Goal: Task Accomplishment & Management: Use online tool/utility

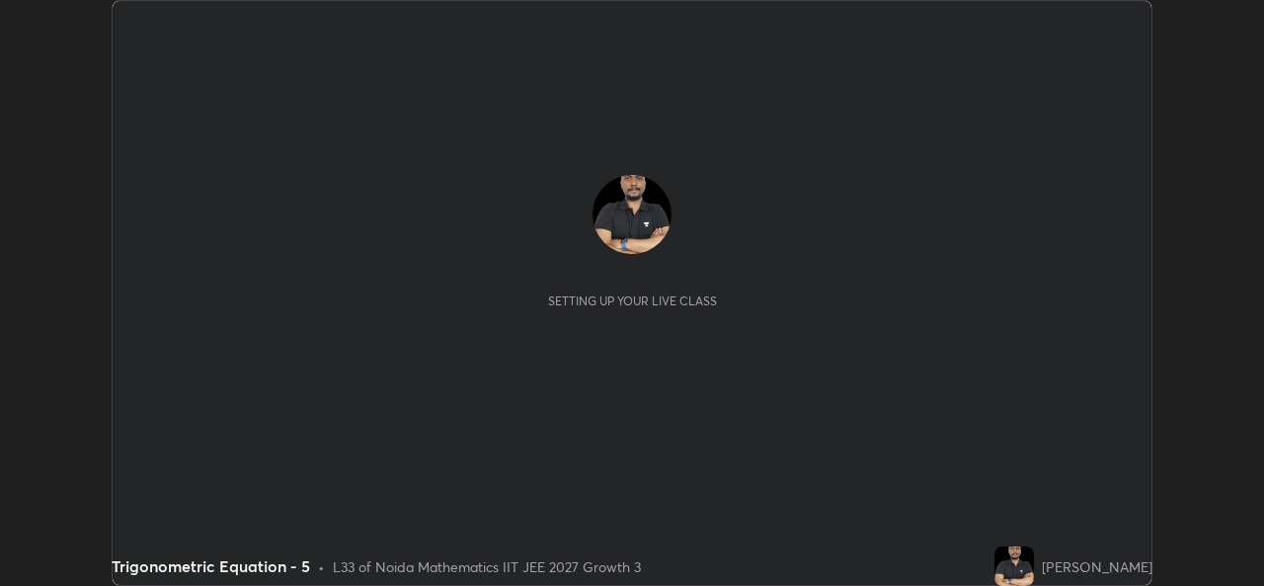
click at [689, 397] on div "Setting up your live class" at bounding box center [632, 293] width 1008 height 237
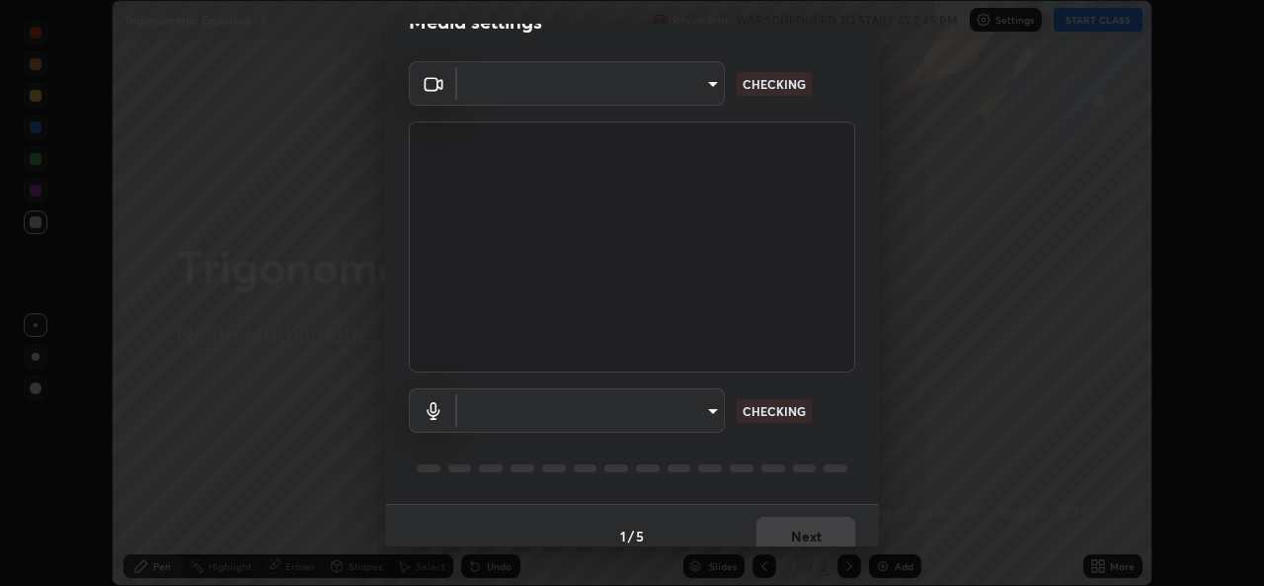
scroll to position [61, 0]
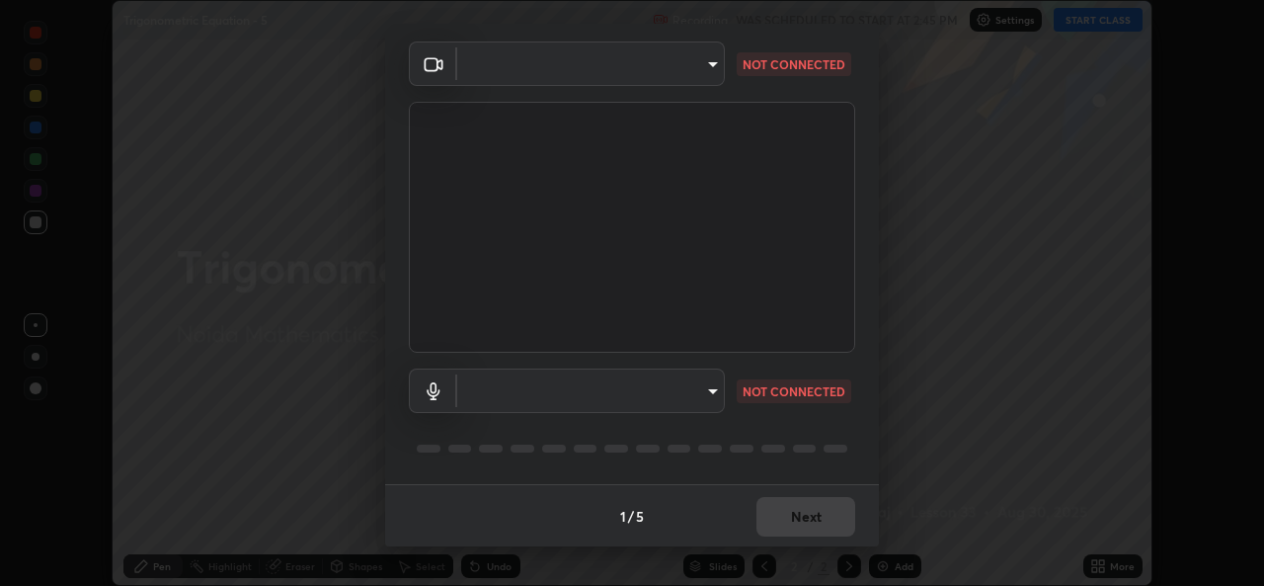
type input "b83fcbaa5aa05f3d9abd7ba45b5566f5f8b9b0dc3c34ab685f1834583bd00222"
type input "539d881b07cb98dc2f05a920cbd93df779e06b7cf5a3913fca54a35cce67d67e"
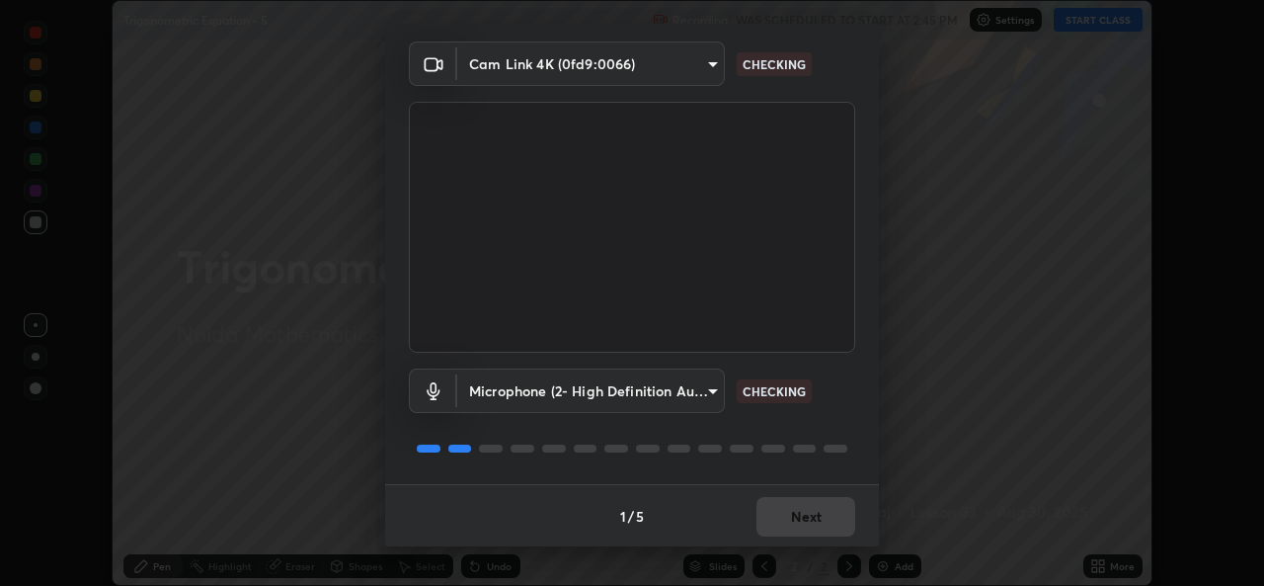
scroll to position [62, 0]
click at [799, 522] on div "1 / 5 Next" at bounding box center [632, 514] width 494 height 63
click at [810, 517] on div "1 / 5 Next" at bounding box center [632, 514] width 494 height 63
click at [806, 519] on div "1 / 5 Next" at bounding box center [632, 514] width 494 height 63
click at [810, 521] on div "1 / 5 Next" at bounding box center [632, 514] width 494 height 63
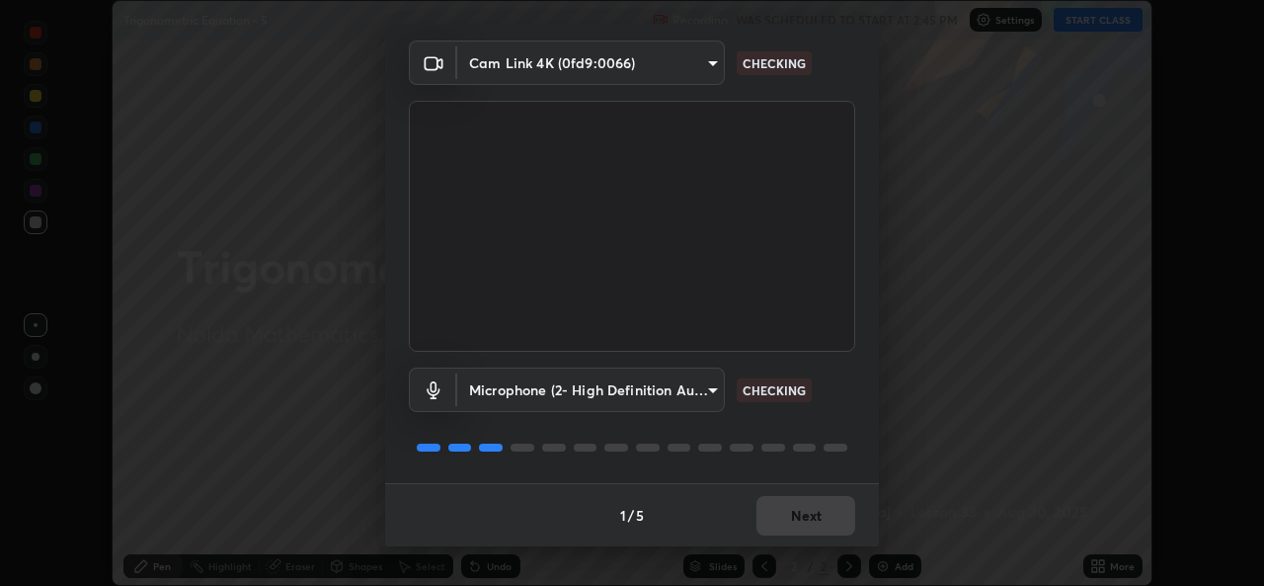
click at [814, 520] on div "1 / 5 Next" at bounding box center [632, 514] width 494 height 63
click at [821, 516] on div "1 / 5 Next" at bounding box center [632, 514] width 494 height 63
click at [820, 515] on div "1 / 5 Next" at bounding box center [632, 514] width 494 height 63
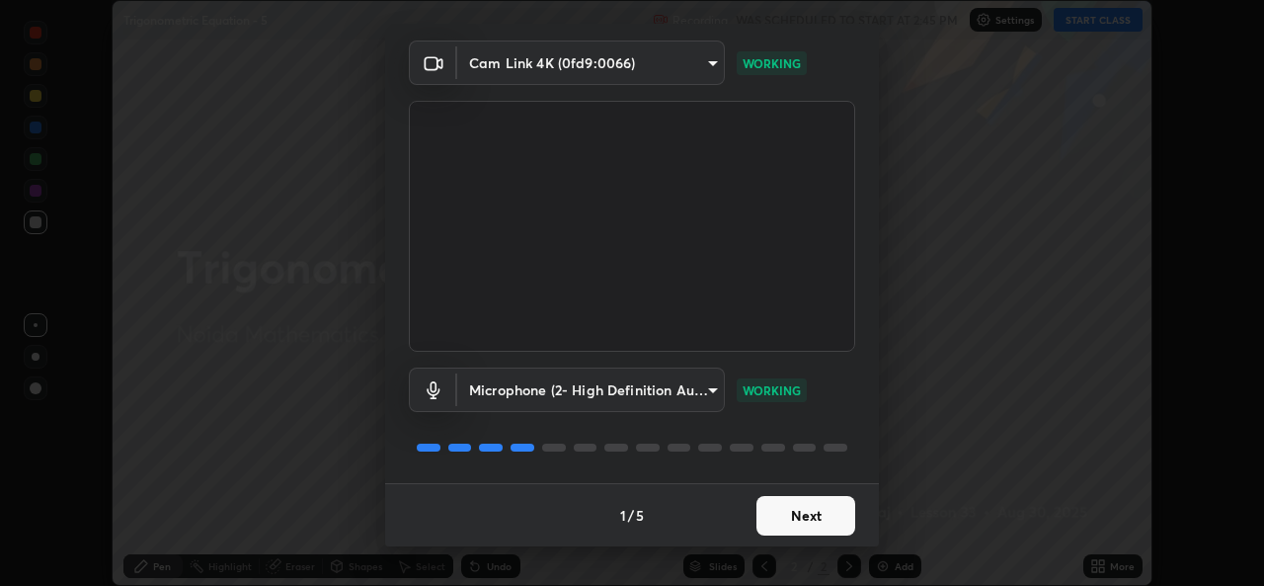
click at [829, 521] on button "Next" at bounding box center [806, 516] width 99 height 40
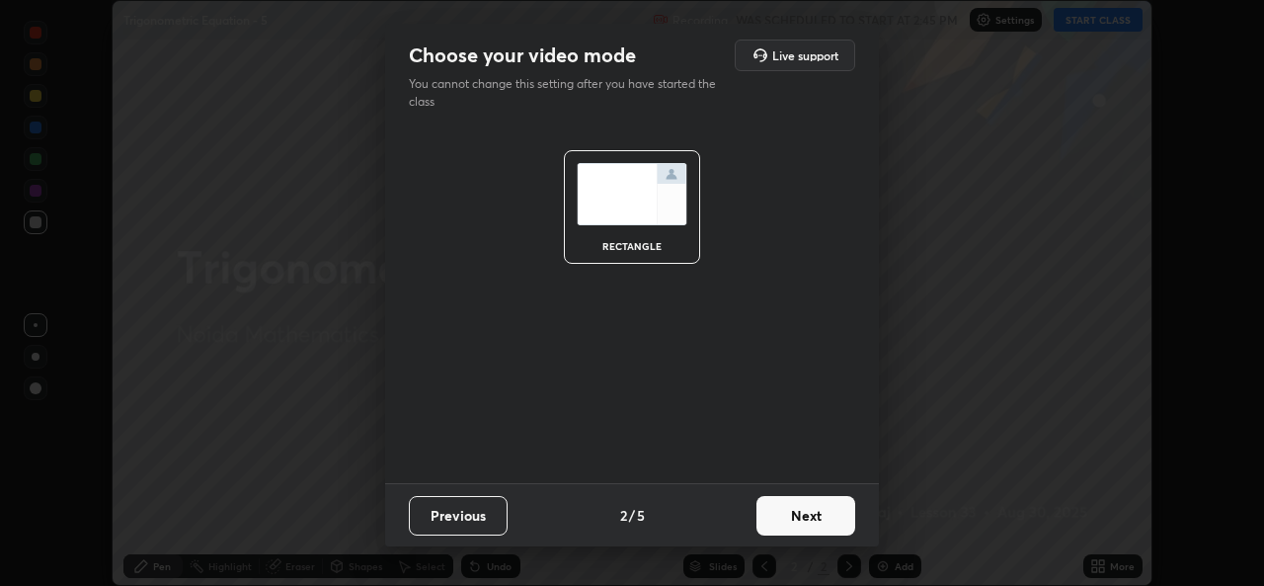
click at [830, 527] on button "Next" at bounding box center [806, 516] width 99 height 40
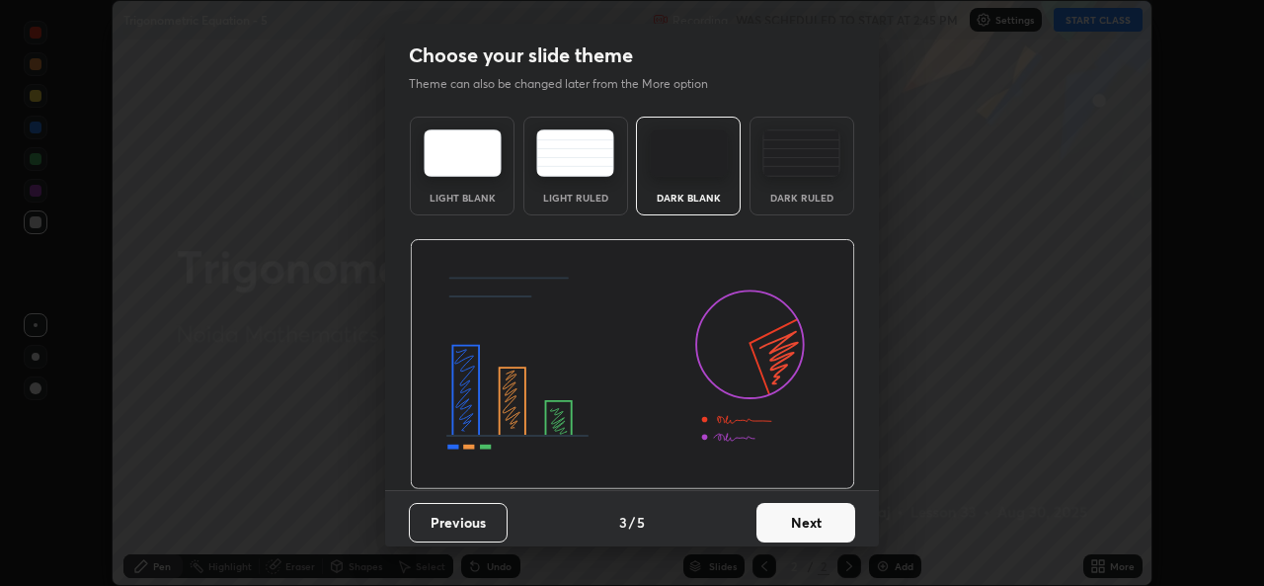
click at [832, 527] on button "Next" at bounding box center [806, 523] width 99 height 40
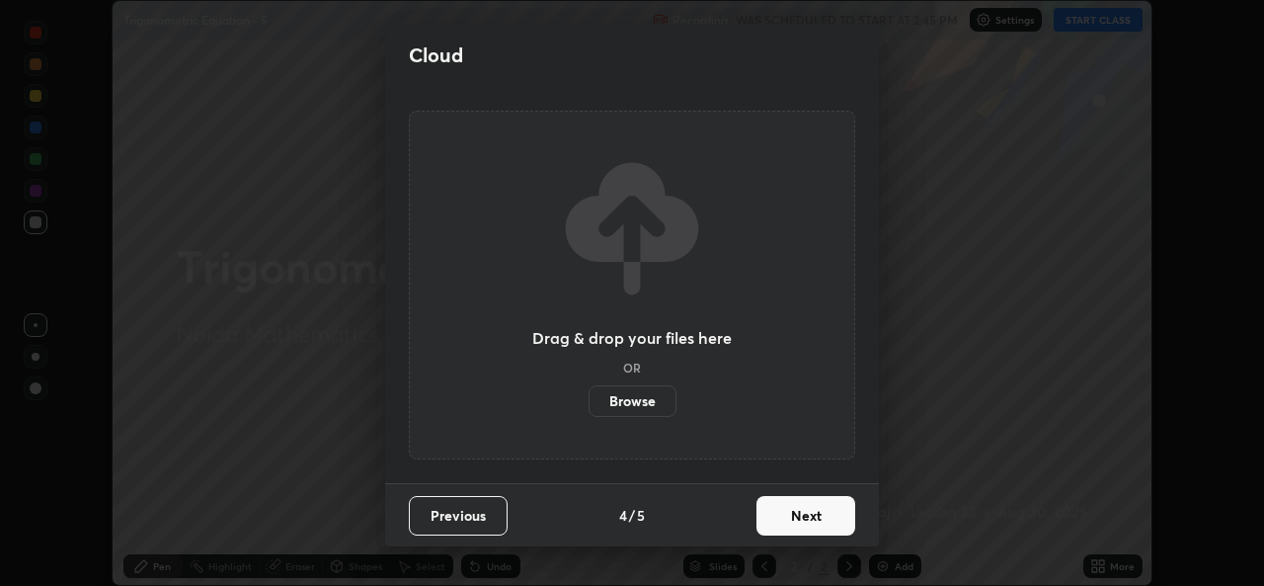
click at [809, 519] on button "Next" at bounding box center [806, 516] width 99 height 40
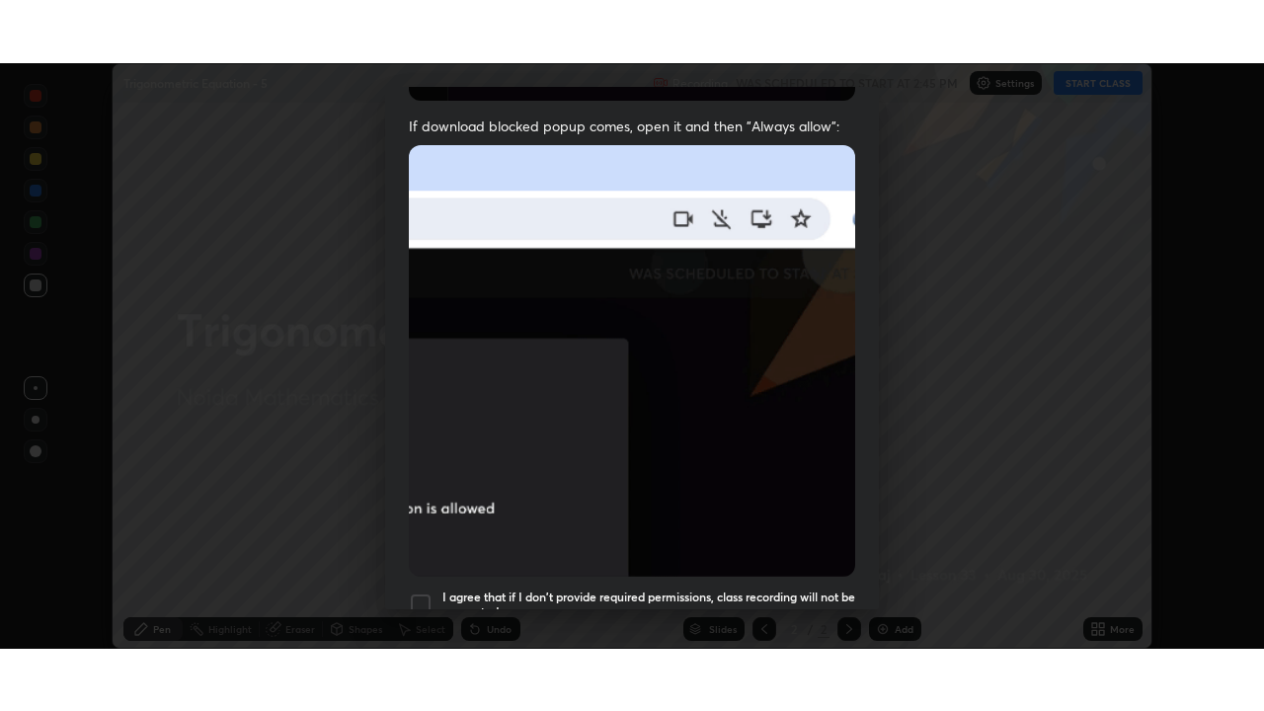
scroll to position [465, 0]
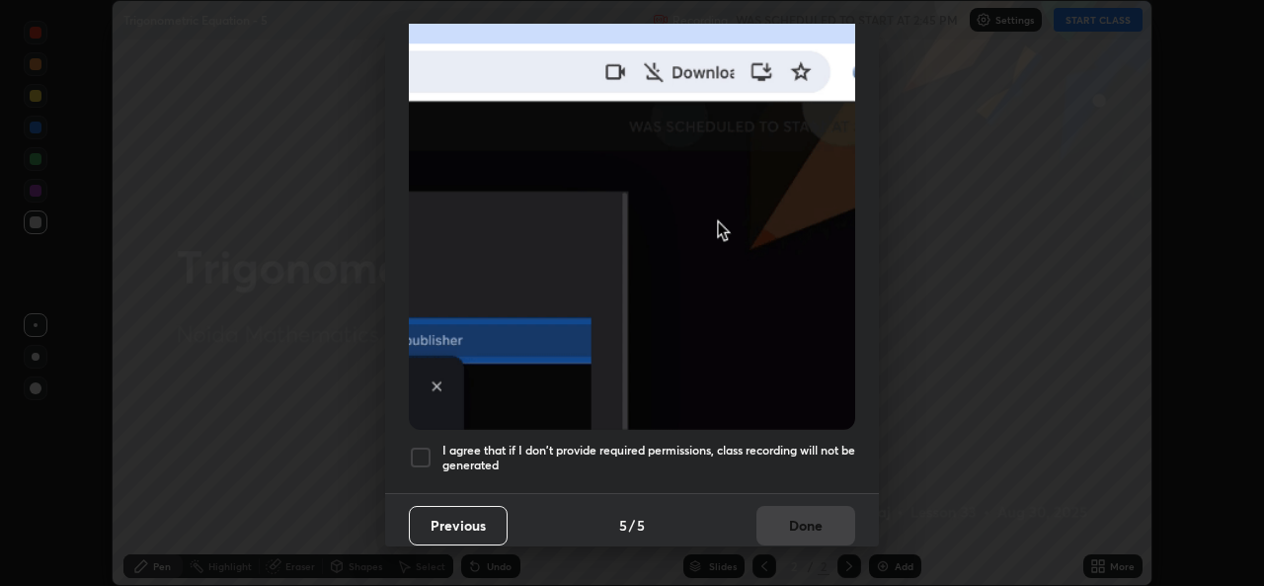
click at [565, 431] on div "Allow "Download multiple files" if prompted: If download blocked popup comes, o…" at bounding box center [632, 77] width 494 height 832
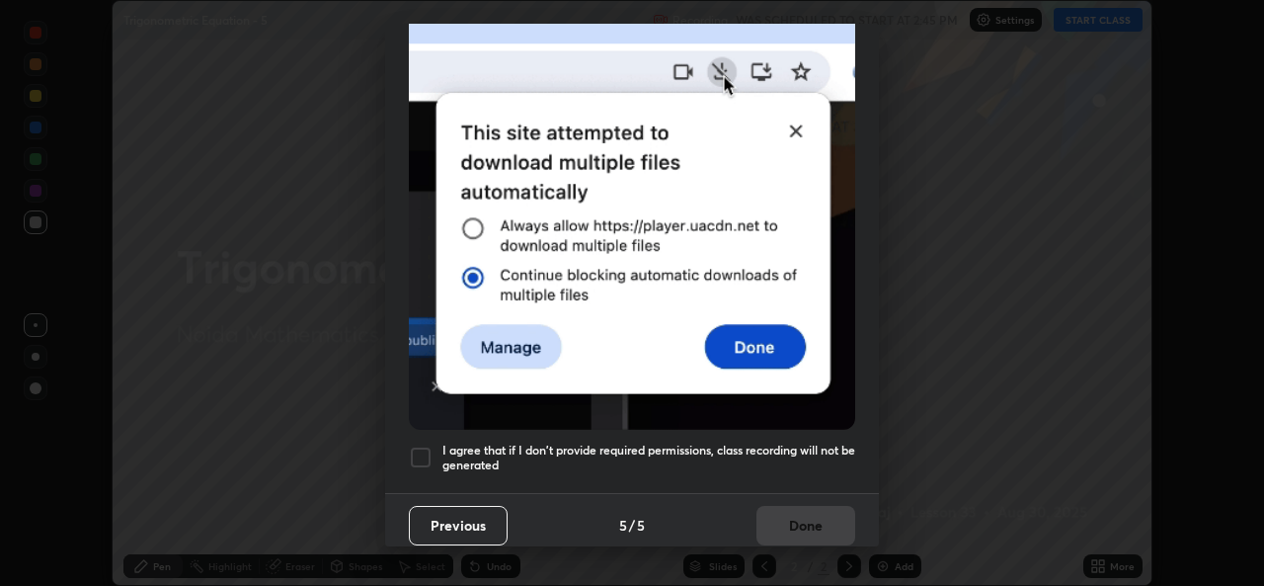
click at [624, 445] on h5 "I agree that if I don't provide required permissions, class recording will not …" at bounding box center [649, 458] width 413 height 31
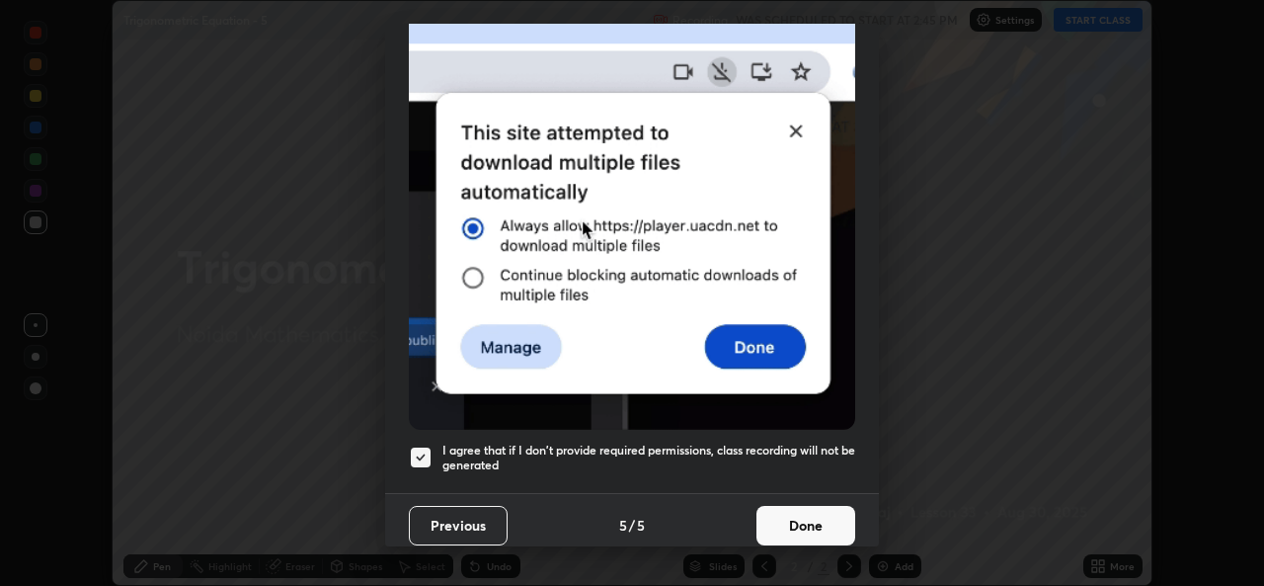
click at [816, 528] on button "Done" at bounding box center [806, 526] width 99 height 40
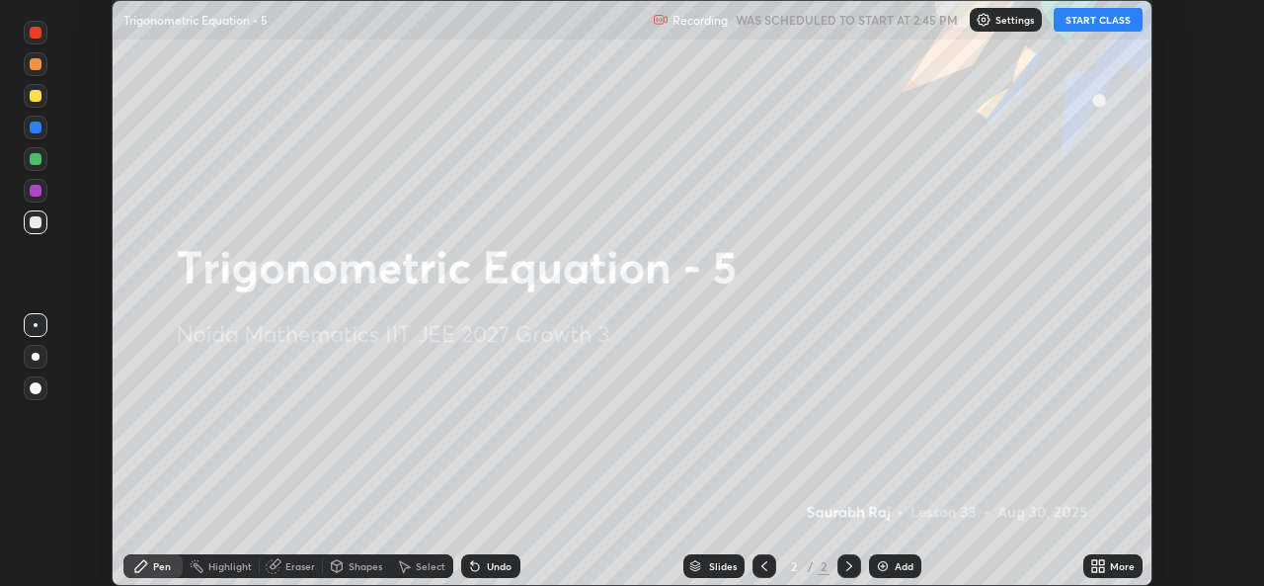
click at [1095, 569] on icon at bounding box center [1095, 569] width 5 height 5
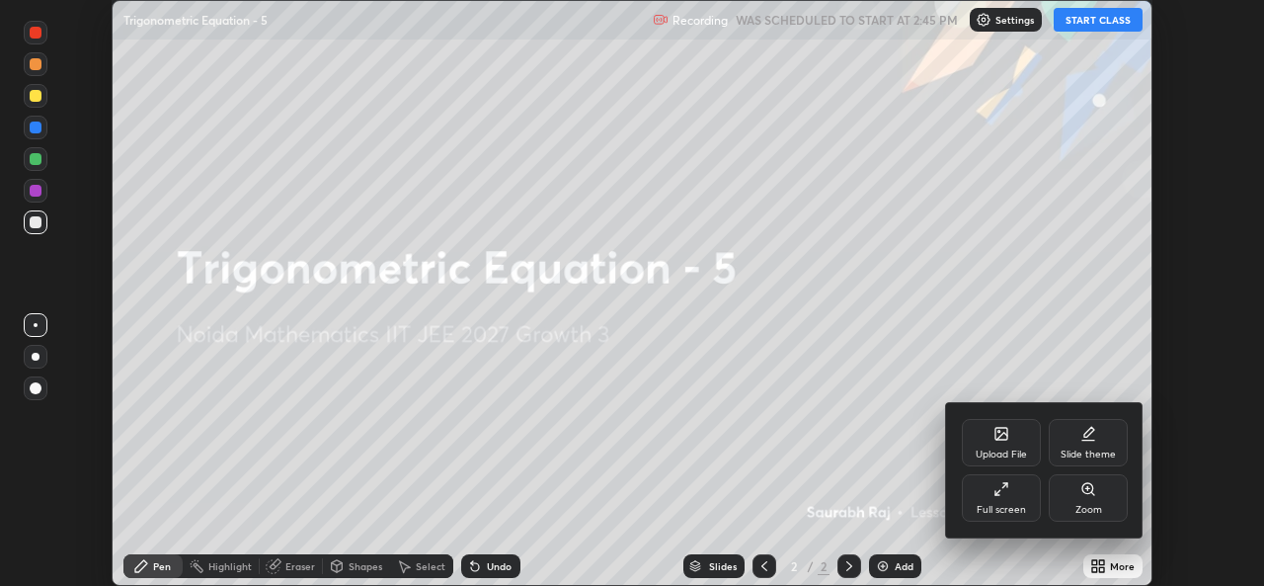
click at [1017, 512] on div "Full screen" at bounding box center [1001, 510] width 49 height 10
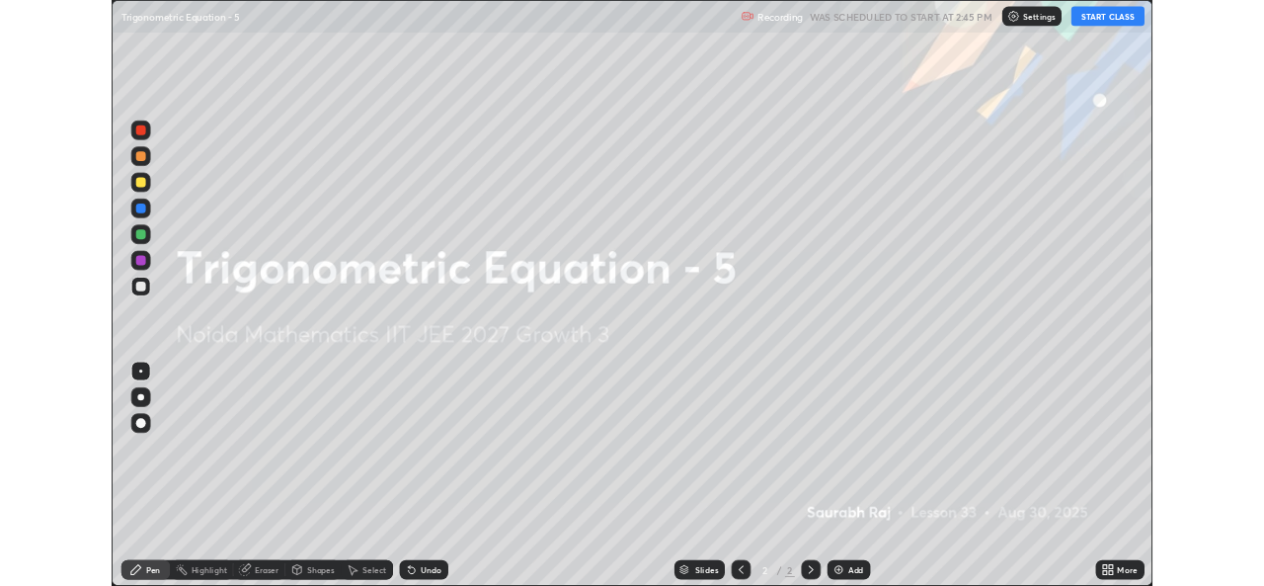
scroll to position [711, 1264]
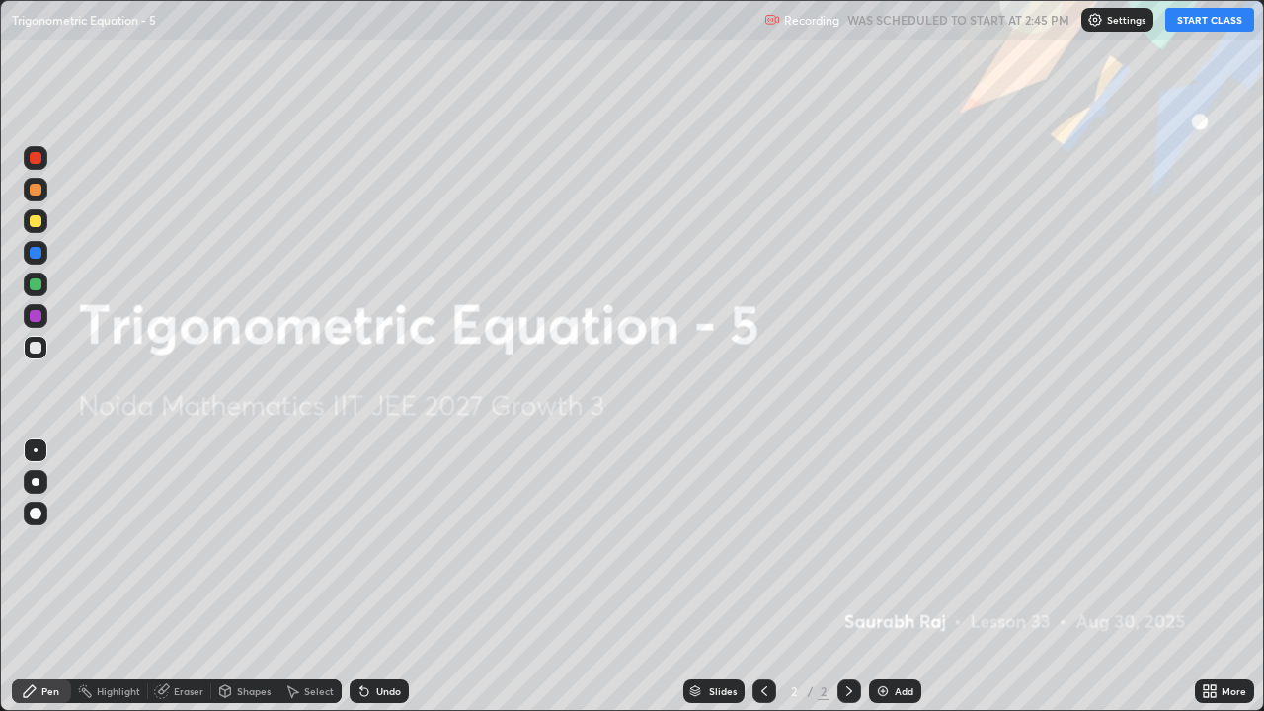
click at [1200, 21] on button "START CLASS" at bounding box center [1210, 20] width 89 height 24
click at [914, 585] on div "Add" at bounding box center [895, 692] width 52 height 24
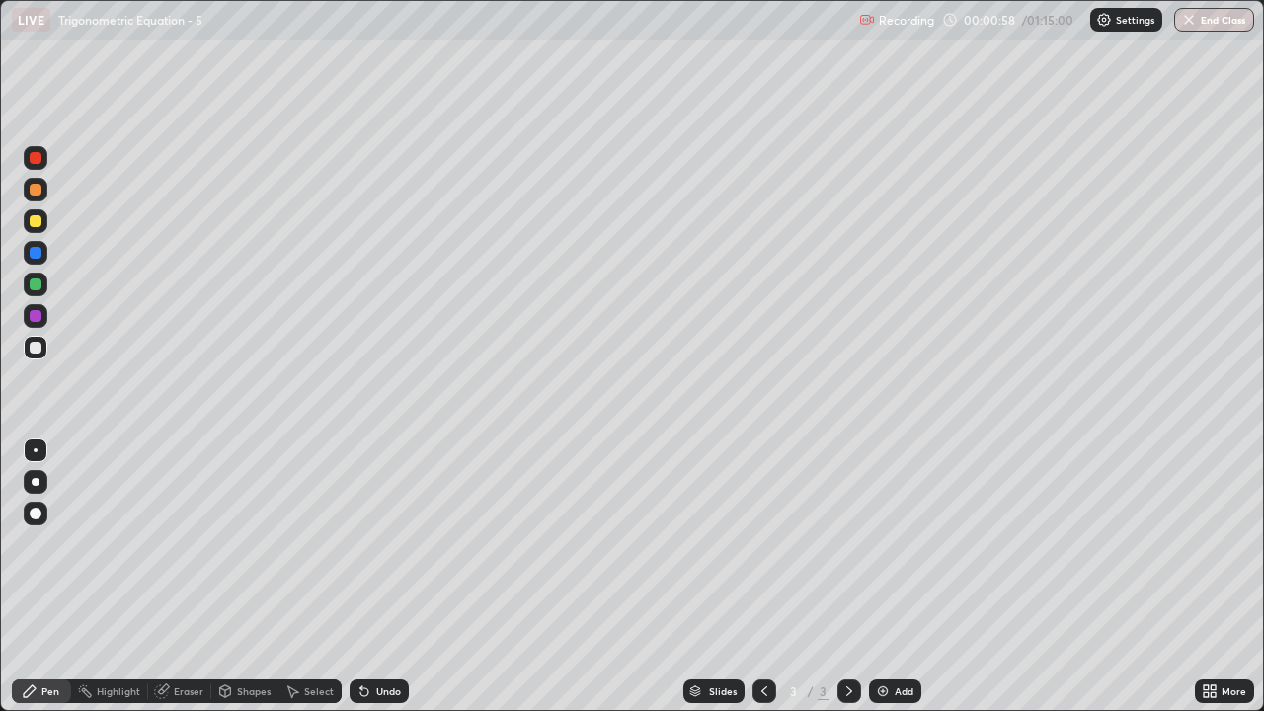
click at [38, 287] on div at bounding box center [36, 285] width 12 height 12
click at [37, 348] on div at bounding box center [36, 348] width 12 height 12
click at [369, 585] on div "Undo" at bounding box center [379, 692] width 59 height 24
click at [316, 585] on div "Select" at bounding box center [319, 692] width 30 height 10
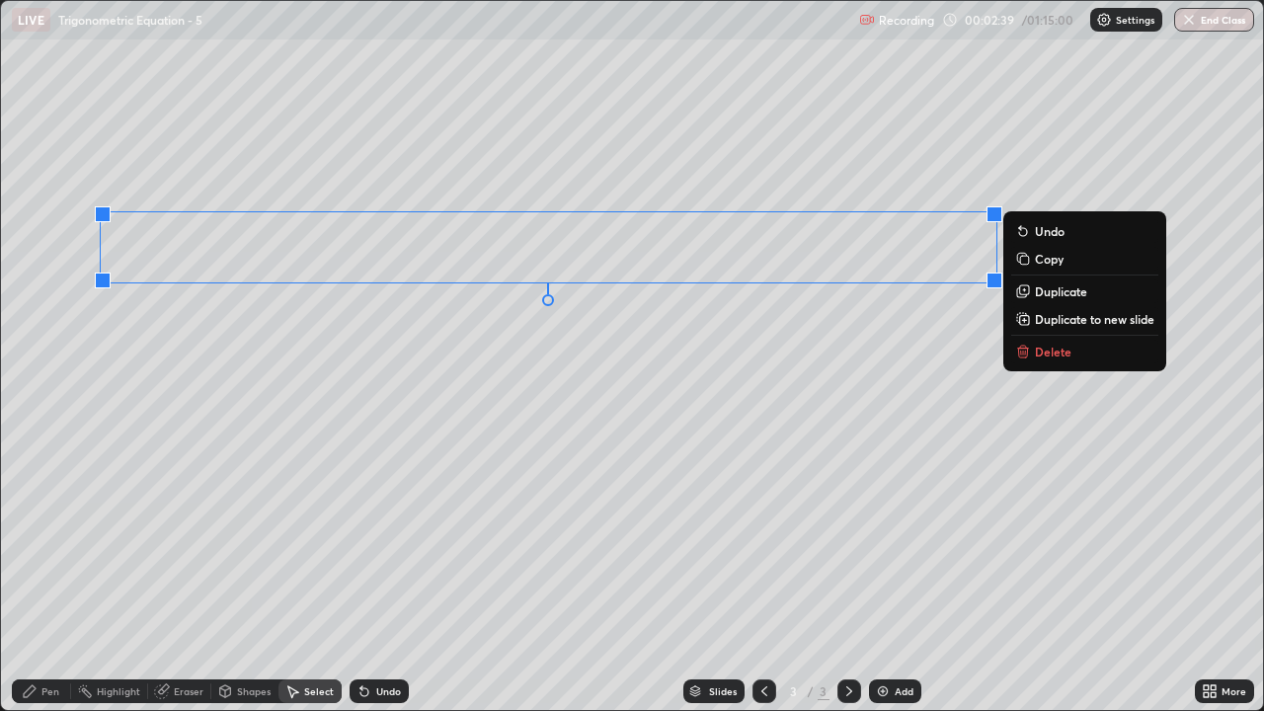
click at [949, 344] on div "0 ° Undo Copy Duplicate Duplicate to new slide Delete" at bounding box center [632, 355] width 1262 height 709
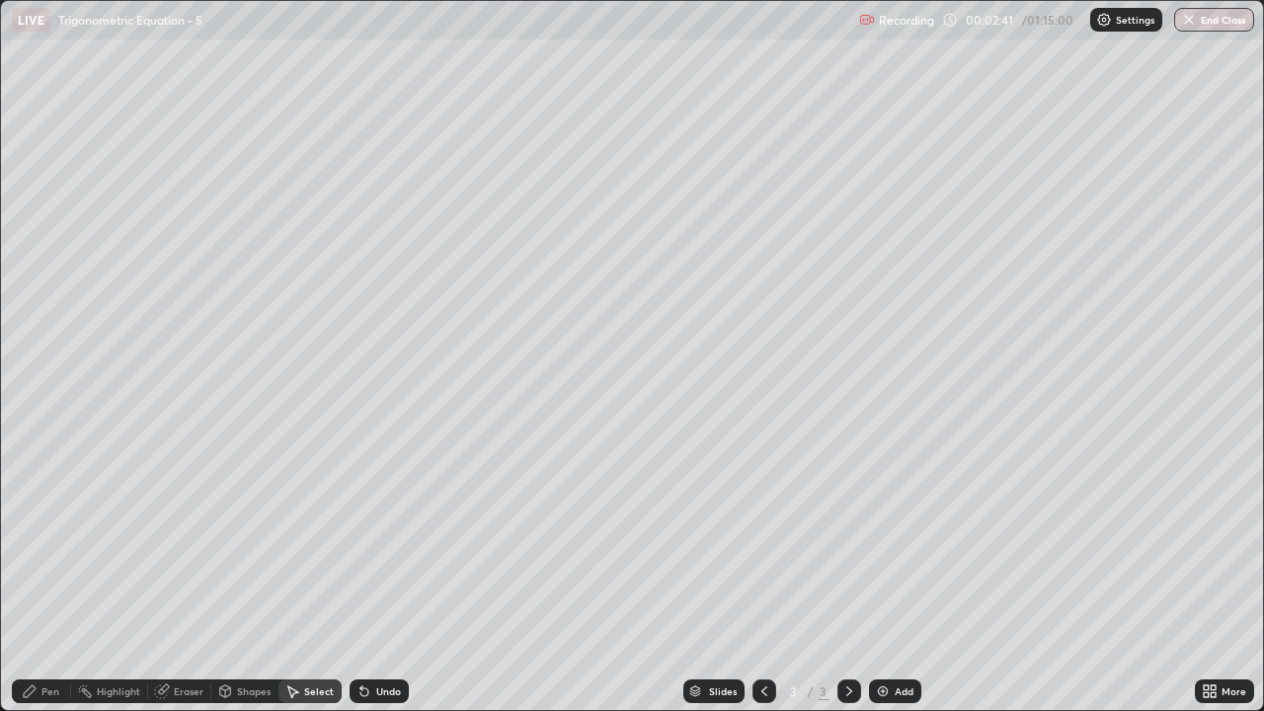
click at [186, 585] on div "Eraser" at bounding box center [189, 692] width 30 height 10
click at [50, 585] on div "Pen" at bounding box center [50, 692] width 18 height 10
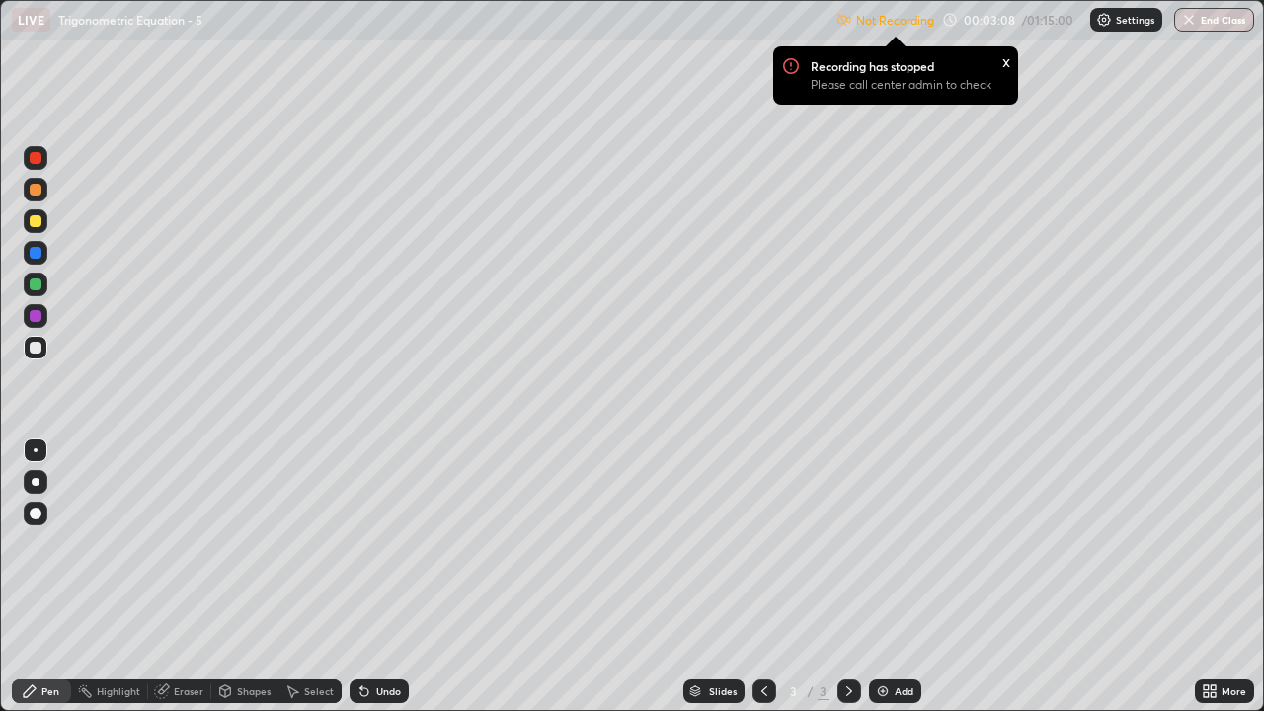
click at [1213, 585] on icon at bounding box center [1213, 694] width 5 height 5
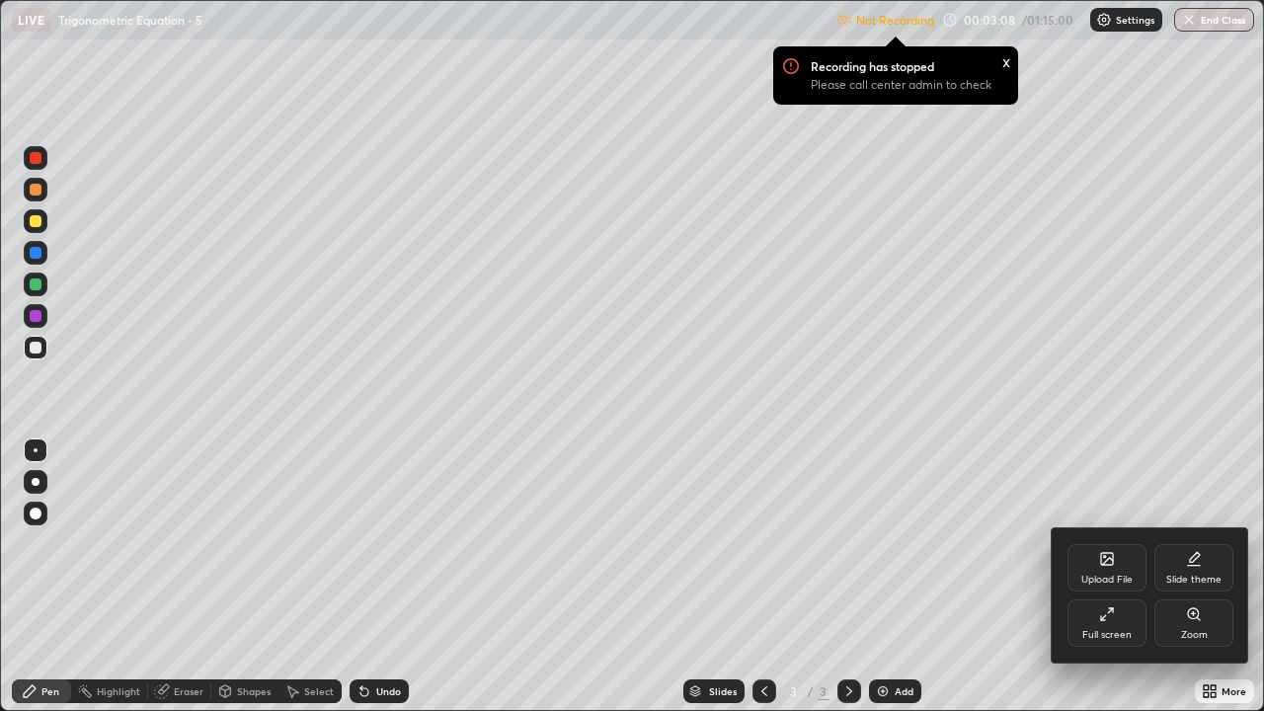
click at [1122, 585] on div "Full screen" at bounding box center [1107, 623] width 79 height 47
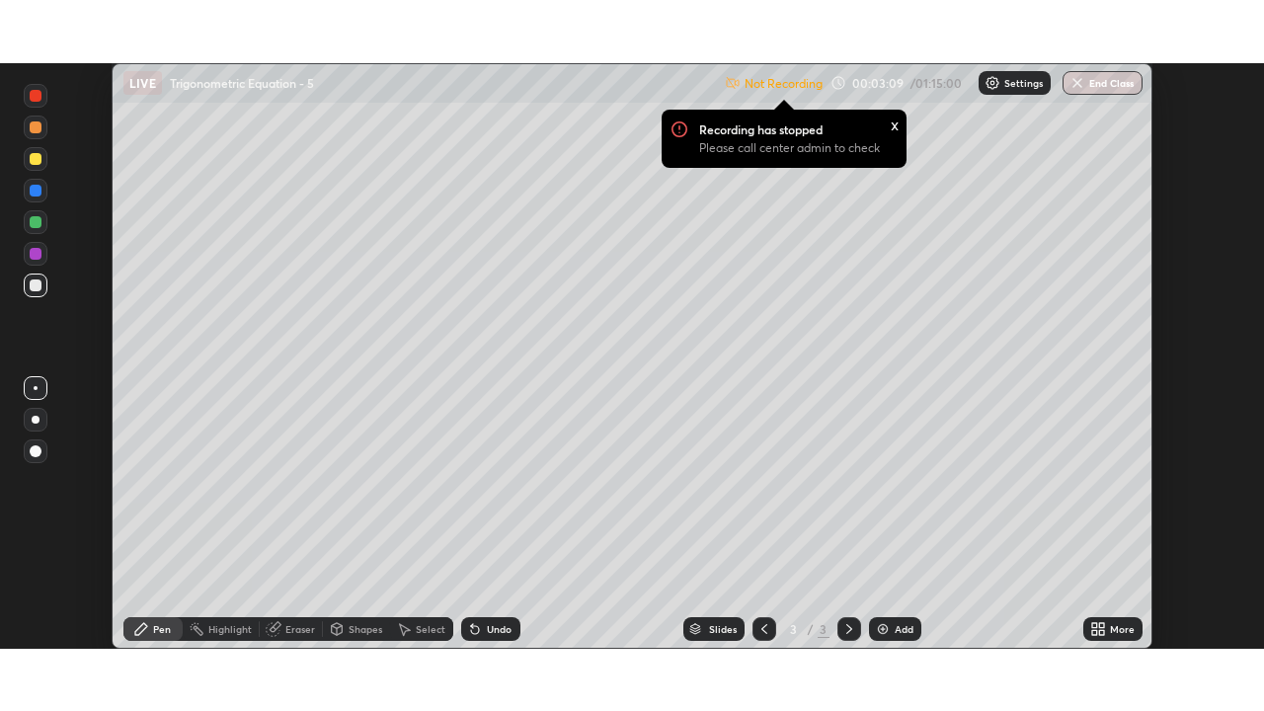
scroll to position [98198, 97520]
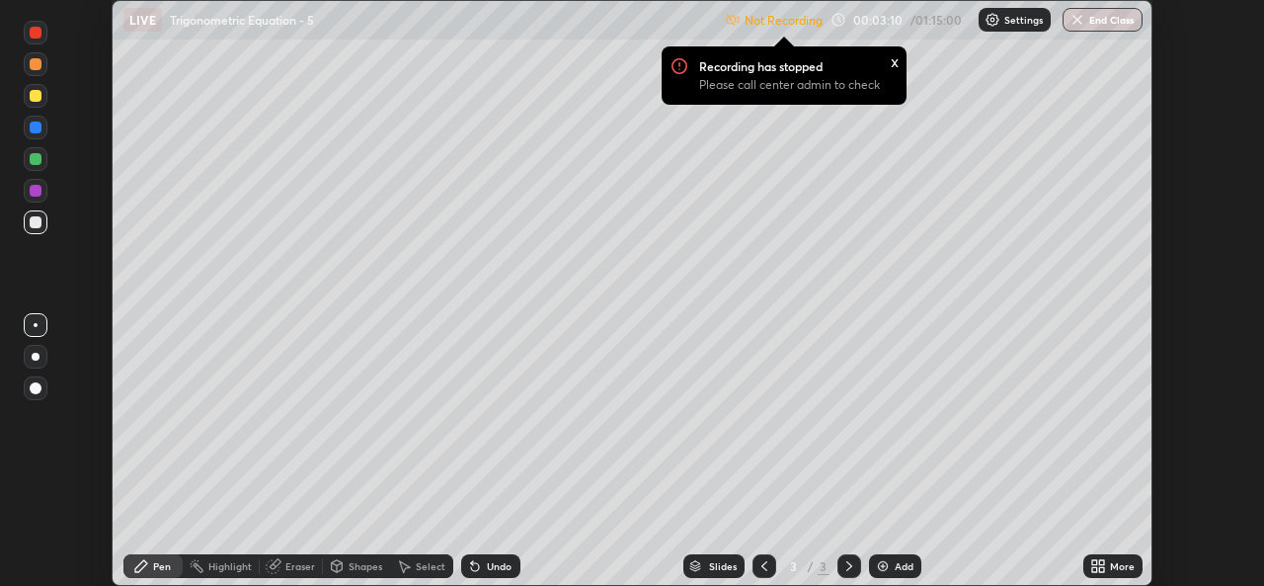
click at [1128, 566] on div "More" at bounding box center [1122, 566] width 25 height 10
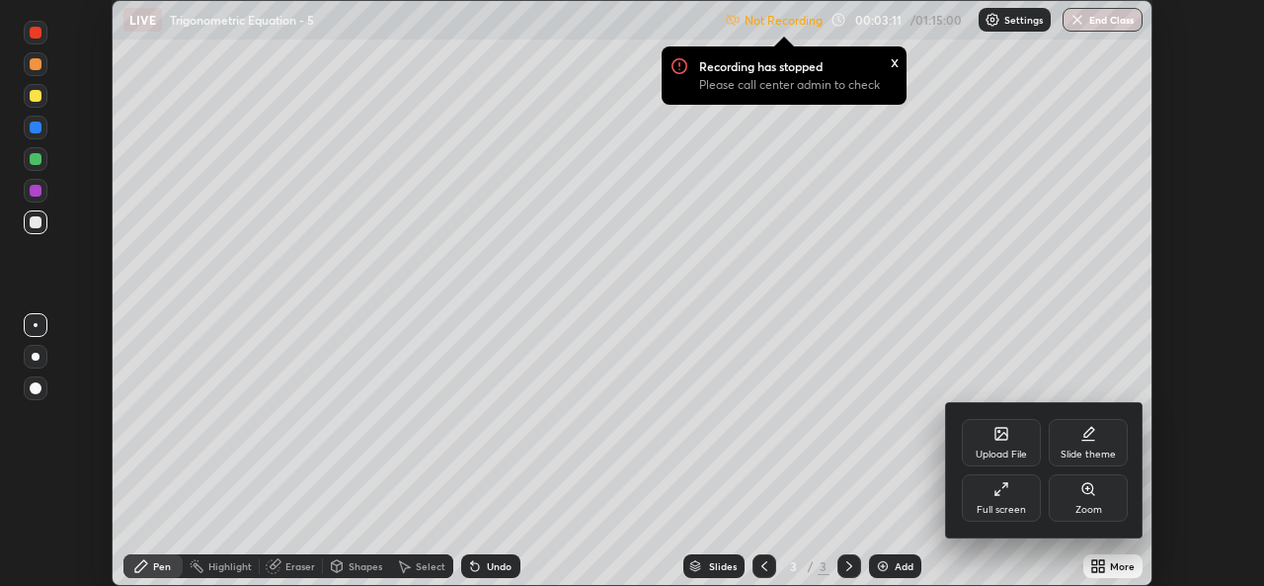
click at [1013, 514] on div "Full screen" at bounding box center [1001, 510] width 49 height 10
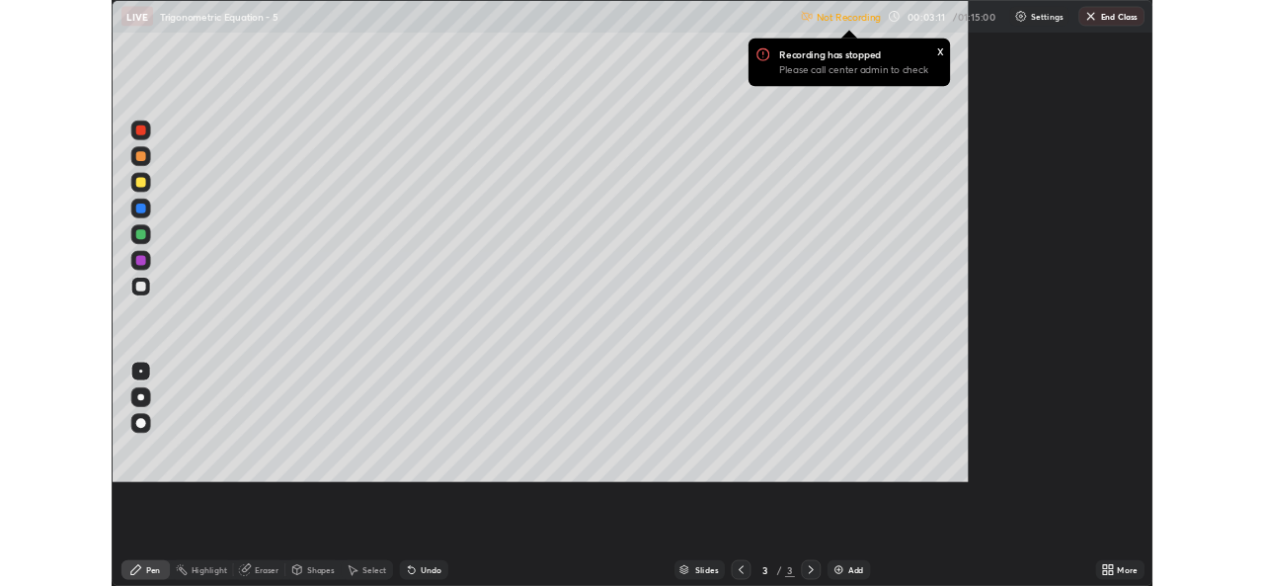
scroll to position [711, 1264]
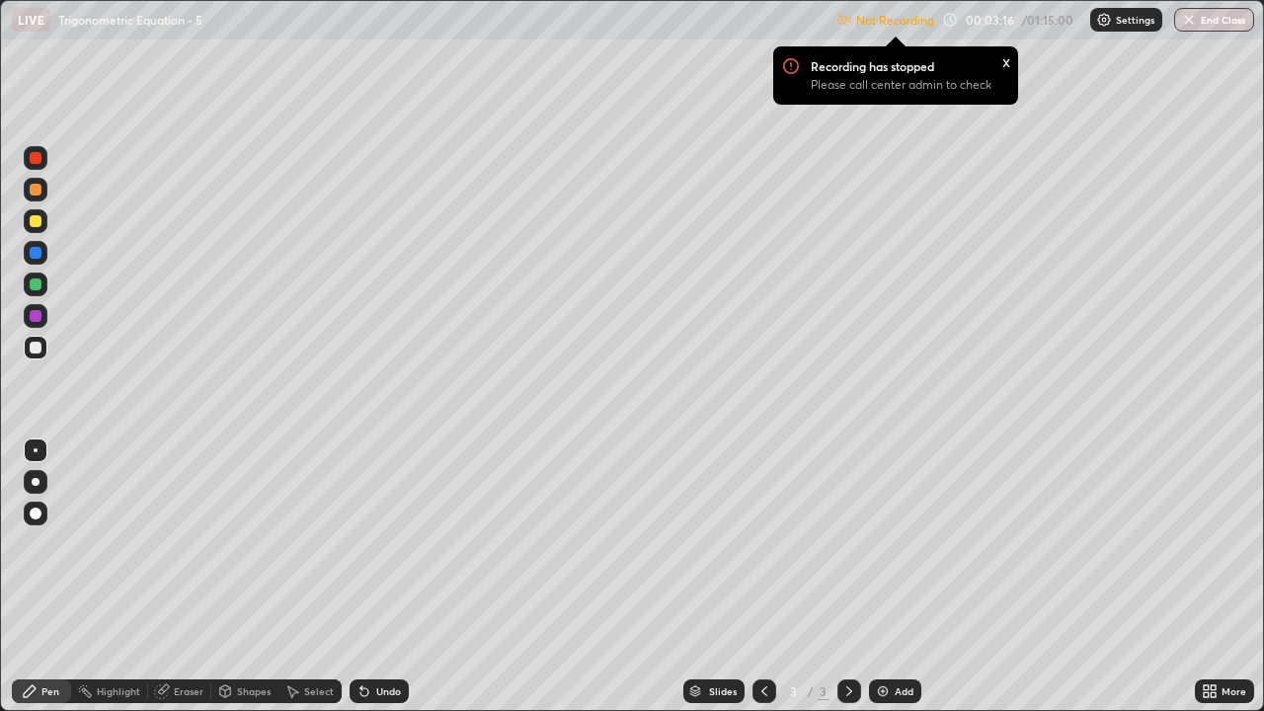
click at [1204, 585] on icon at bounding box center [1206, 688] width 5 height 5
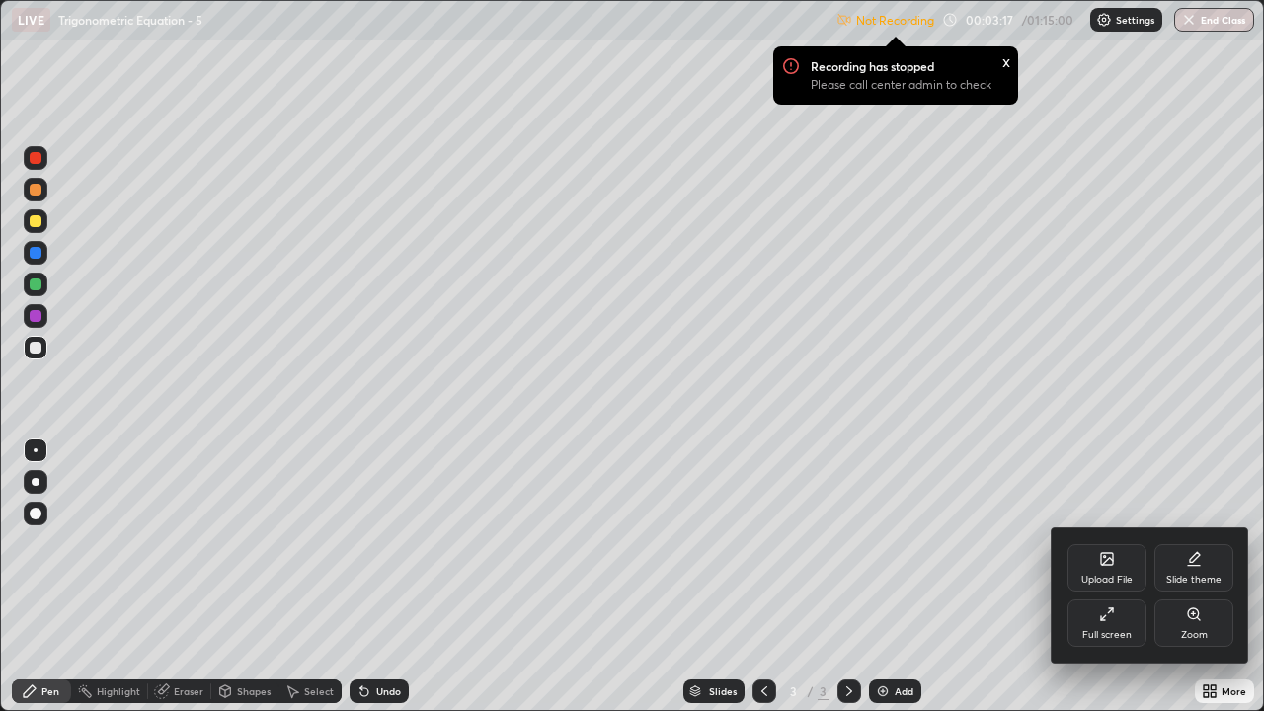
click at [1105, 585] on icon at bounding box center [1107, 615] width 16 height 16
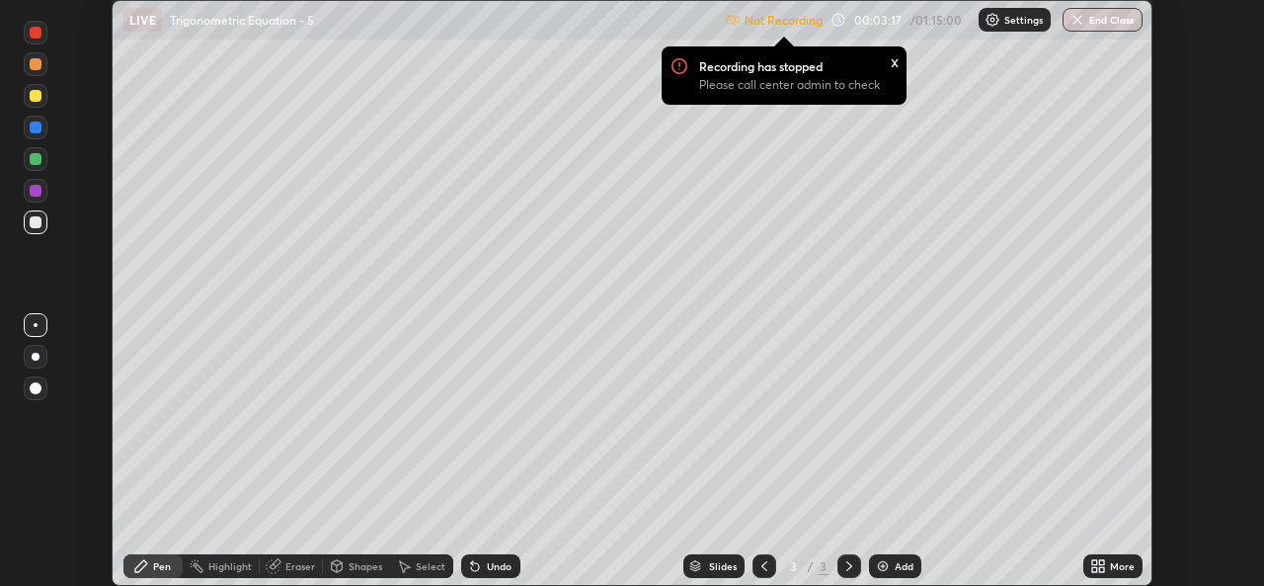
scroll to position [98198, 97520]
click at [1016, 28] on div "Settings" at bounding box center [1015, 20] width 72 height 24
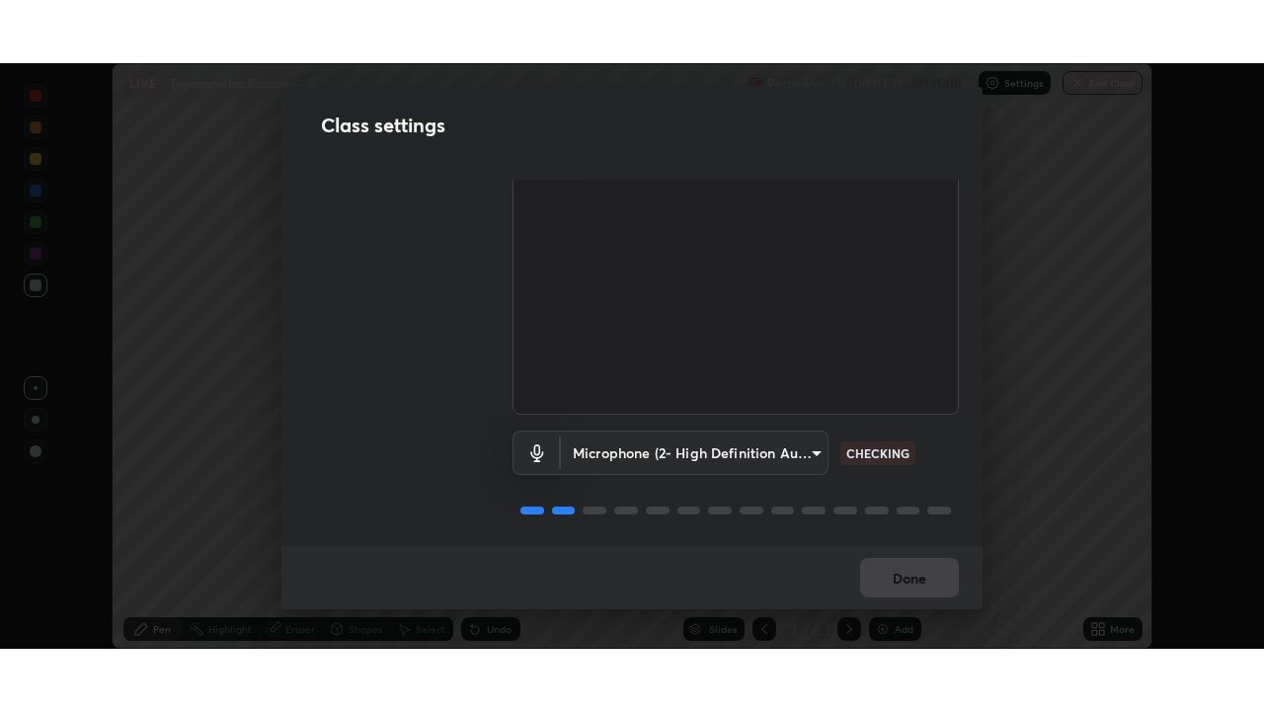
scroll to position [82, 0]
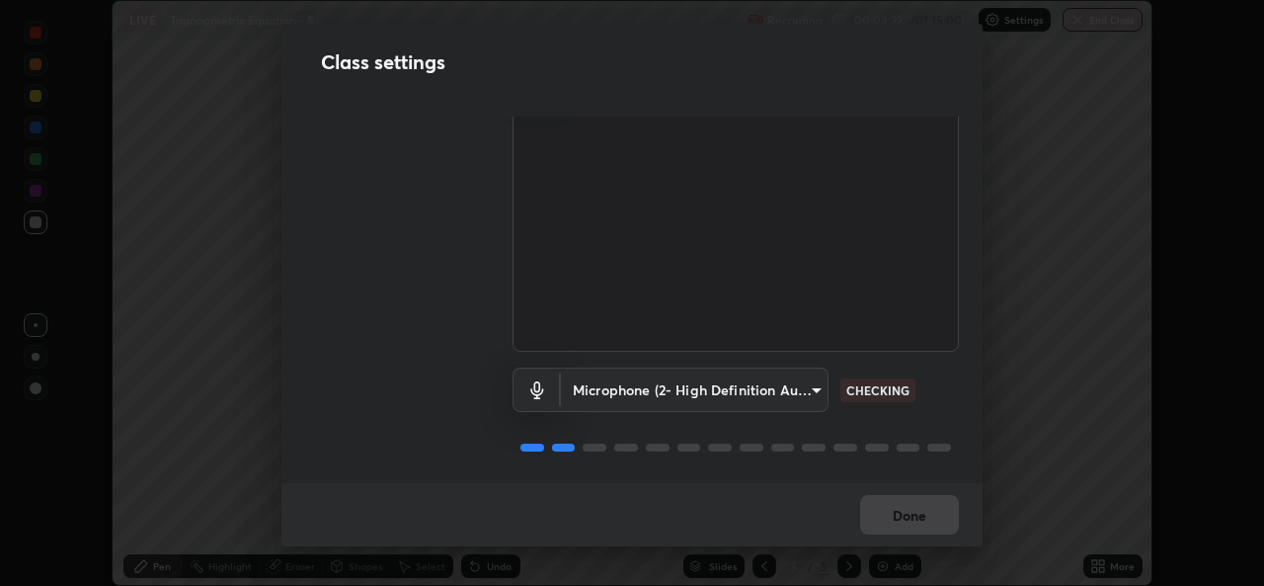
click at [917, 516] on div "Done" at bounding box center [632, 514] width 701 height 63
click at [919, 524] on div "Done" at bounding box center [632, 514] width 701 height 63
click at [923, 522] on div "Done" at bounding box center [632, 514] width 701 height 63
click at [933, 519] on div "Done" at bounding box center [632, 514] width 701 height 63
click at [931, 522] on div "Done" at bounding box center [632, 514] width 701 height 63
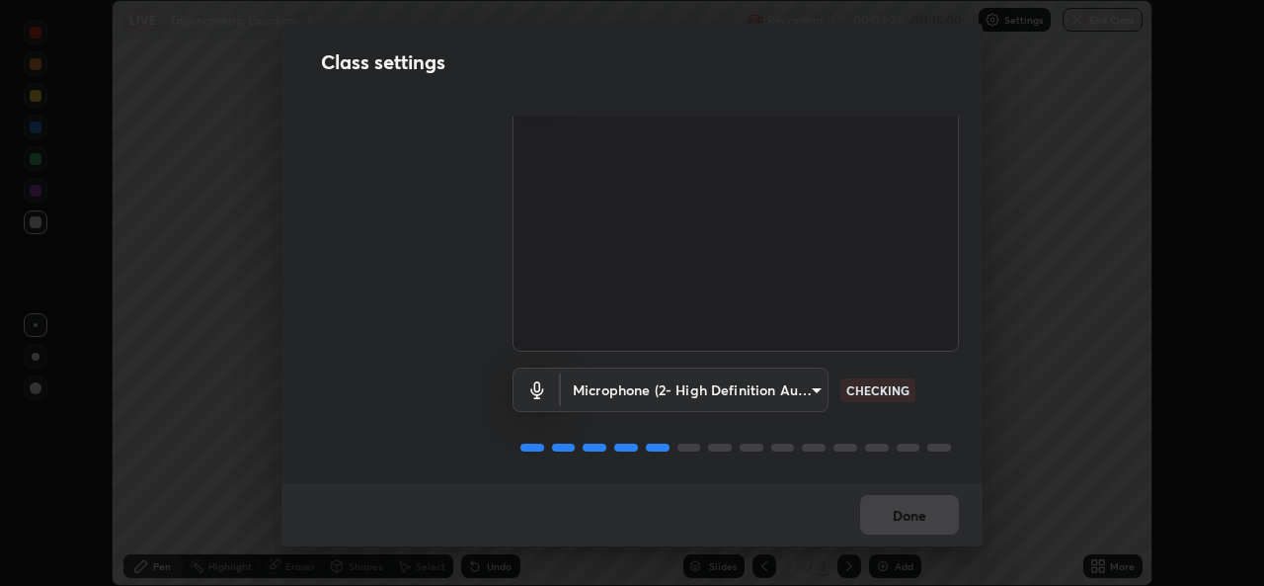
click at [934, 520] on div "Done" at bounding box center [632, 514] width 701 height 63
click at [943, 515] on div "Done" at bounding box center [632, 514] width 701 height 63
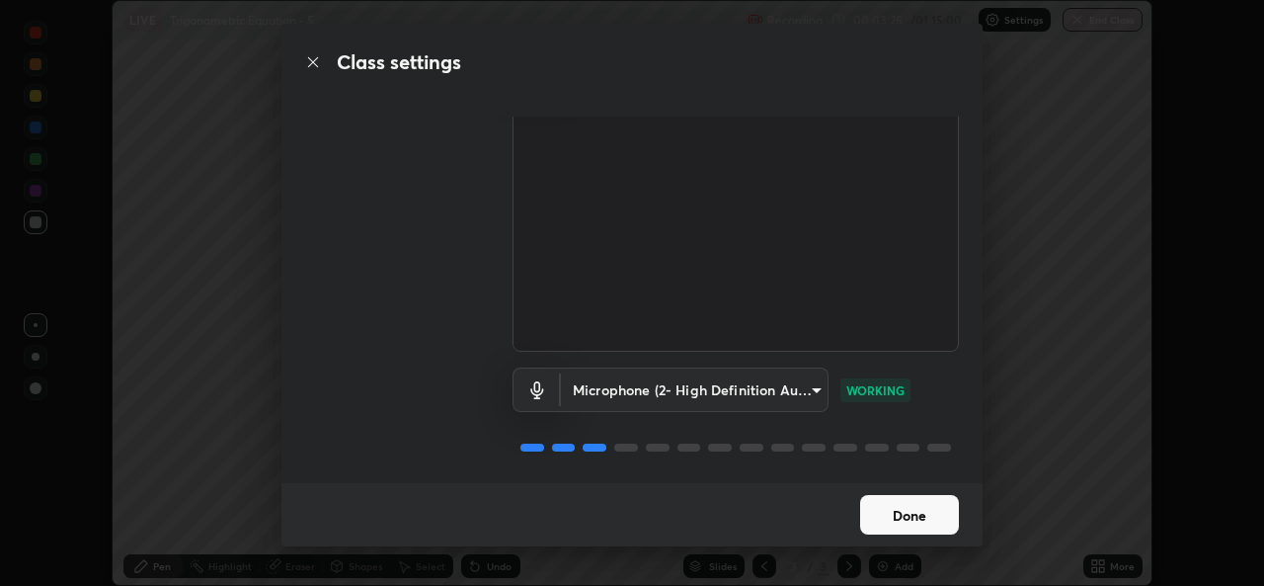
click at [908, 512] on button "Done" at bounding box center [909, 515] width 99 height 40
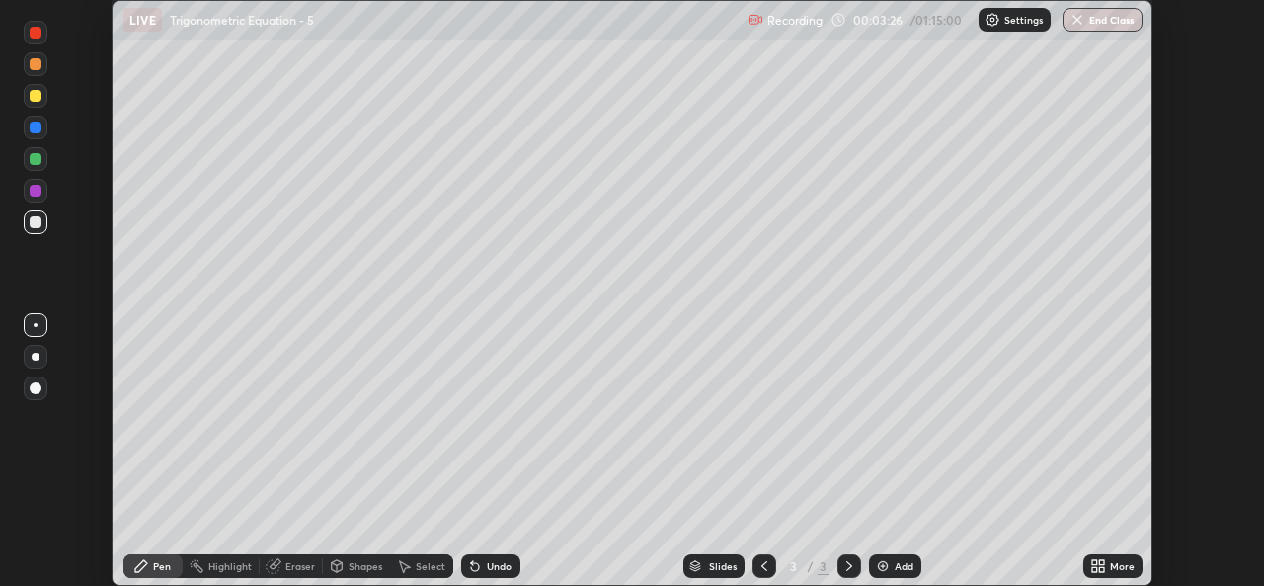
click at [1101, 561] on icon at bounding box center [1101, 562] width 5 height 5
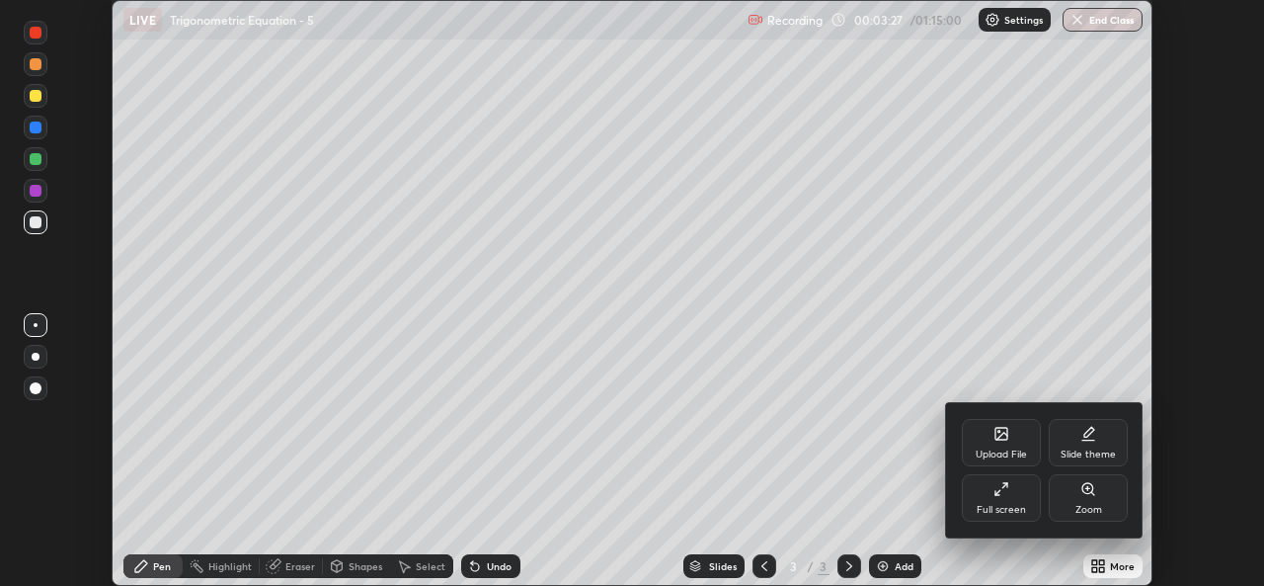
click at [1000, 506] on div "Full screen" at bounding box center [1001, 510] width 49 height 10
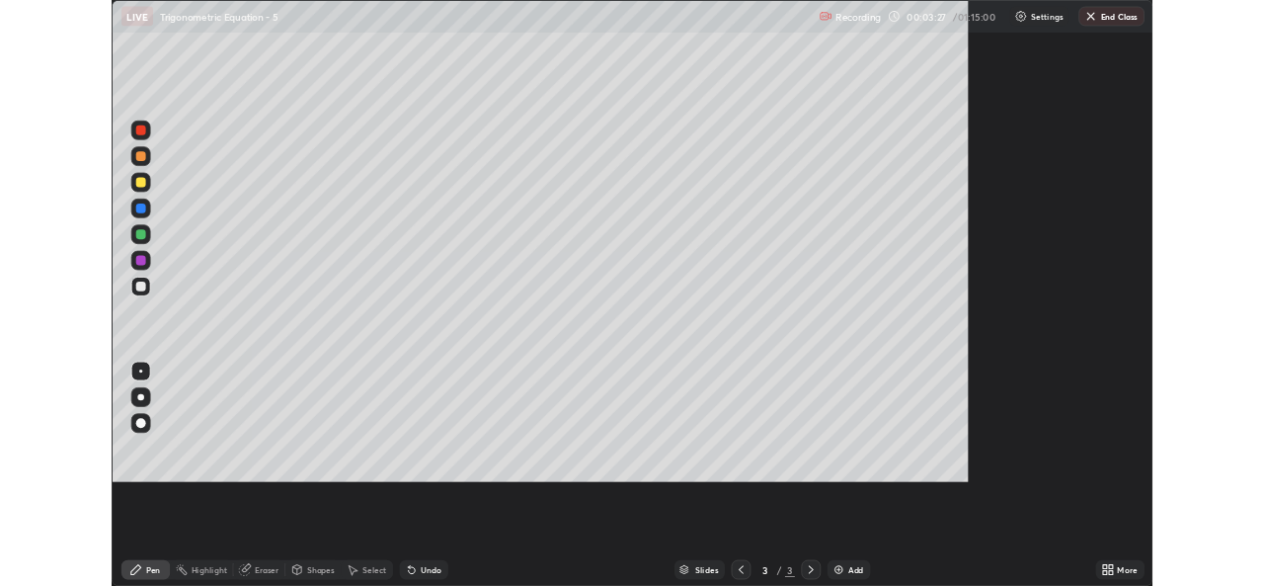
scroll to position [711, 1264]
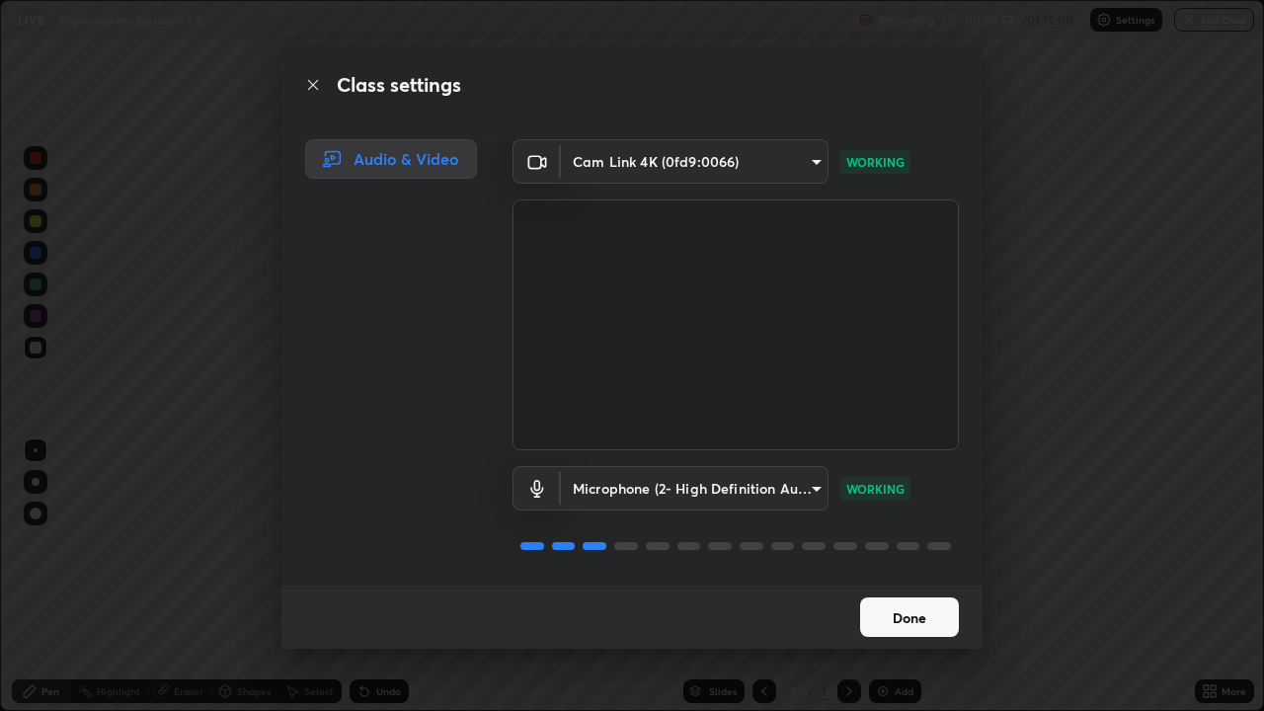
click at [566, 585] on div "Class settings Audio & Video Cam Link 4K (0fd9:0066) b83fcbaa5aa05f3d9abd7ba45b…" at bounding box center [632, 355] width 1264 height 711
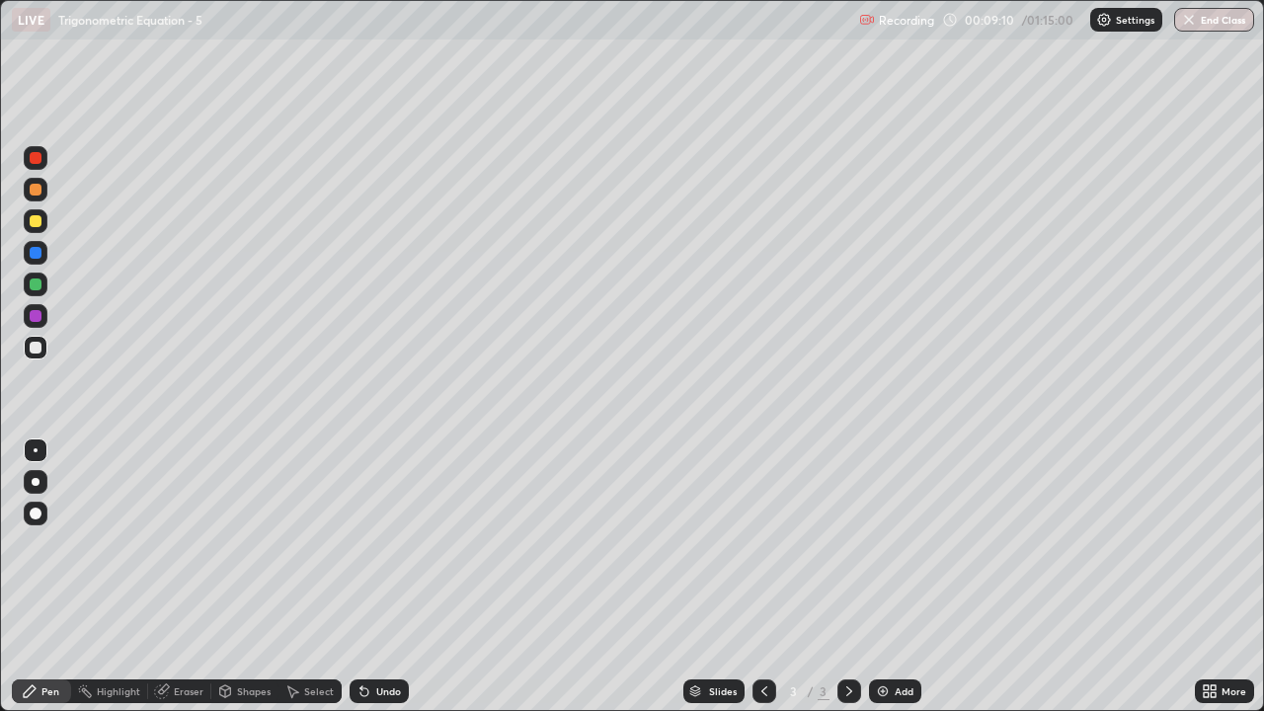
click at [901, 585] on div "Add" at bounding box center [904, 692] width 19 height 10
click at [30, 217] on div at bounding box center [36, 221] width 12 height 12
click at [763, 585] on icon at bounding box center [765, 692] width 16 height 16
click at [848, 585] on icon at bounding box center [850, 692] width 16 height 16
click at [41, 358] on div at bounding box center [36, 348] width 24 height 24
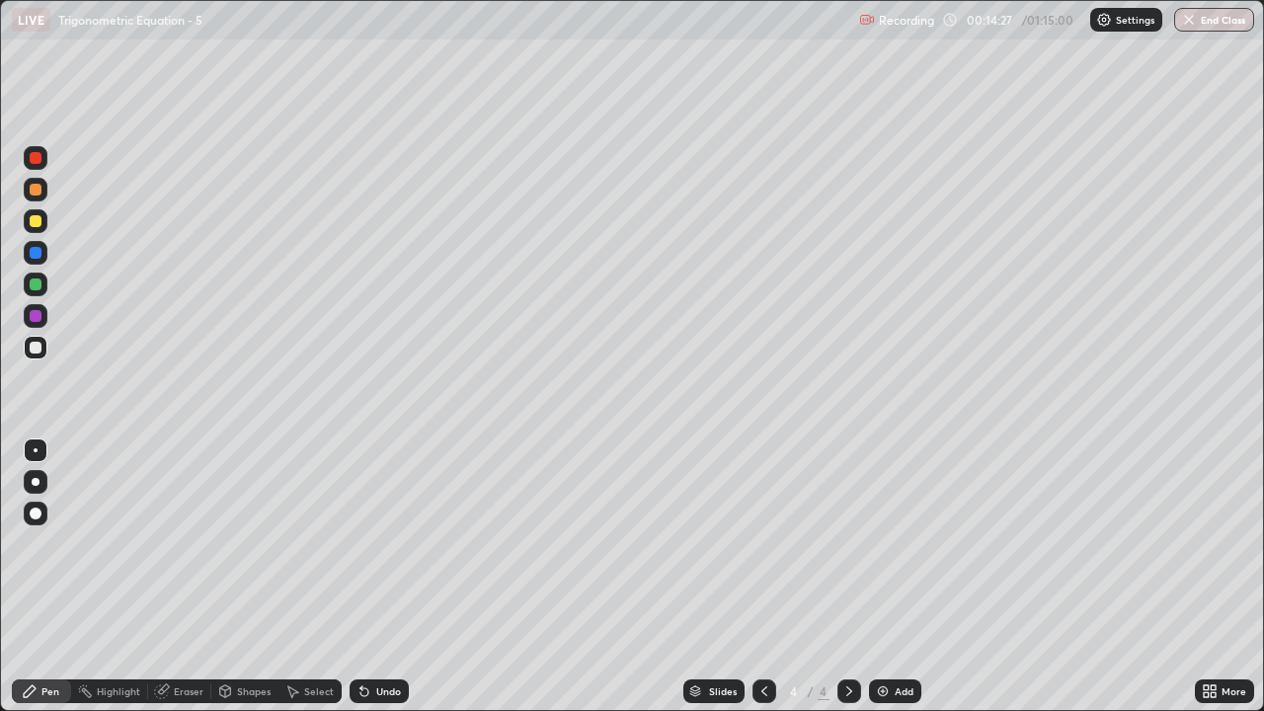
click at [379, 585] on div "Undo" at bounding box center [388, 692] width 25 height 10
click at [174, 585] on div "Eraser" at bounding box center [189, 692] width 30 height 10
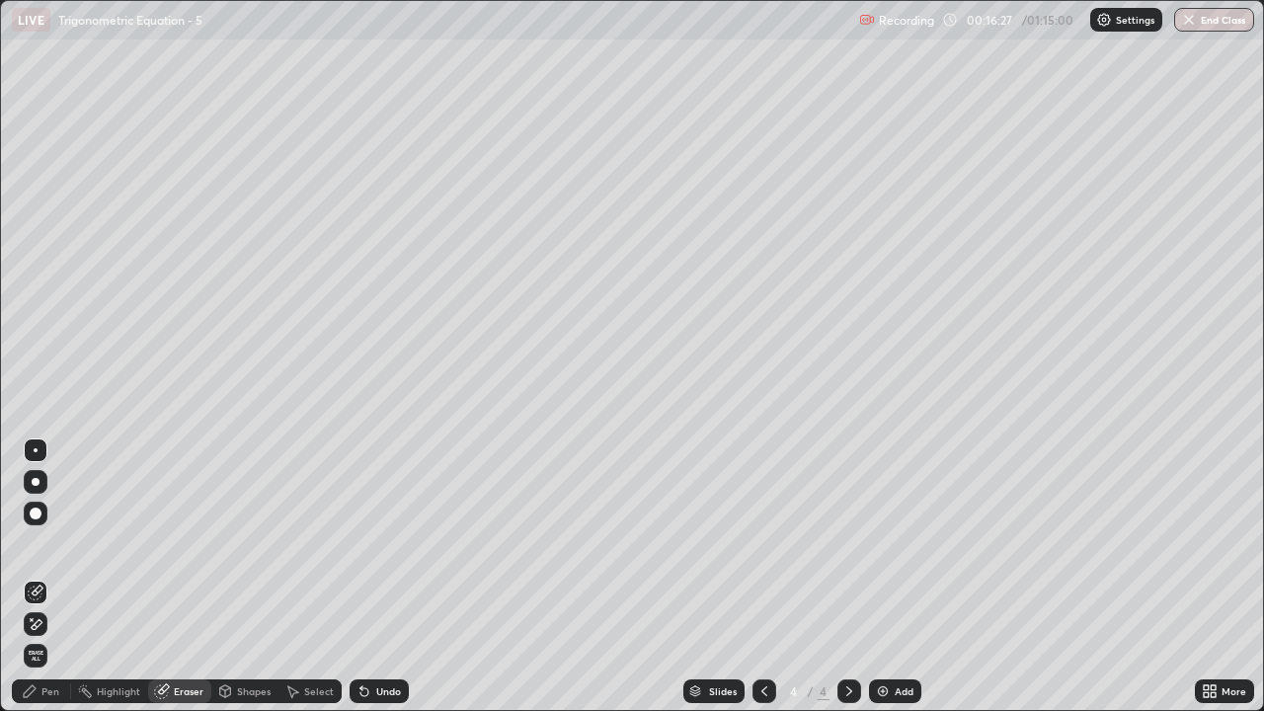
click at [42, 585] on div "Pen" at bounding box center [41, 692] width 59 height 24
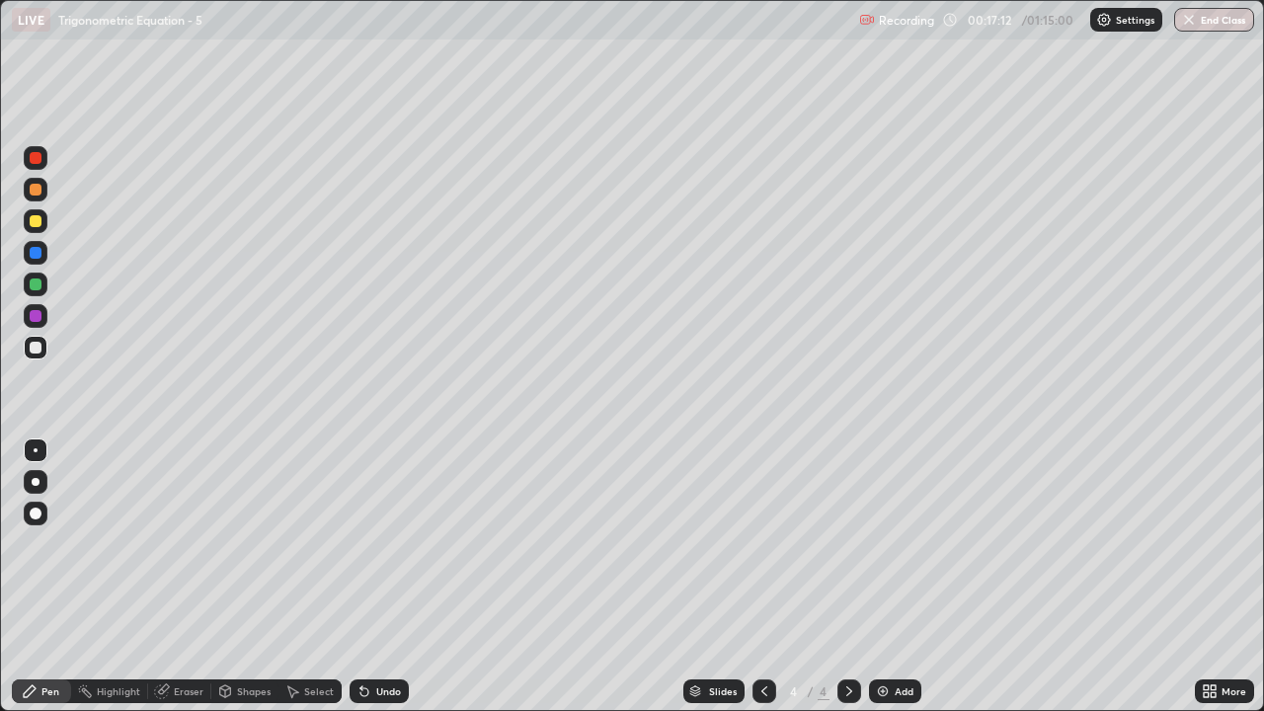
click at [372, 585] on div "Undo" at bounding box center [379, 692] width 59 height 24
click at [376, 585] on div "Undo" at bounding box center [388, 692] width 25 height 10
click at [46, 287] on div at bounding box center [36, 285] width 24 height 24
click at [847, 585] on icon at bounding box center [850, 692] width 6 height 10
click at [897, 585] on div "Add" at bounding box center [895, 692] width 52 height 24
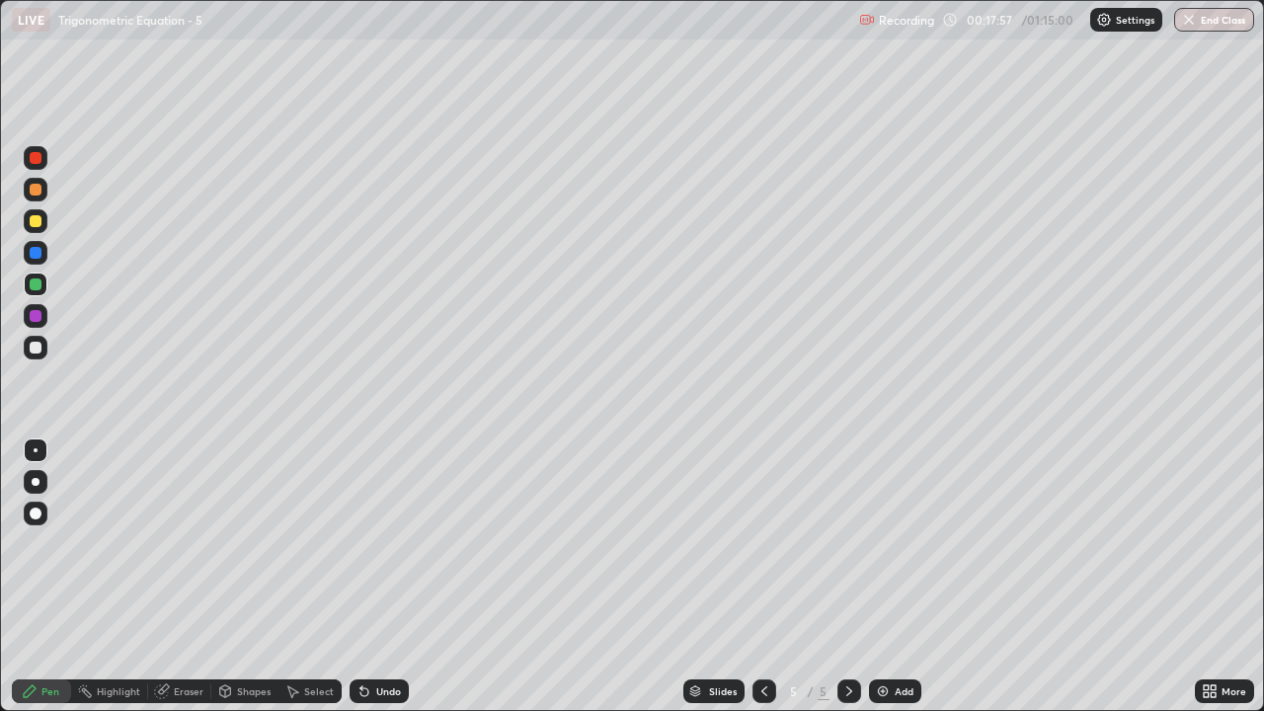
click at [37, 348] on div at bounding box center [36, 348] width 12 height 12
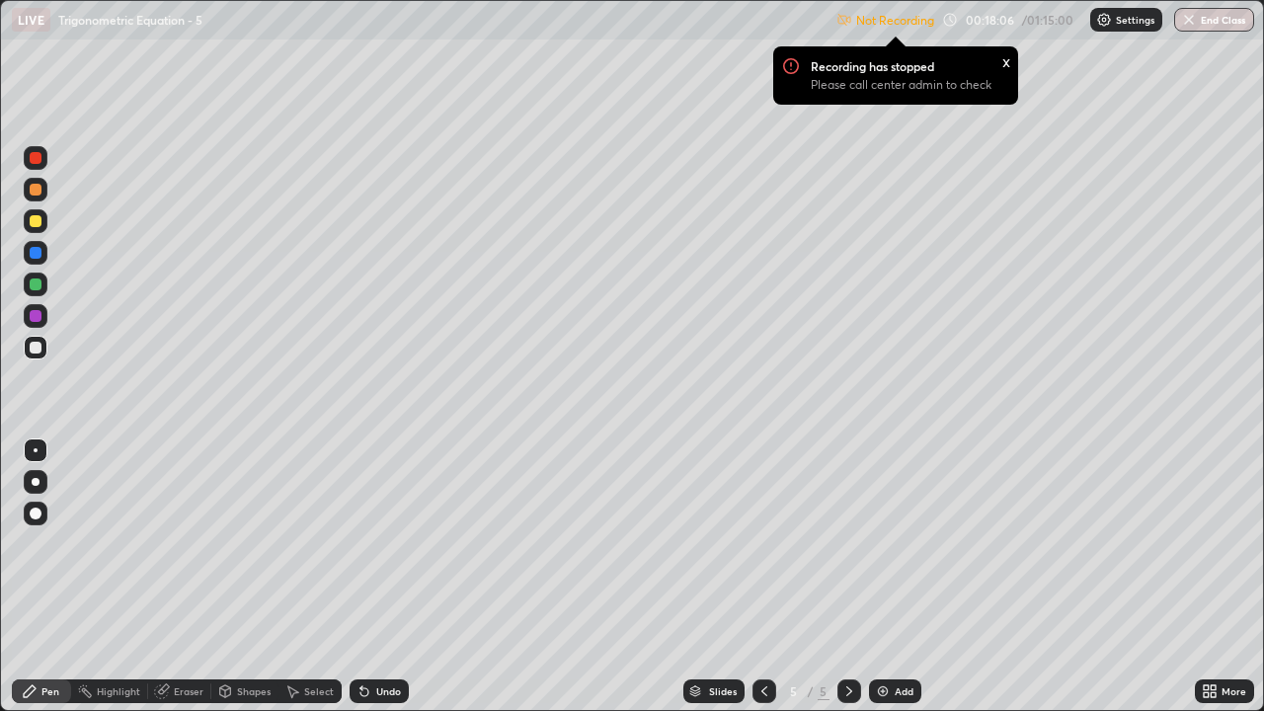
click at [1204, 585] on icon at bounding box center [1206, 688] width 5 height 5
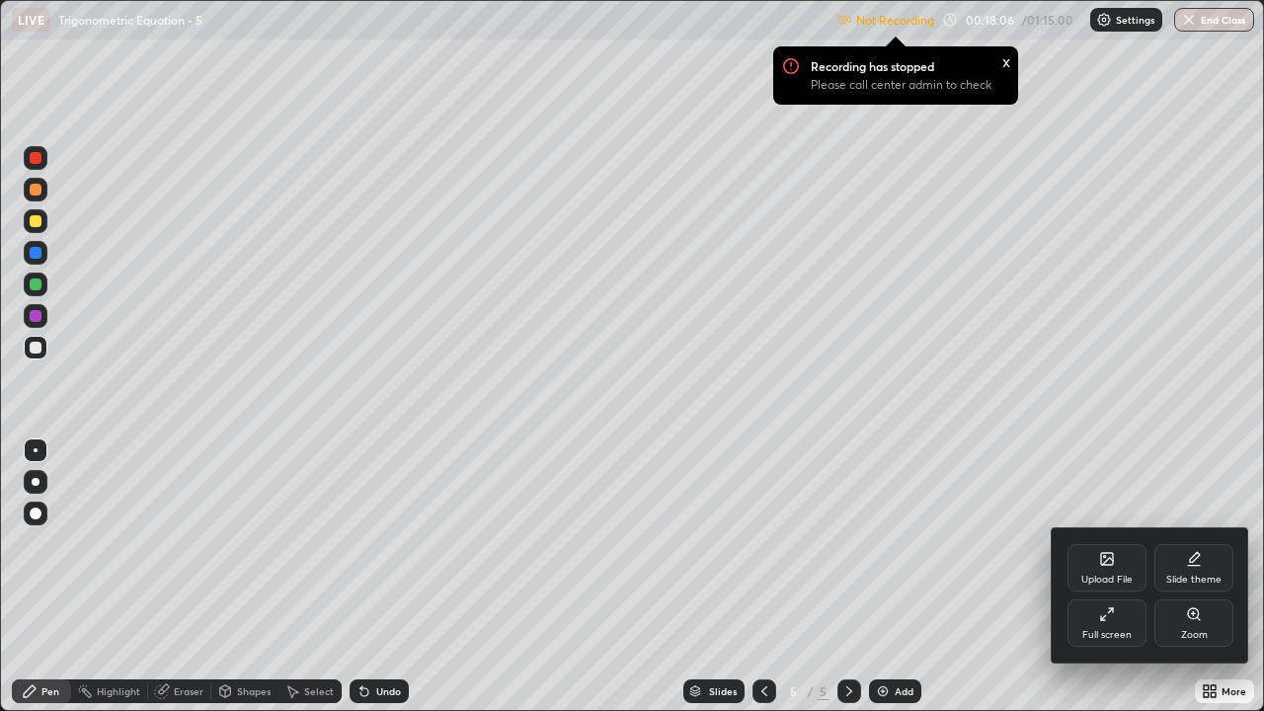
click at [1107, 585] on div "Full screen" at bounding box center [1107, 635] width 49 height 10
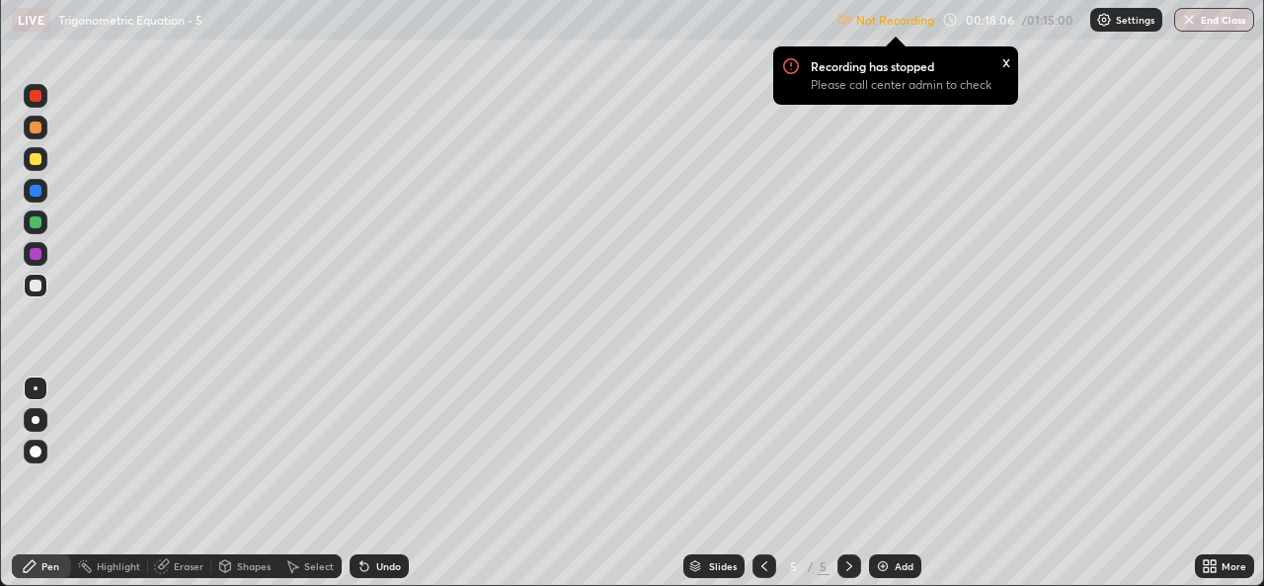
scroll to position [98198, 97520]
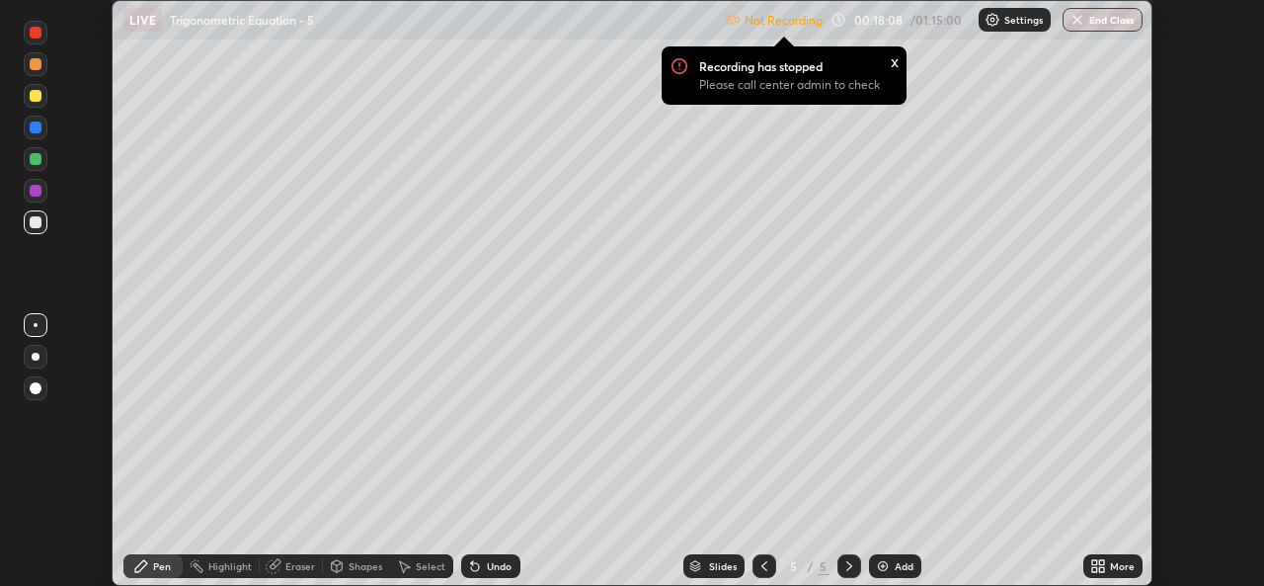
click at [1026, 20] on p "Settings" at bounding box center [1024, 20] width 39 height 10
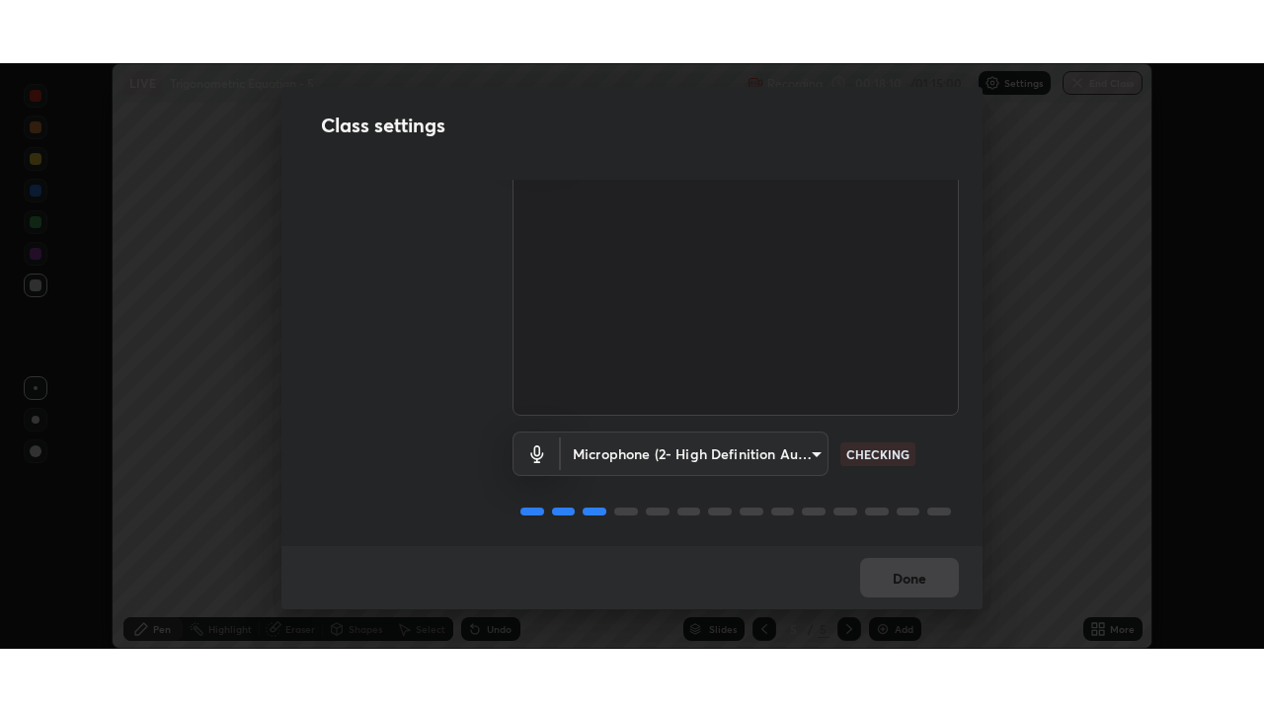
scroll to position [82, 0]
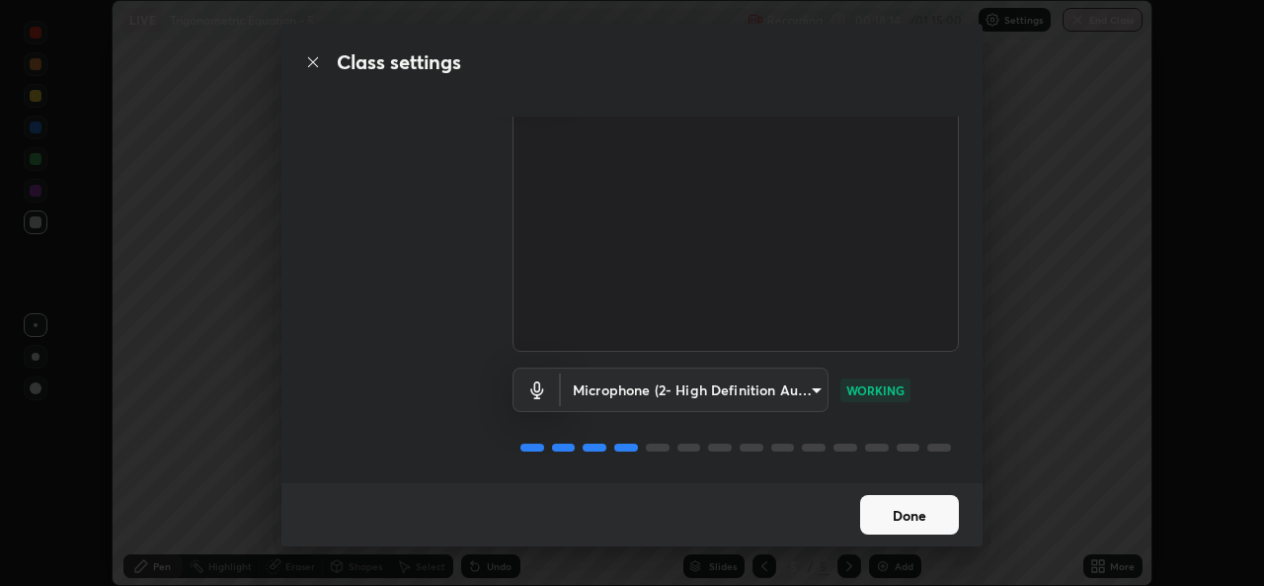
click at [909, 519] on button "Done" at bounding box center [909, 515] width 99 height 40
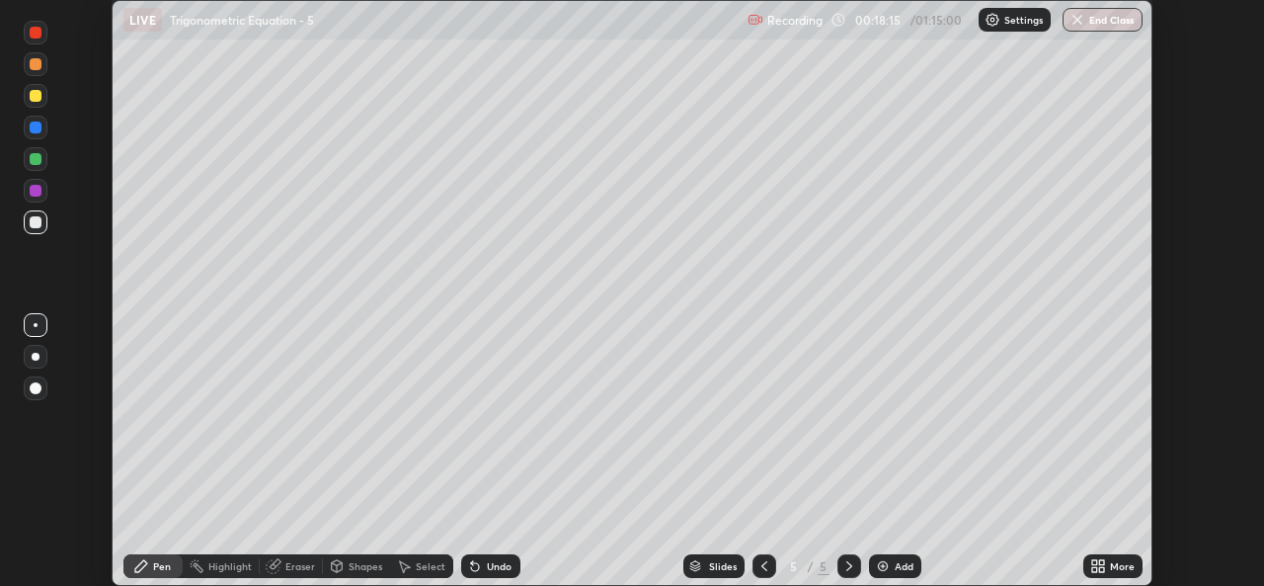
click at [1114, 568] on div "More" at bounding box center [1122, 566] width 25 height 10
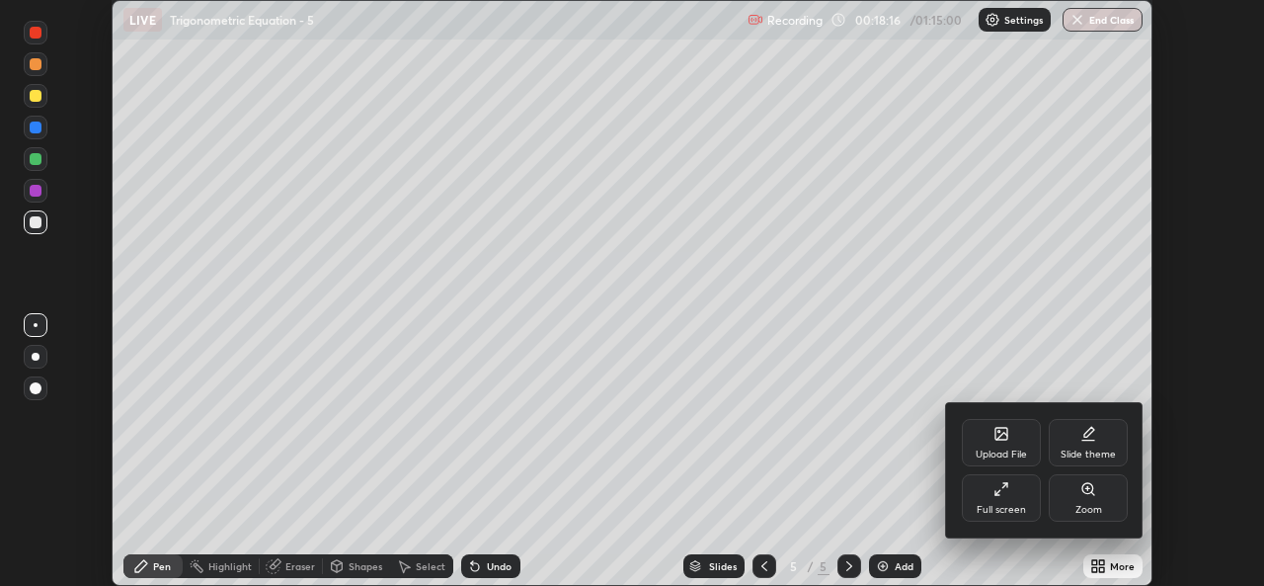
click at [1012, 508] on div "Full screen" at bounding box center [1001, 510] width 49 height 10
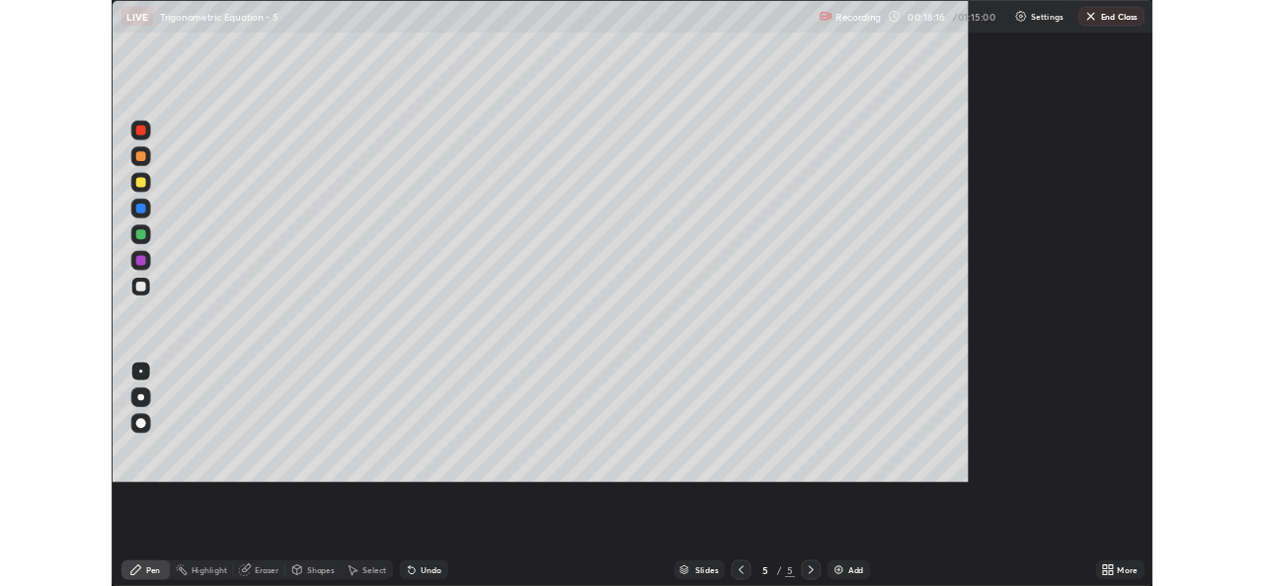
scroll to position [711, 1264]
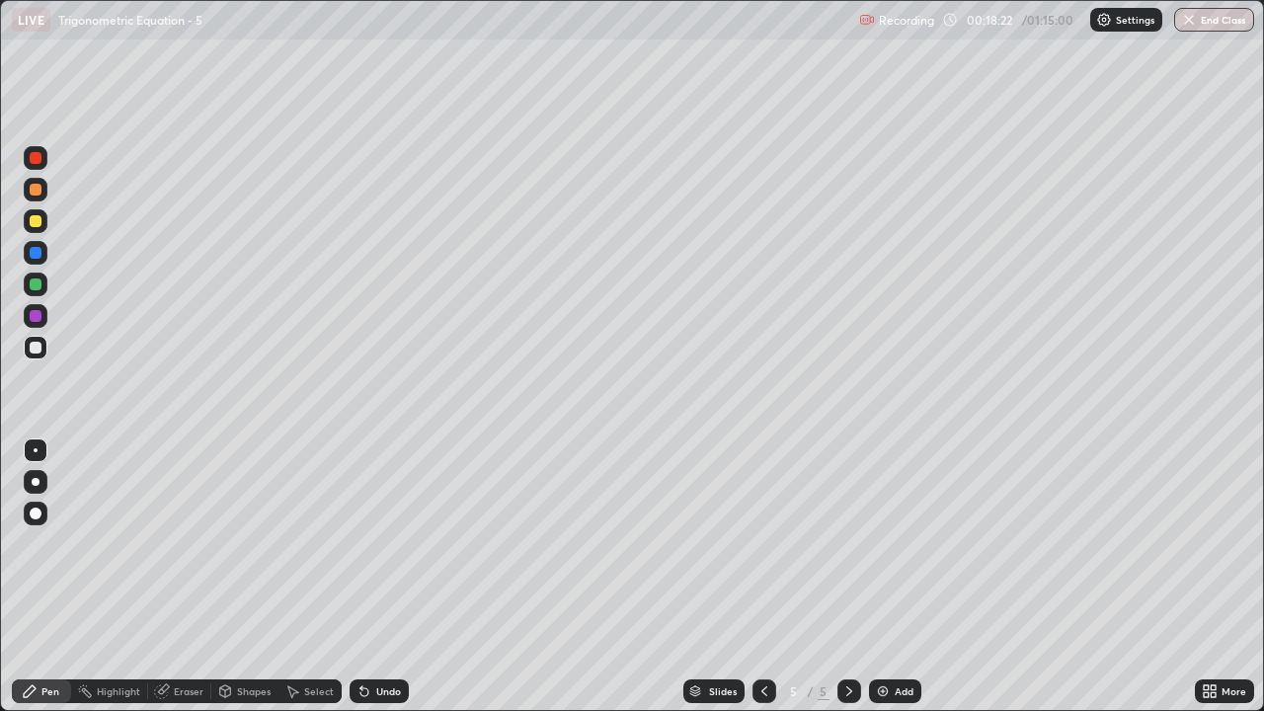
click at [770, 585] on icon at bounding box center [765, 692] width 16 height 16
click at [849, 585] on icon at bounding box center [850, 692] width 16 height 16
click at [771, 585] on div at bounding box center [765, 692] width 24 height 24
click at [848, 585] on icon at bounding box center [850, 692] width 16 height 16
click at [899, 585] on div "Add" at bounding box center [904, 692] width 19 height 10
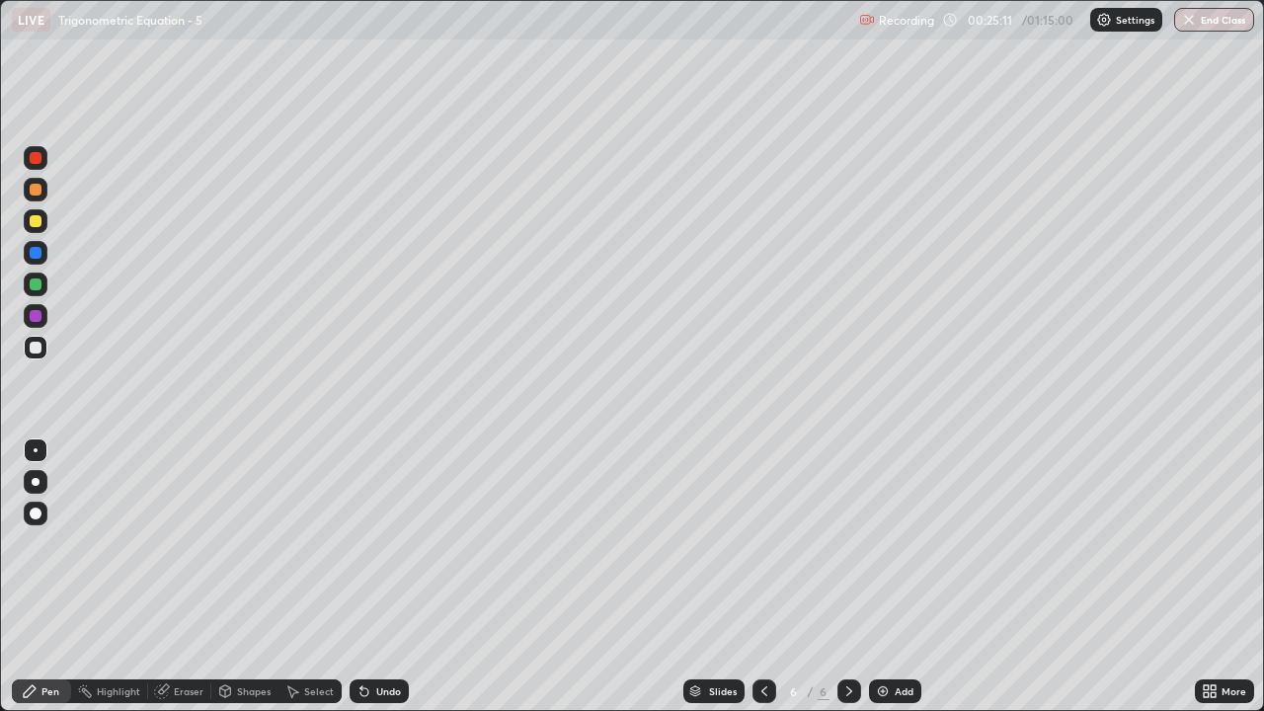
click at [303, 585] on div "Select" at bounding box center [310, 692] width 63 height 24
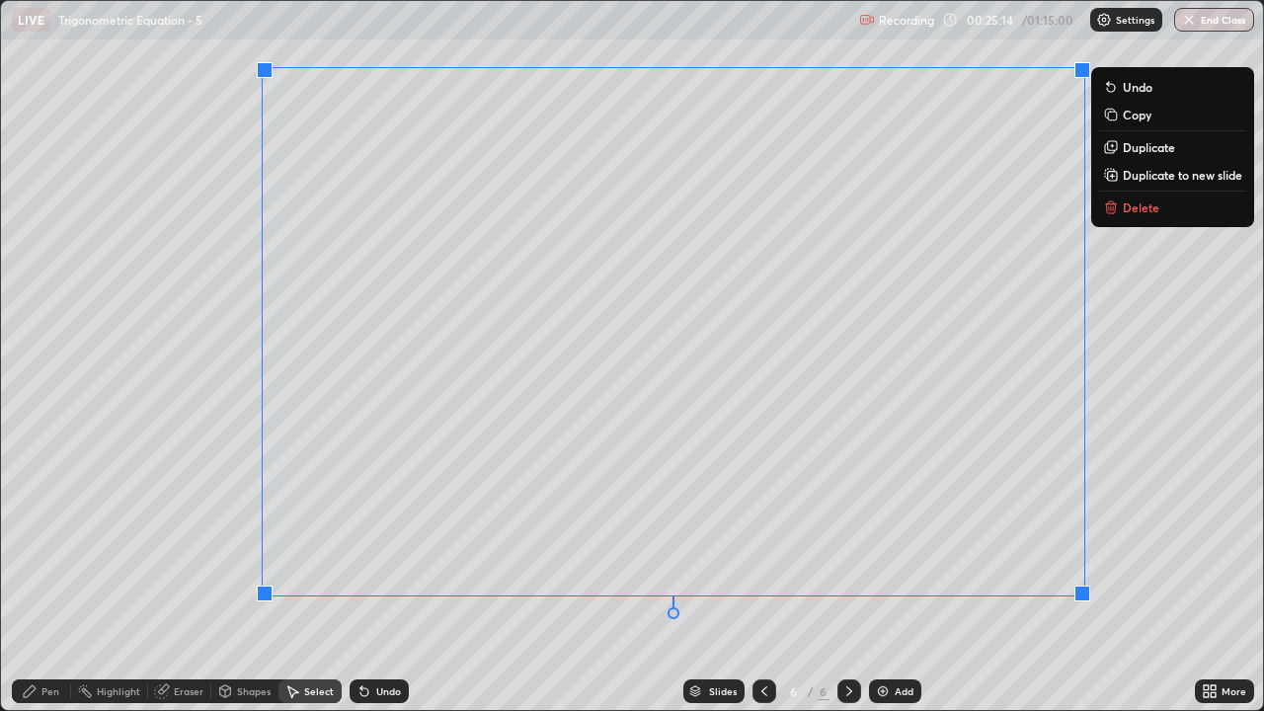
click at [1131, 213] on p "Delete" at bounding box center [1141, 208] width 37 height 16
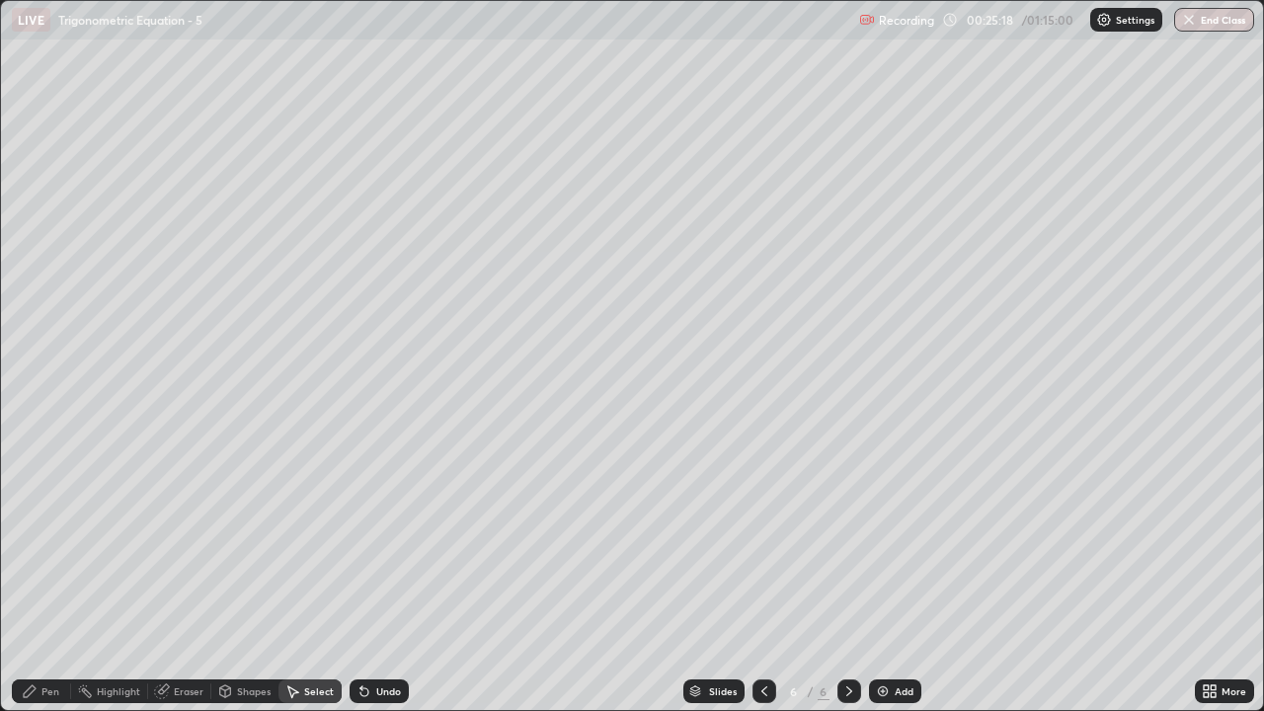
click at [763, 585] on icon at bounding box center [765, 692] width 16 height 16
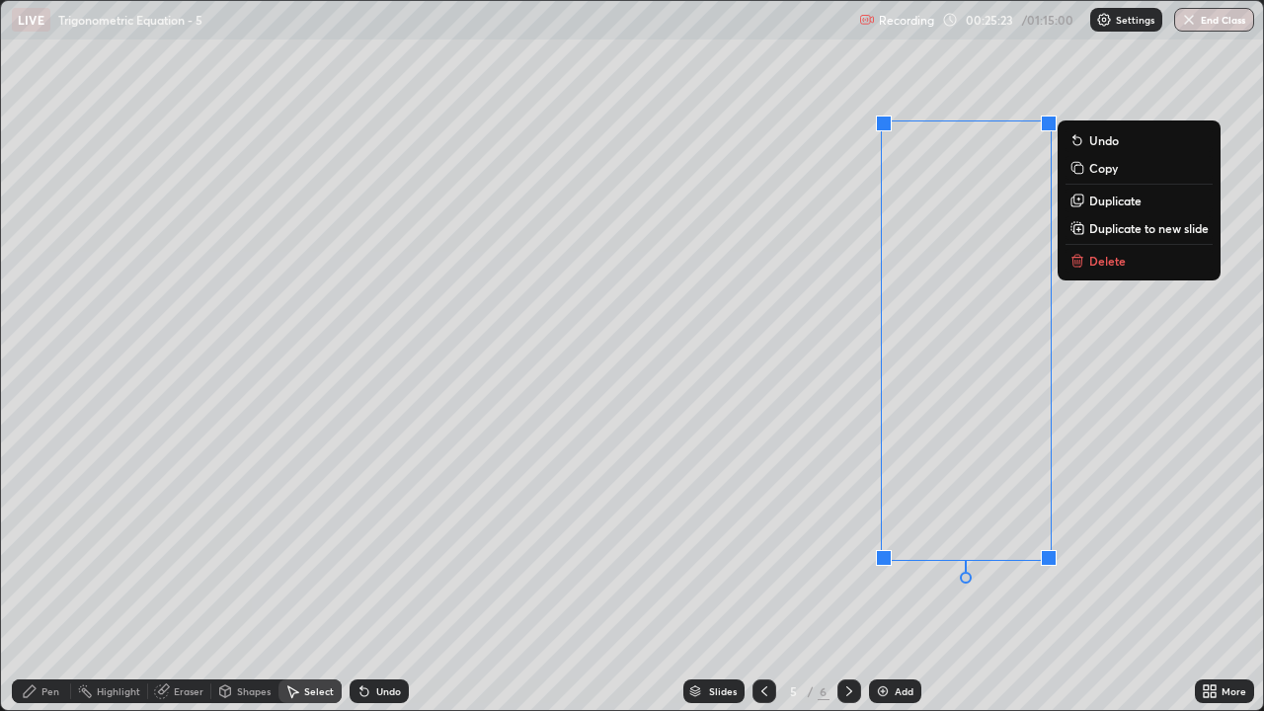
click at [1104, 268] on p "Delete" at bounding box center [1108, 261] width 37 height 16
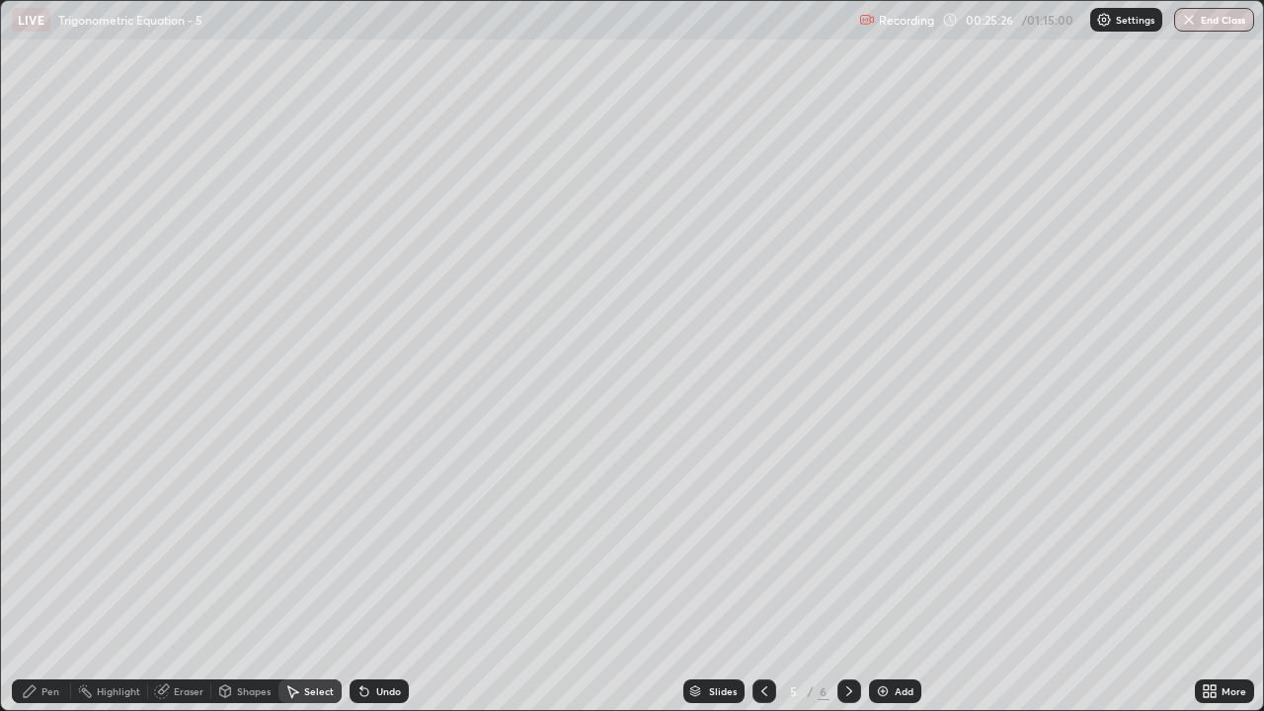
click at [644, 585] on div "0 ° Undo Copy Duplicate Duplicate to new slide Delete" at bounding box center [632, 355] width 1262 height 709
click at [46, 585] on div "Pen" at bounding box center [50, 692] width 18 height 10
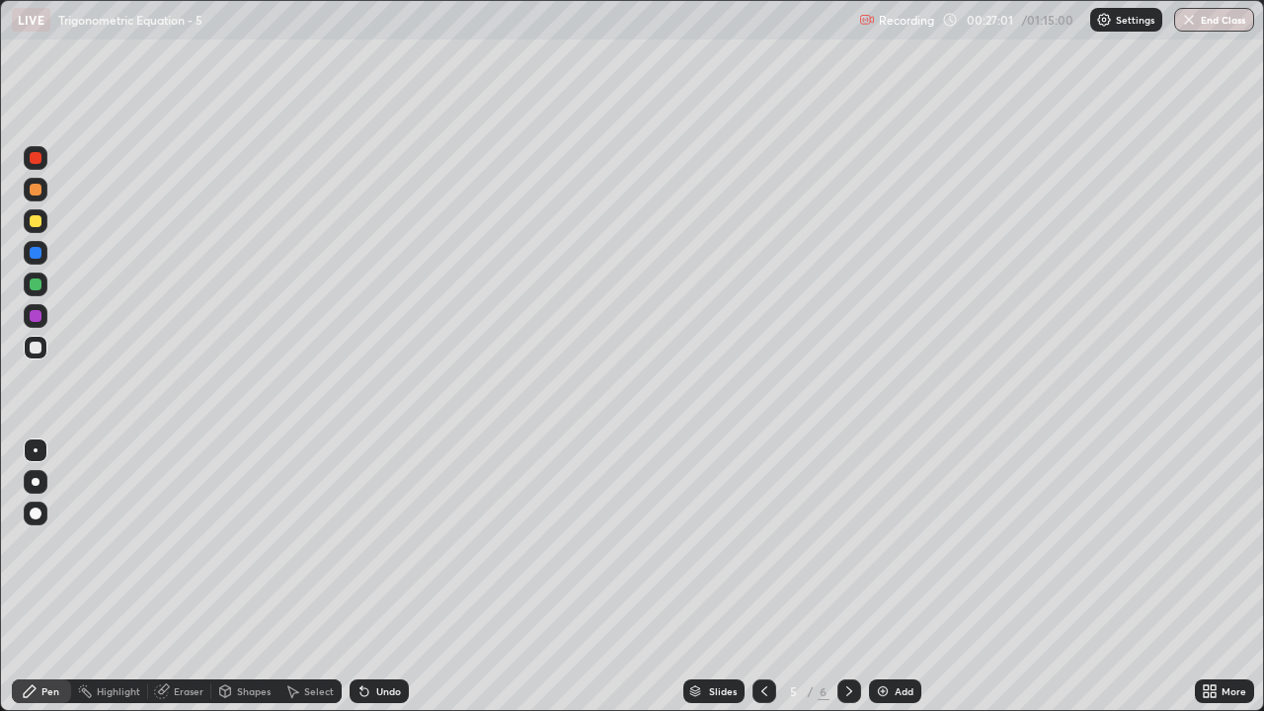
click at [397, 585] on div "Undo" at bounding box center [388, 692] width 25 height 10
click at [383, 585] on div "Undo" at bounding box center [388, 692] width 25 height 10
click at [900, 585] on div "Add" at bounding box center [904, 692] width 19 height 10
click at [376, 585] on div "Undo" at bounding box center [388, 692] width 25 height 10
click at [190, 585] on div "Eraser" at bounding box center [179, 692] width 63 height 24
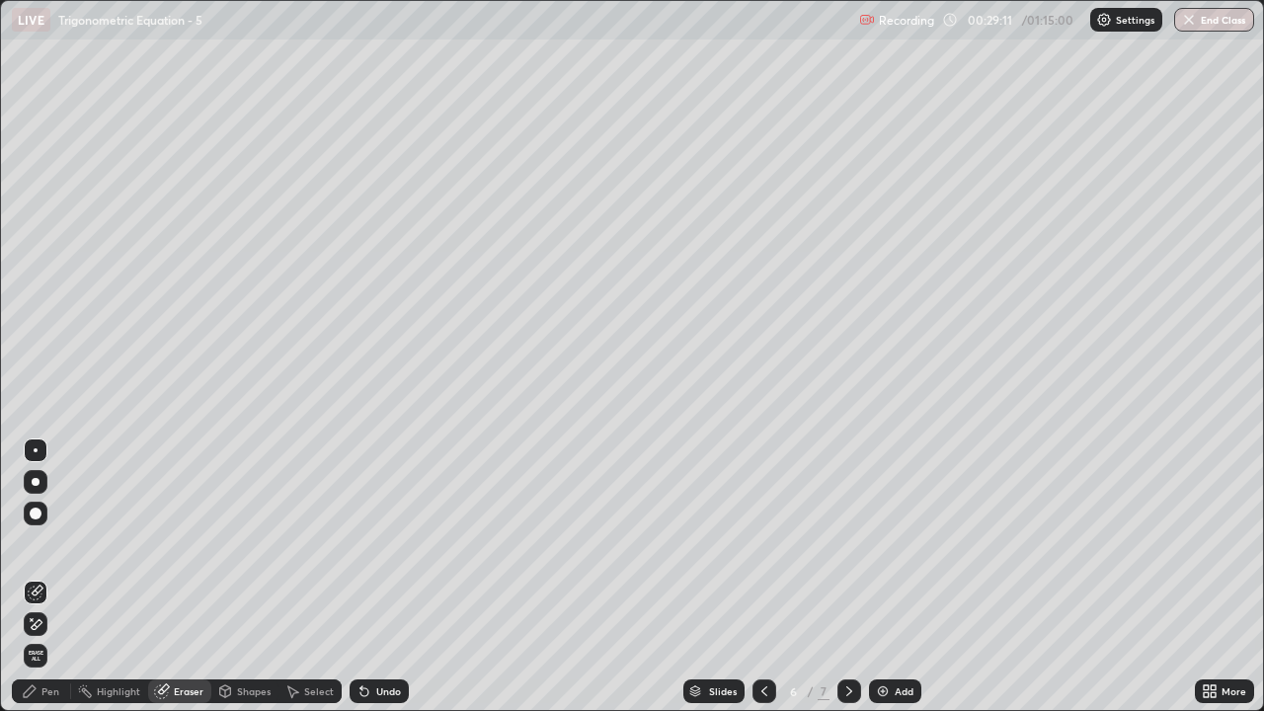
click at [38, 585] on div "Pen" at bounding box center [41, 692] width 59 height 24
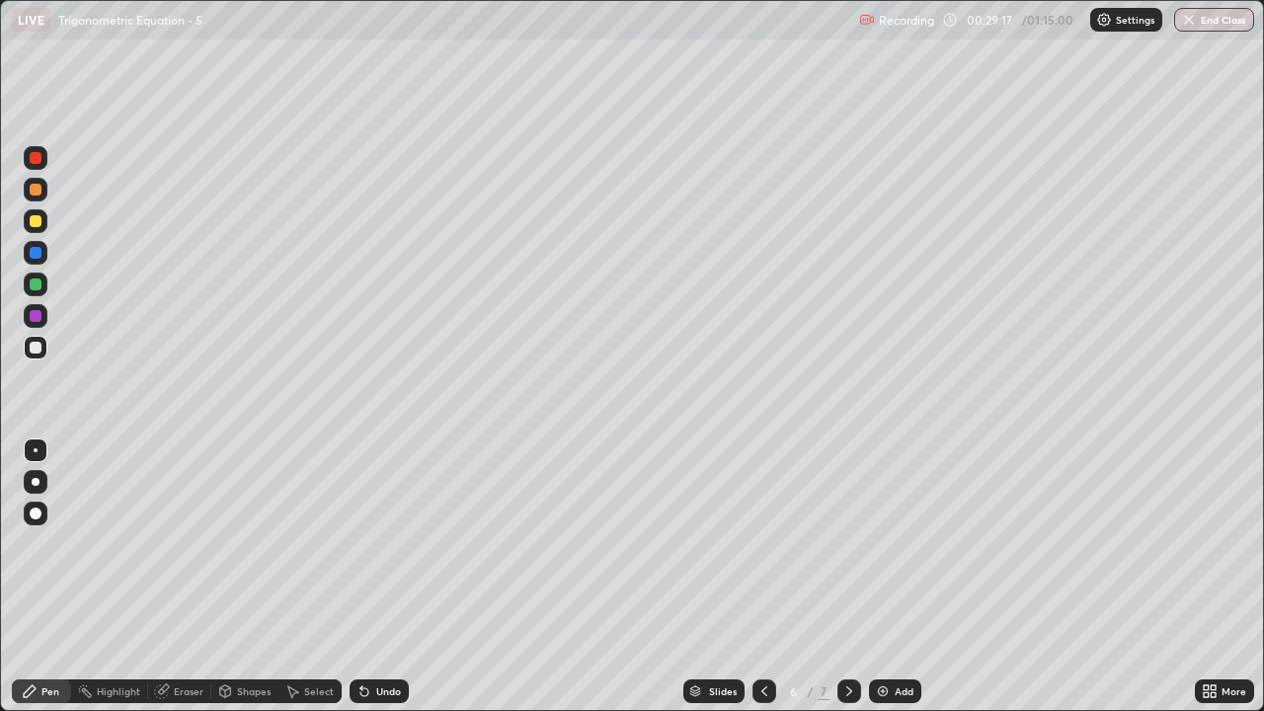
click at [763, 585] on icon at bounding box center [765, 692] width 16 height 16
click at [197, 585] on div "Eraser" at bounding box center [189, 692] width 30 height 10
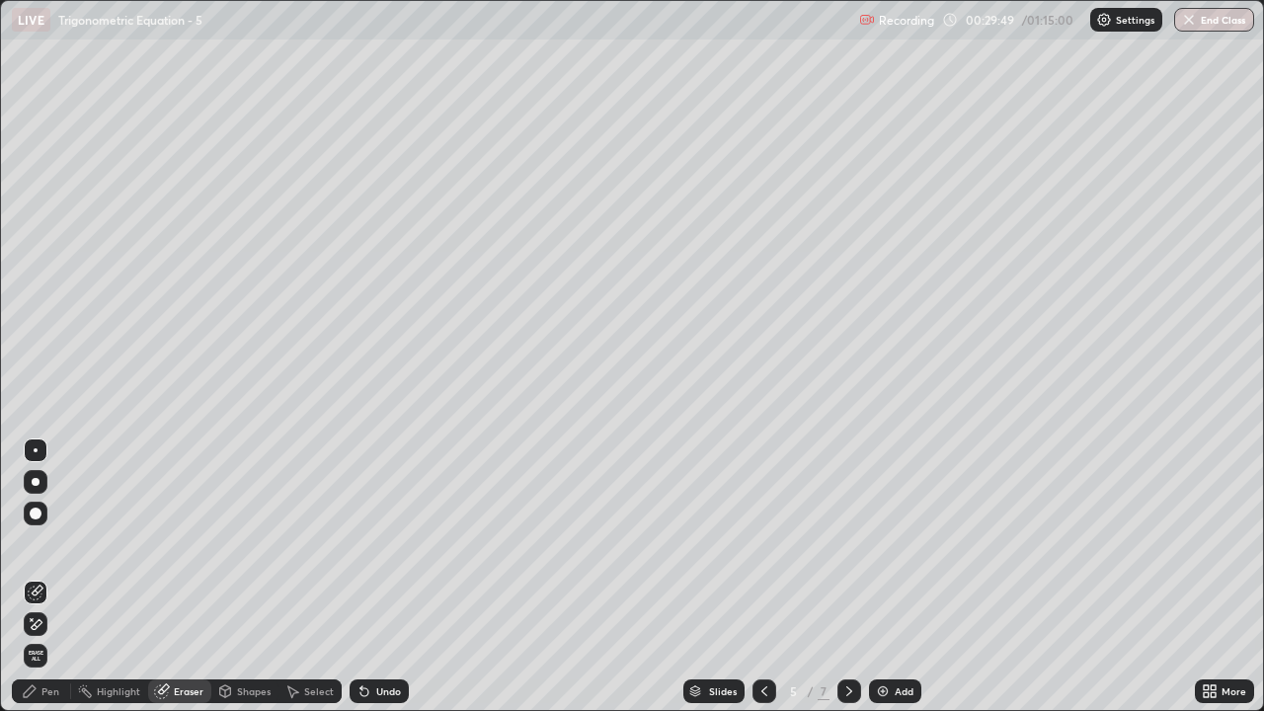
click at [50, 585] on div "Pen" at bounding box center [41, 692] width 59 height 24
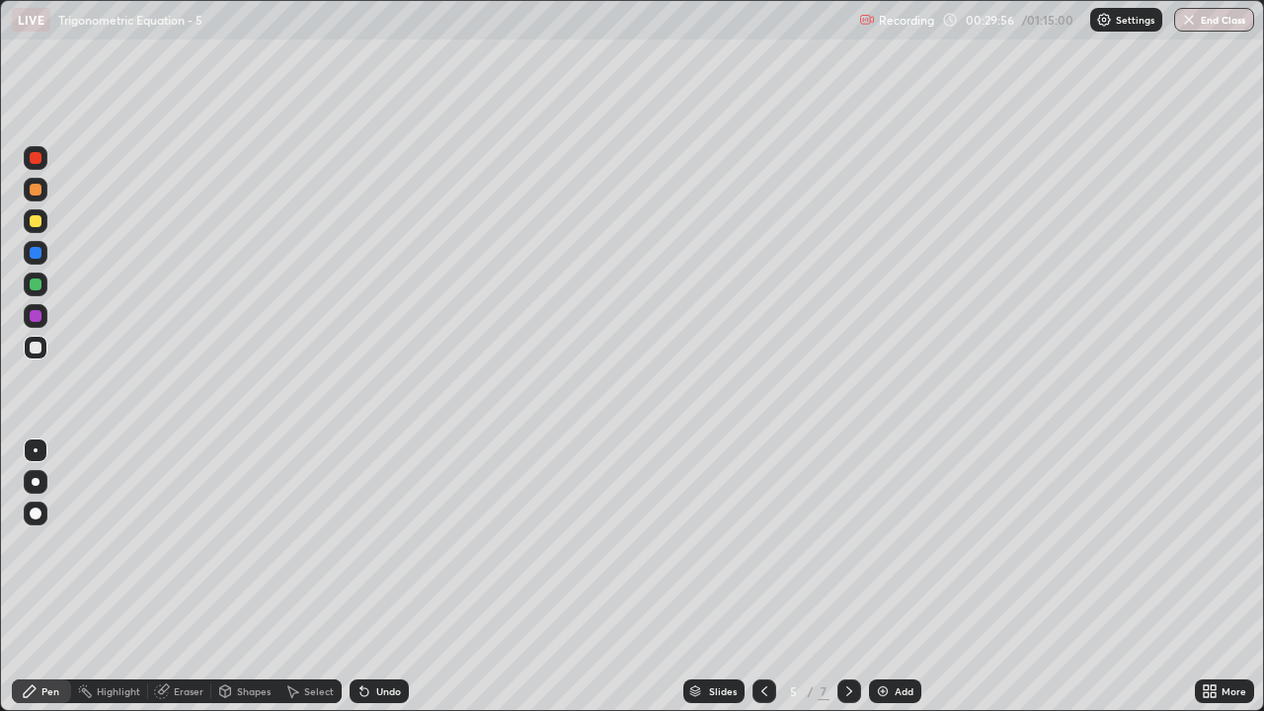
click at [187, 585] on div "Eraser" at bounding box center [189, 692] width 30 height 10
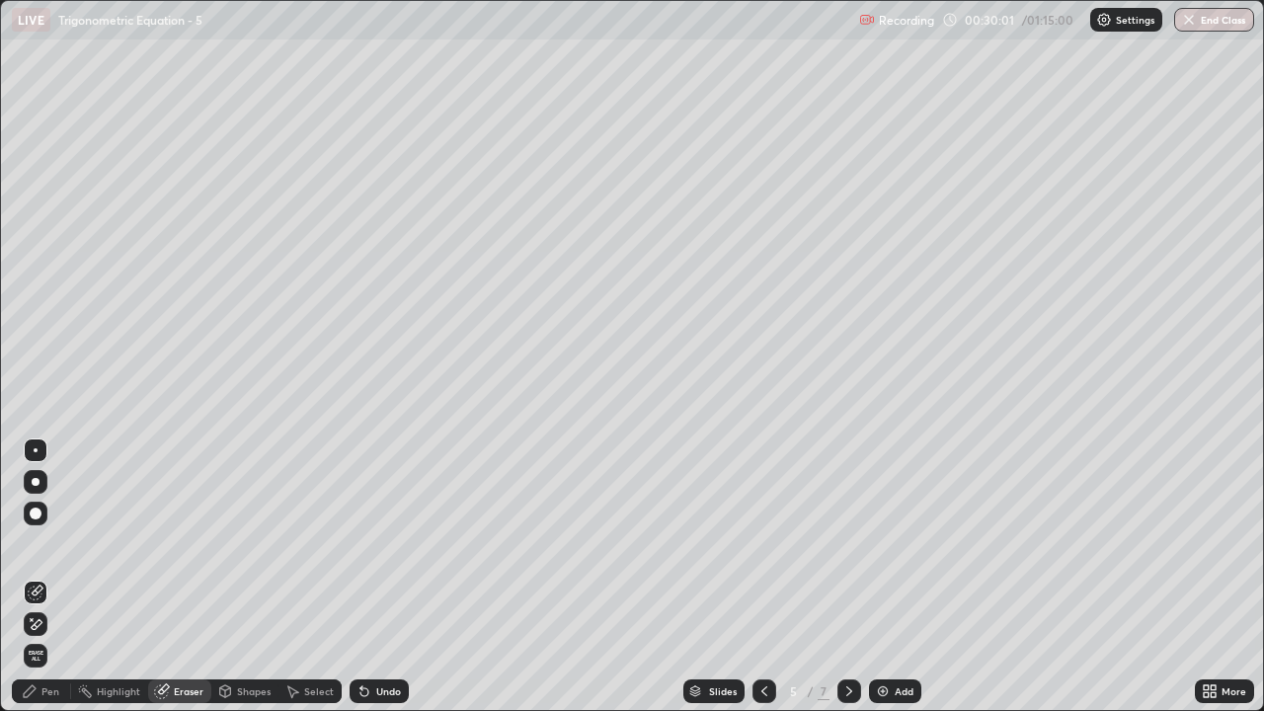
click at [848, 585] on icon at bounding box center [850, 692] width 16 height 16
click at [43, 585] on div "Pen" at bounding box center [50, 692] width 18 height 10
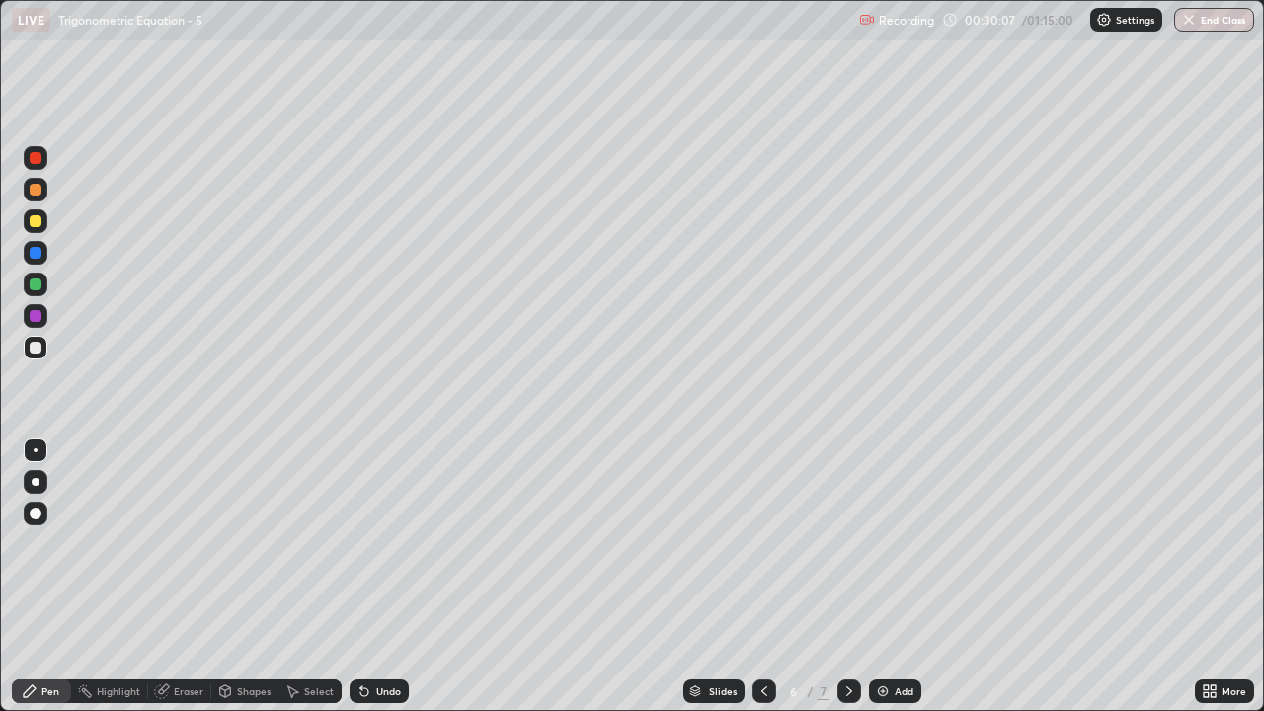
click at [191, 585] on div "Eraser" at bounding box center [189, 692] width 30 height 10
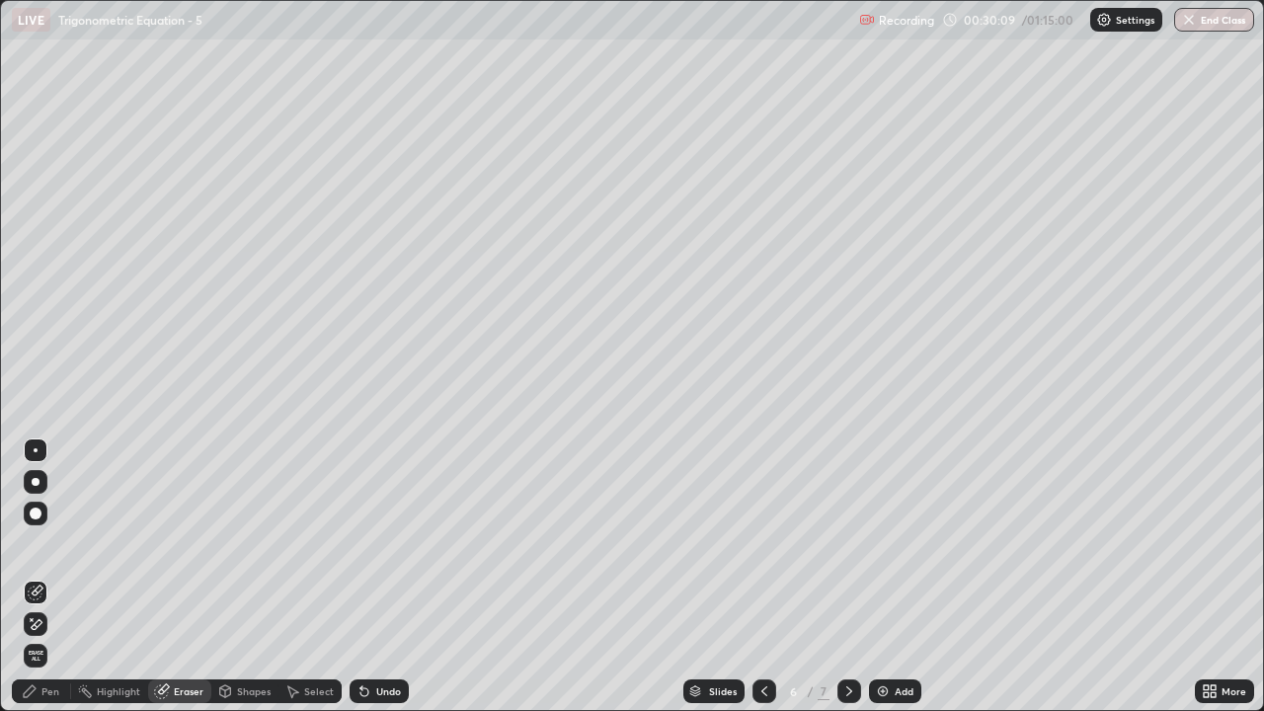
click at [45, 585] on div "Pen" at bounding box center [50, 692] width 18 height 10
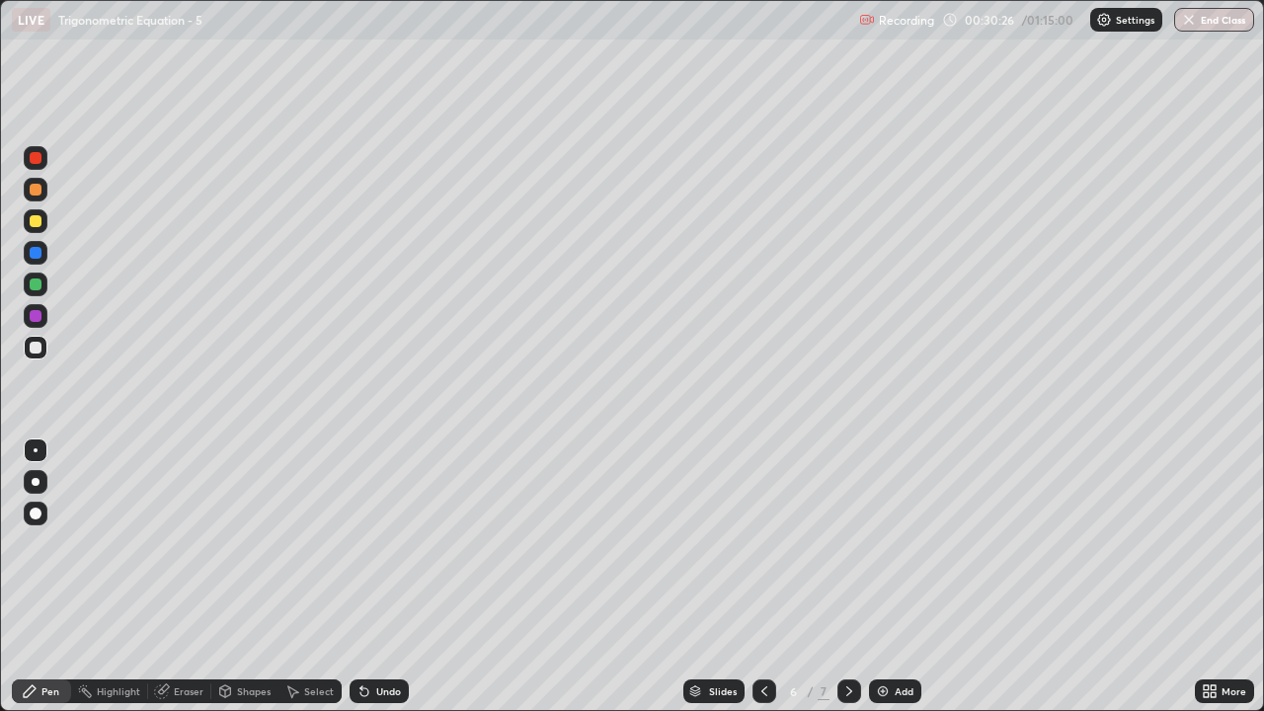
click at [762, 585] on icon at bounding box center [765, 692] width 6 height 10
click at [850, 585] on icon at bounding box center [850, 692] width 16 height 16
click at [851, 585] on icon at bounding box center [850, 692] width 16 height 16
click at [769, 585] on icon at bounding box center [765, 692] width 16 height 16
click at [850, 585] on icon at bounding box center [850, 692] width 16 height 16
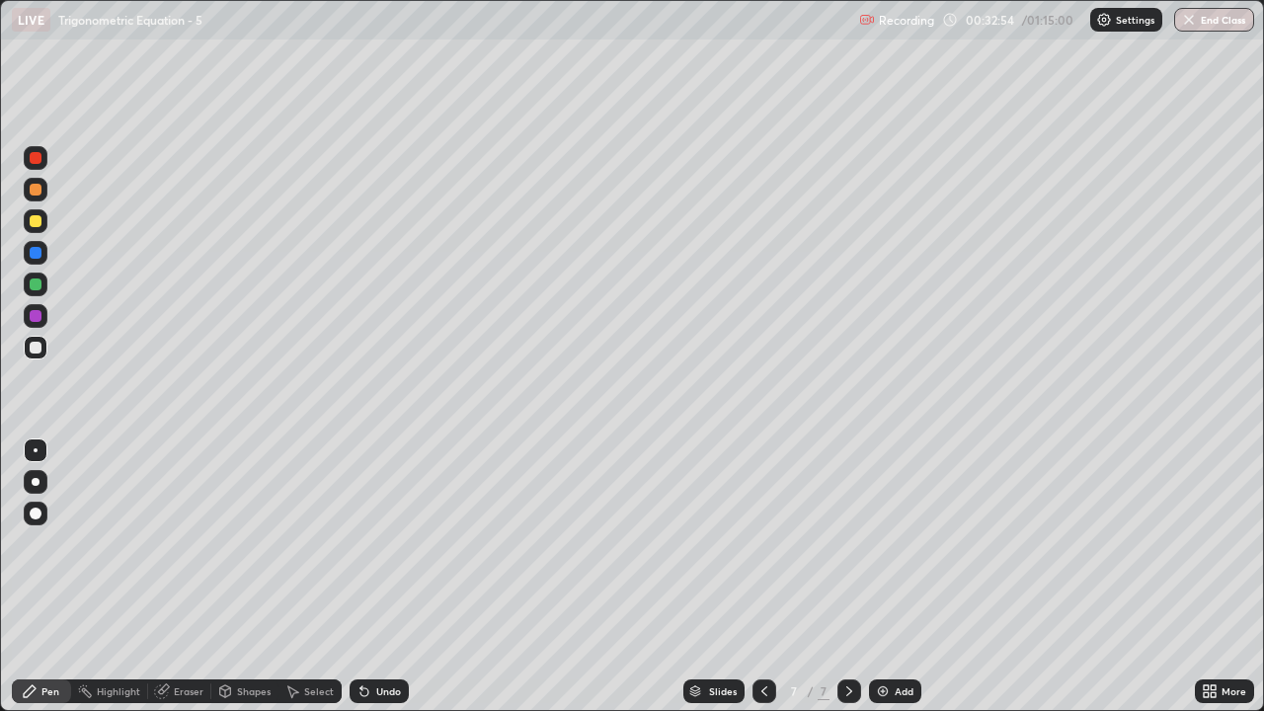
click at [40, 230] on div at bounding box center [36, 221] width 24 height 24
click at [40, 287] on div at bounding box center [36, 285] width 12 height 12
click at [849, 585] on div at bounding box center [850, 692] width 24 height 40
click at [40, 351] on div at bounding box center [36, 348] width 12 height 12
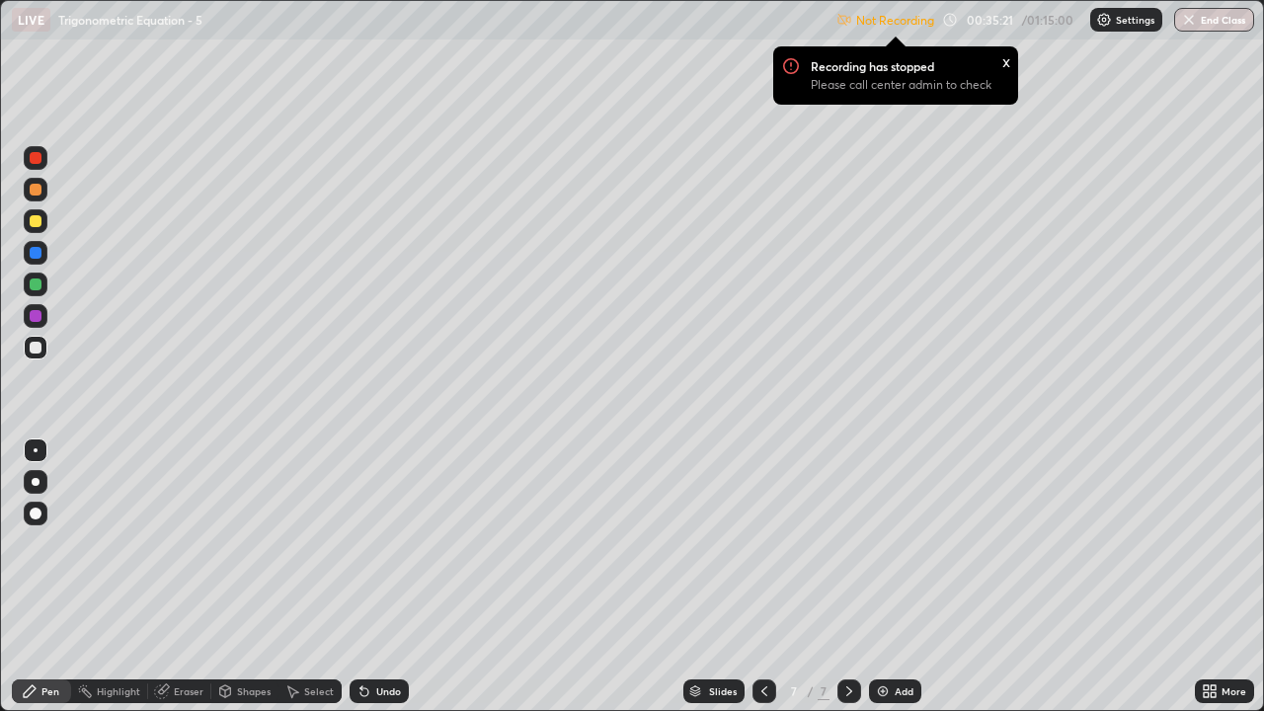
click at [1224, 585] on div "More" at bounding box center [1234, 692] width 25 height 10
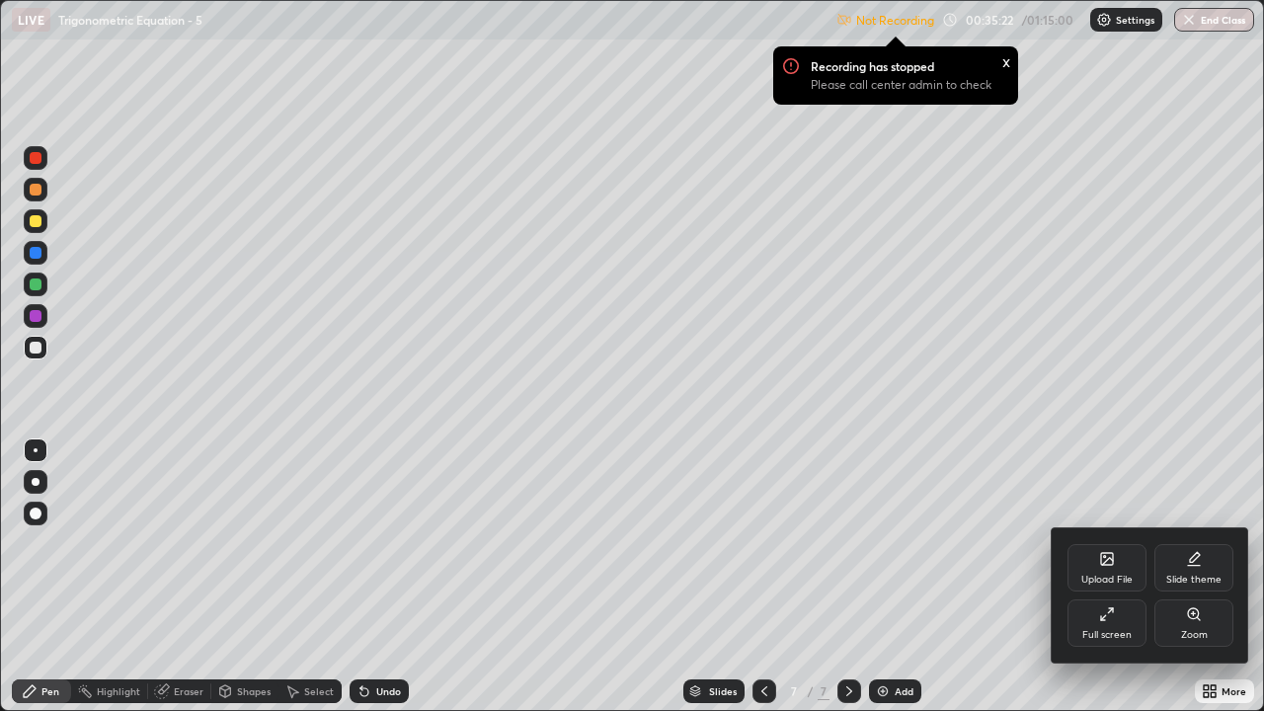
click at [1110, 585] on div "Full screen" at bounding box center [1107, 635] width 49 height 10
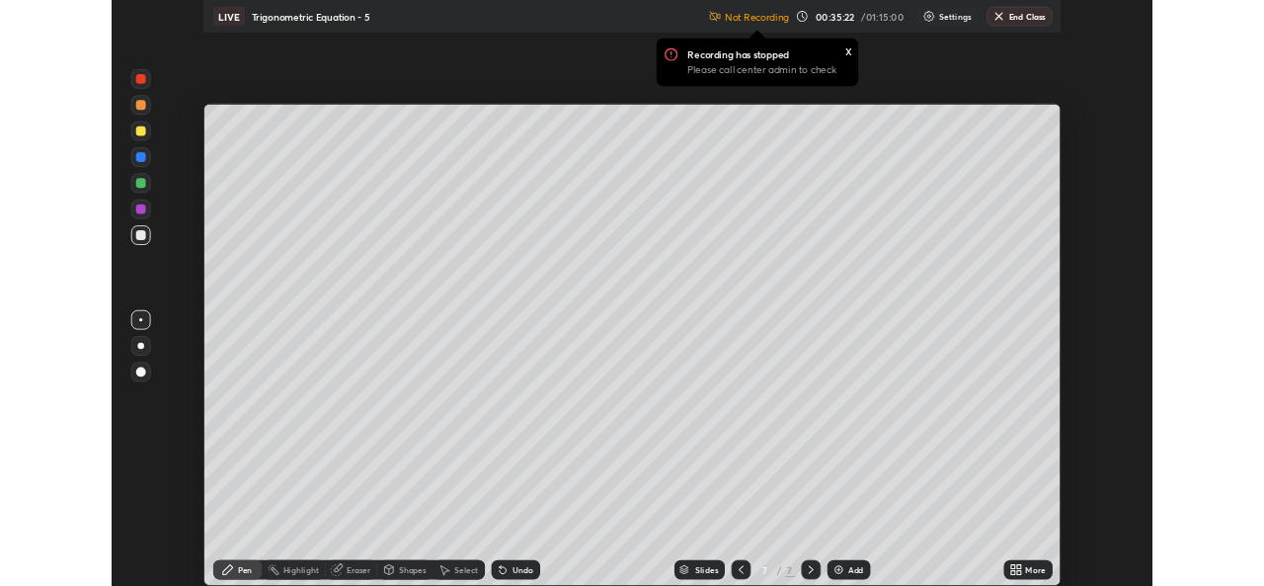
scroll to position [98198, 97520]
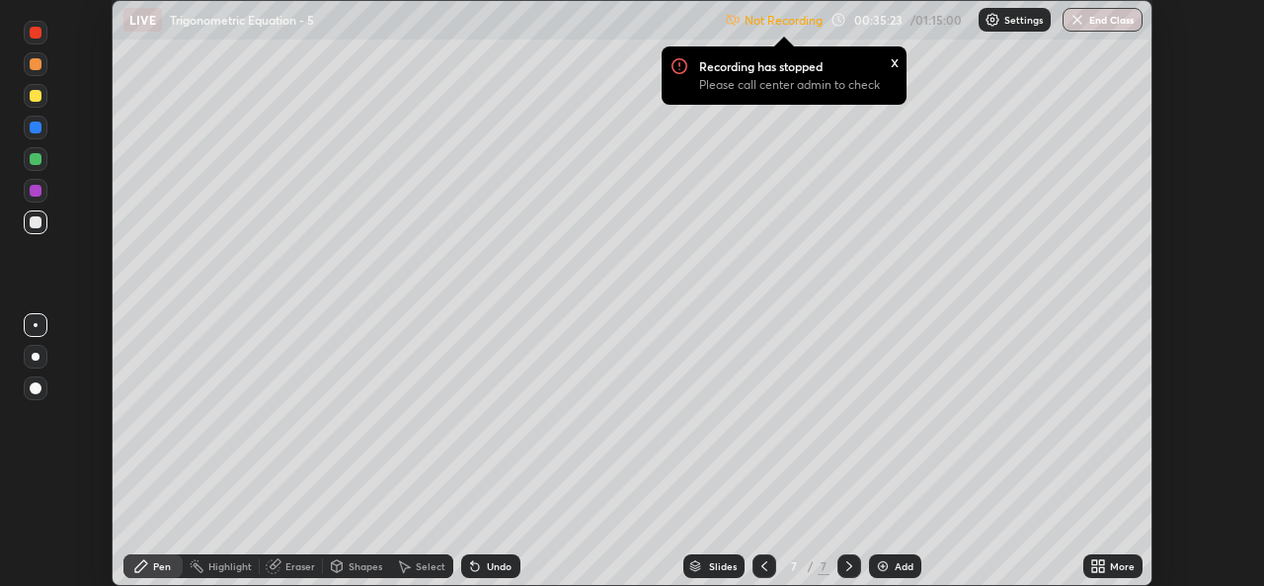
click at [1019, 19] on p "Settings" at bounding box center [1024, 20] width 39 height 10
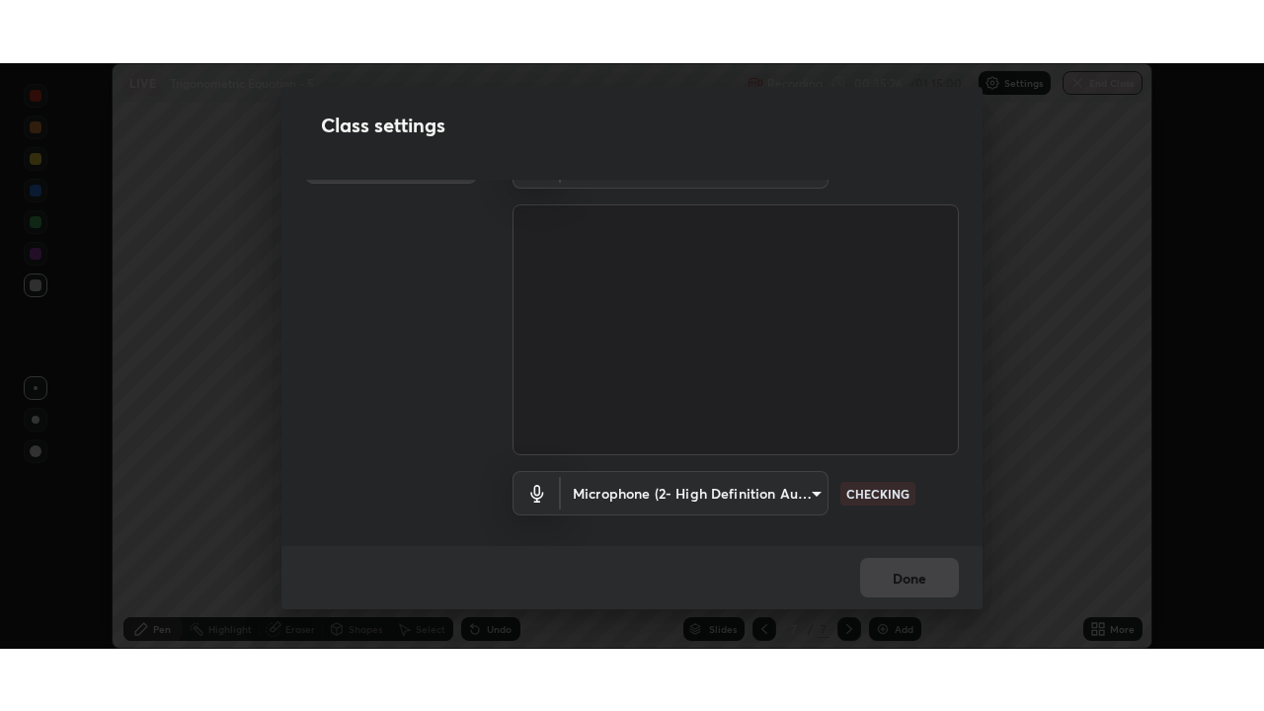
scroll to position [82, 0]
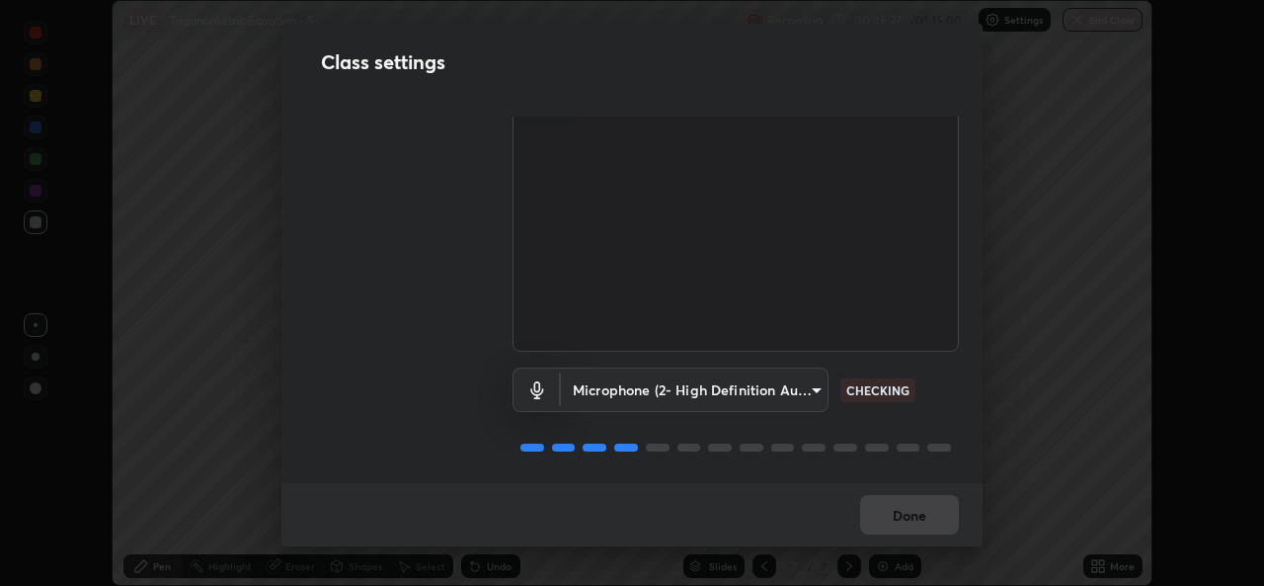
click at [908, 512] on div "Done" at bounding box center [632, 514] width 701 height 63
click at [919, 509] on div "Done" at bounding box center [632, 514] width 701 height 63
click at [921, 510] on div "Done" at bounding box center [632, 514] width 701 height 63
click at [916, 503] on div "Done" at bounding box center [632, 514] width 701 height 63
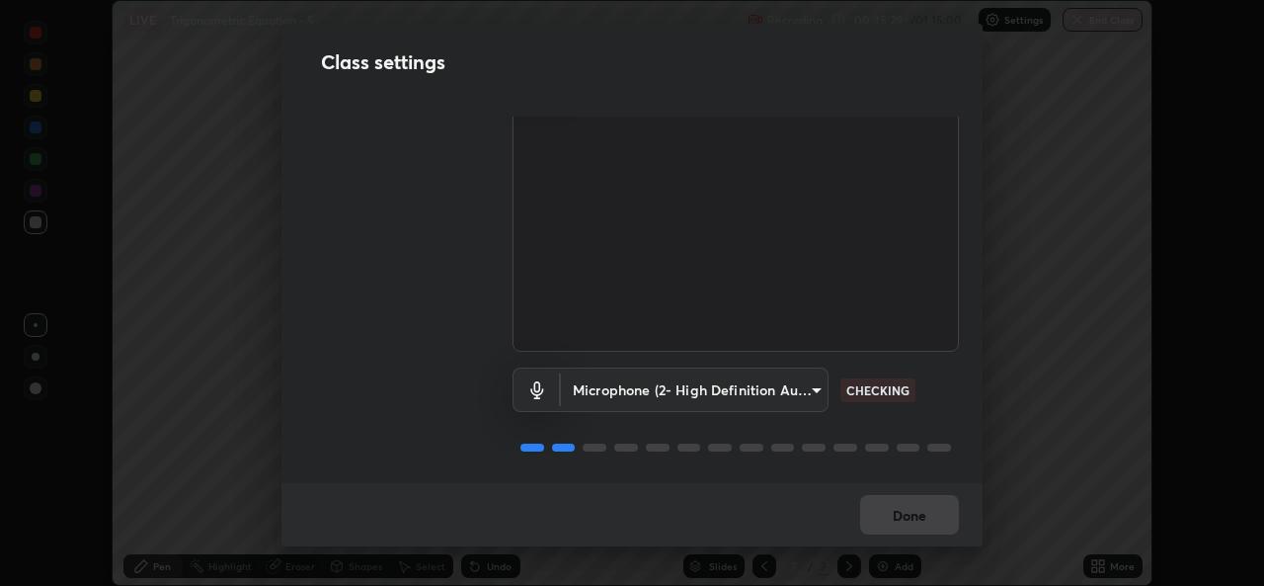
click at [922, 501] on div "Done" at bounding box center [632, 514] width 701 height 63
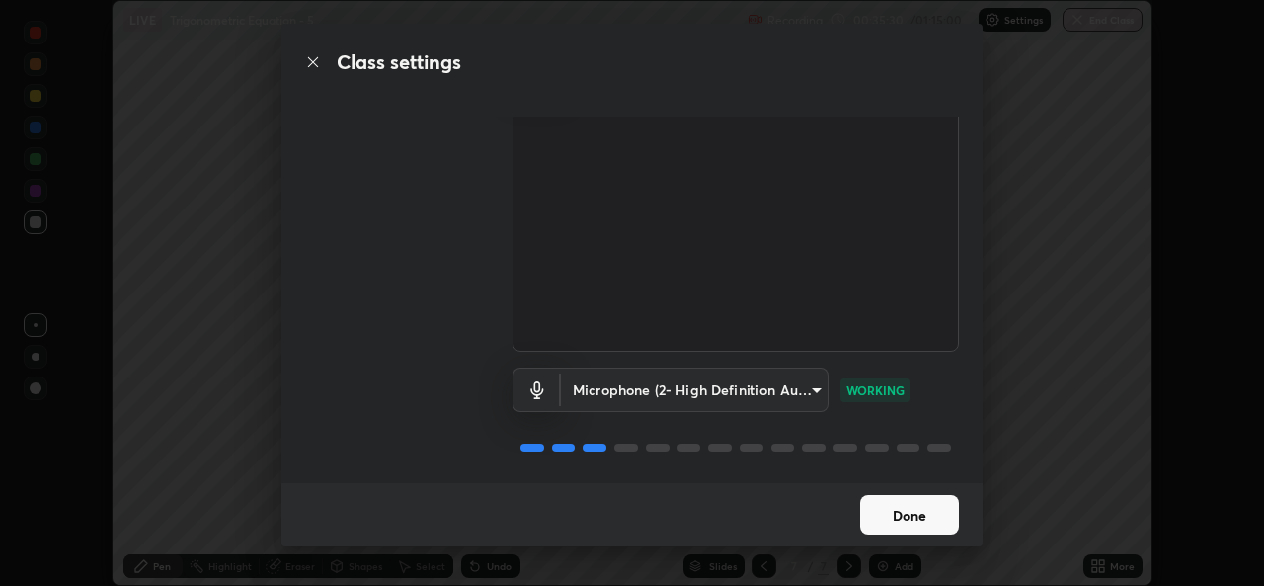
click at [920, 509] on button "Done" at bounding box center [909, 515] width 99 height 40
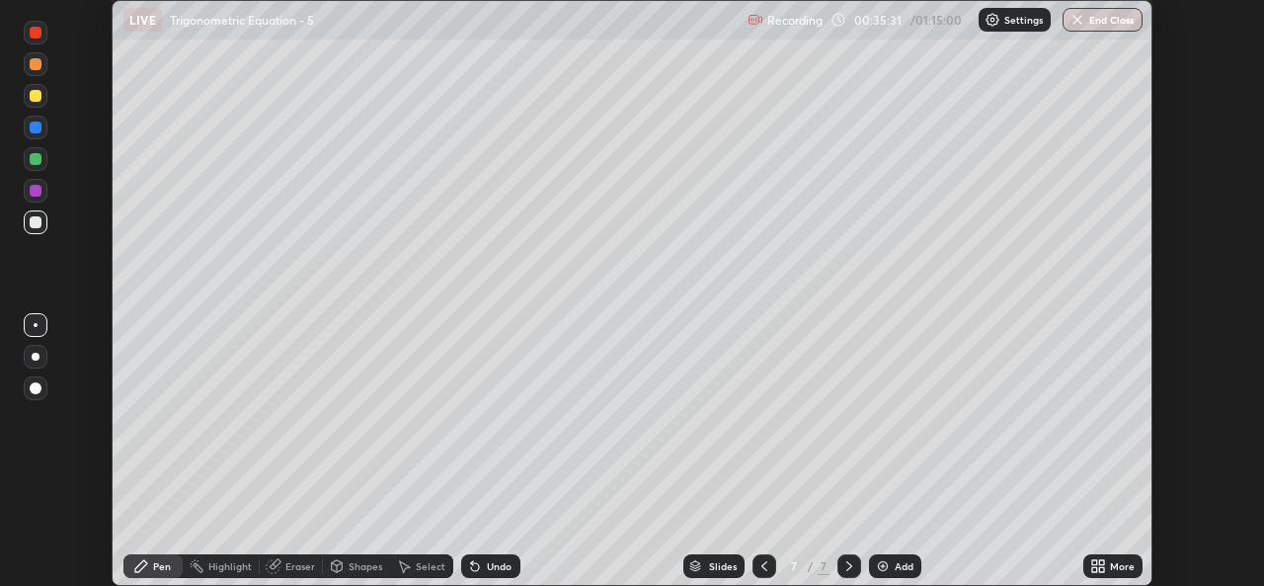
click at [1086, 562] on div "More" at bounding box center [1113, 566] width 59 height 24
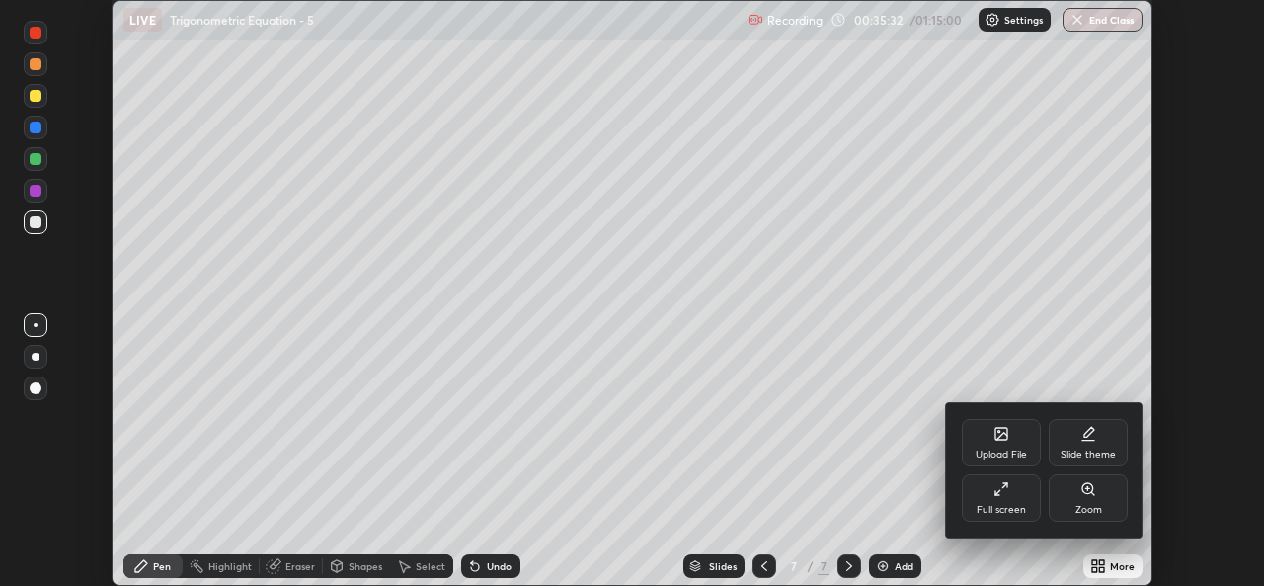
click at [996, 512] on div "Full screen" at bounding box center [1001, 510] width 49 height 10
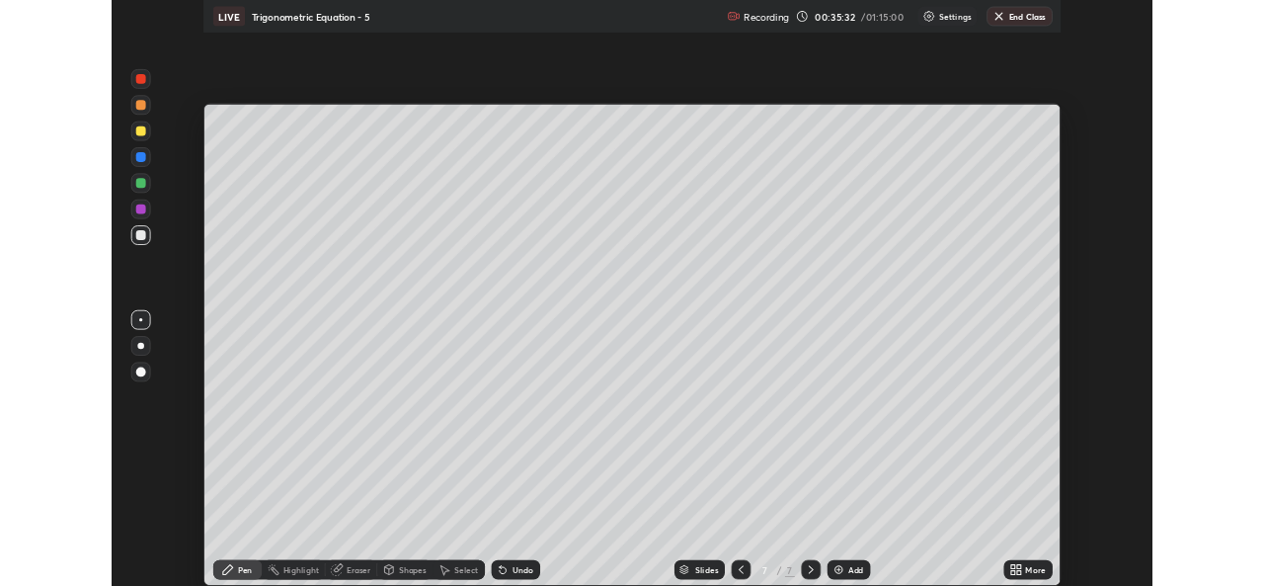
scroll to position [711, 1264]
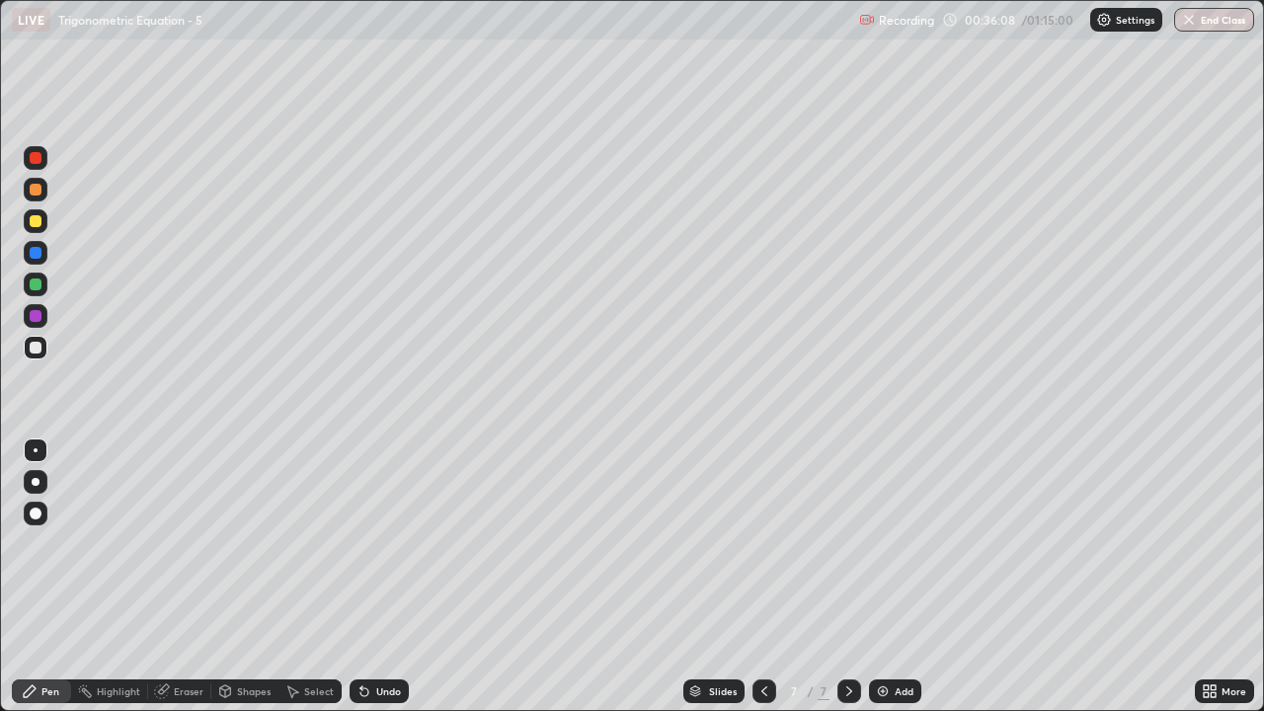
click at [328, 585] on div "Select" at bounding box center [319, 692] width 30 height 10
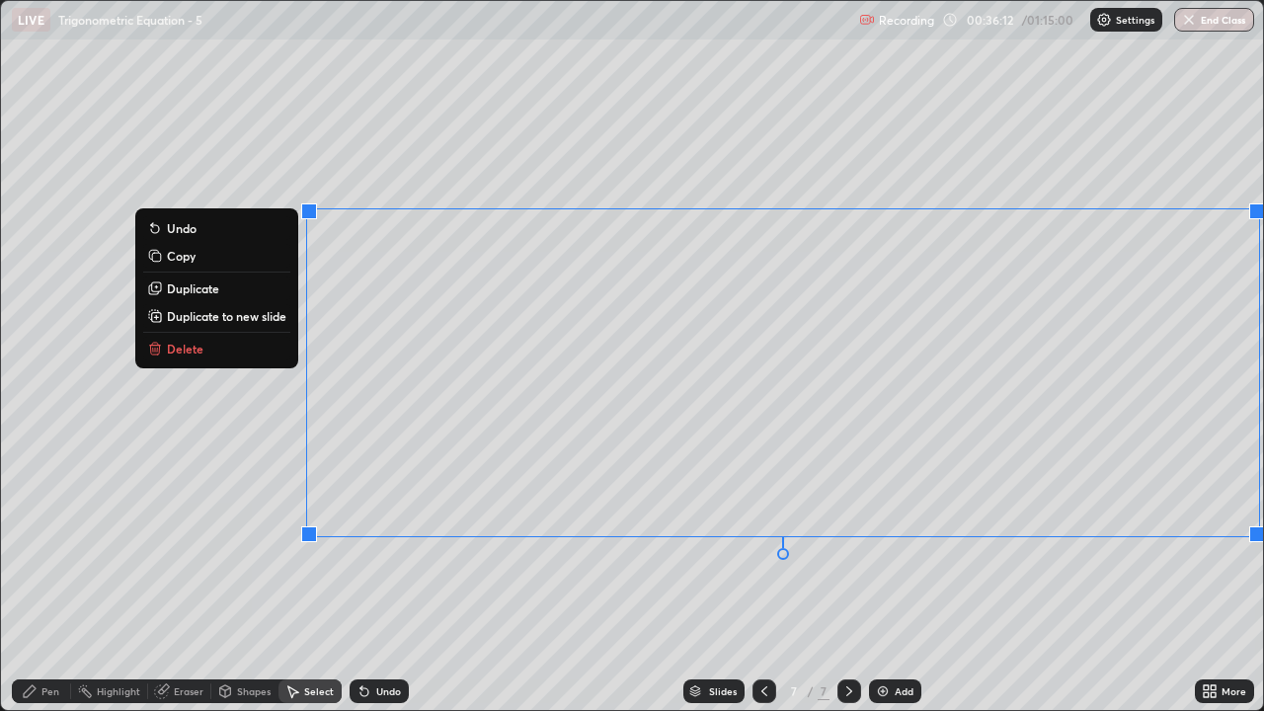
click at [222, 348] on button "Delete" at bounding box center [216, 349] width 147 height 24
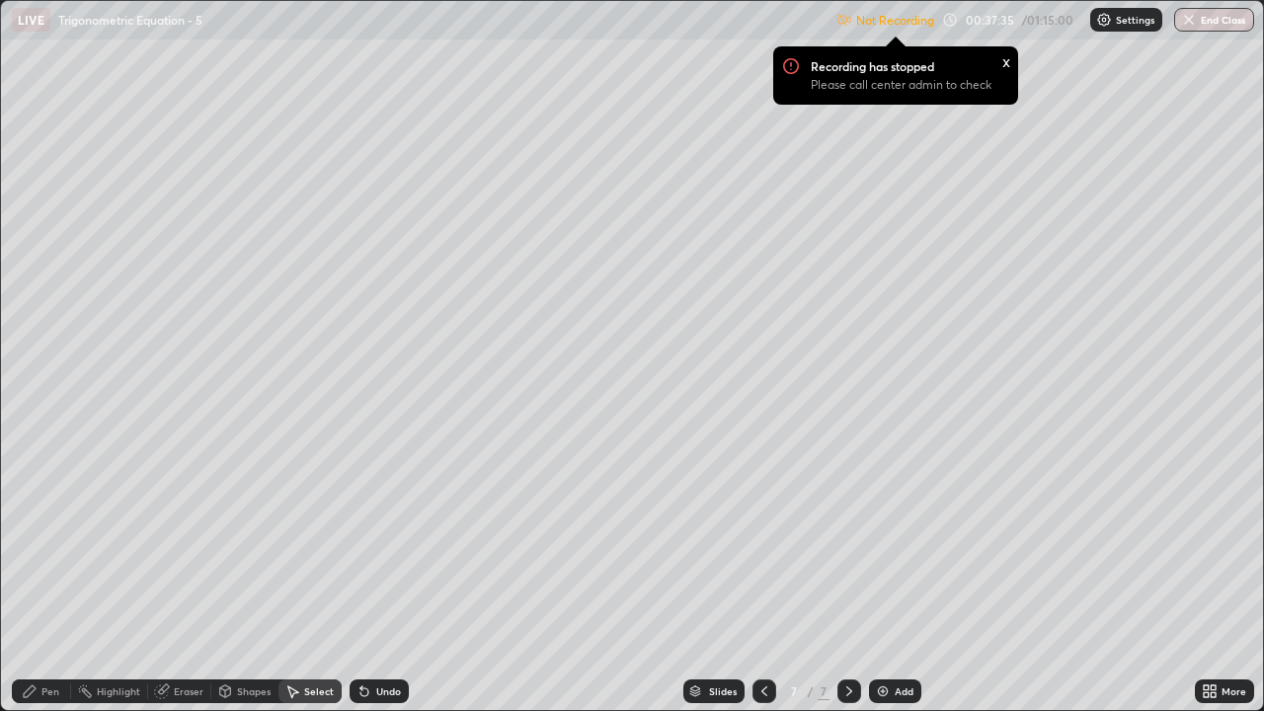
click at [1206, 585] on icon at bounding box center [1206, 694] width 5 height 5
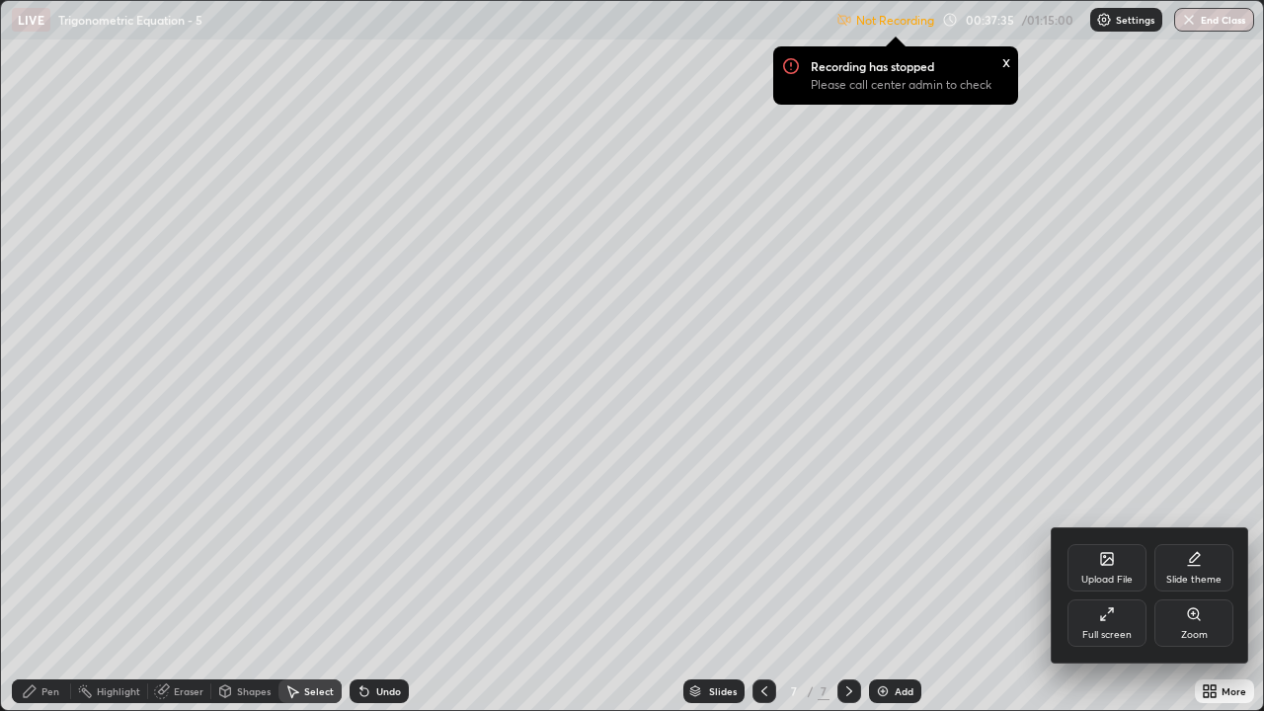
click at [1098, 585] on div "Full screen" at bounding box center [1107, 635] width 49 height 10
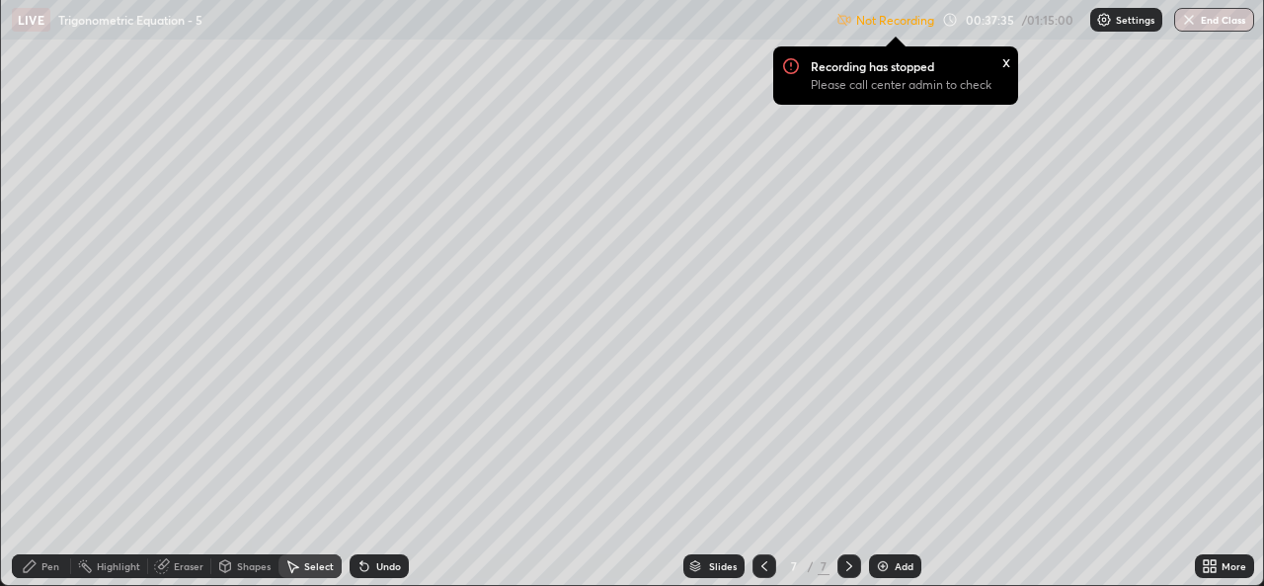
scroll to position [98198, 97520]
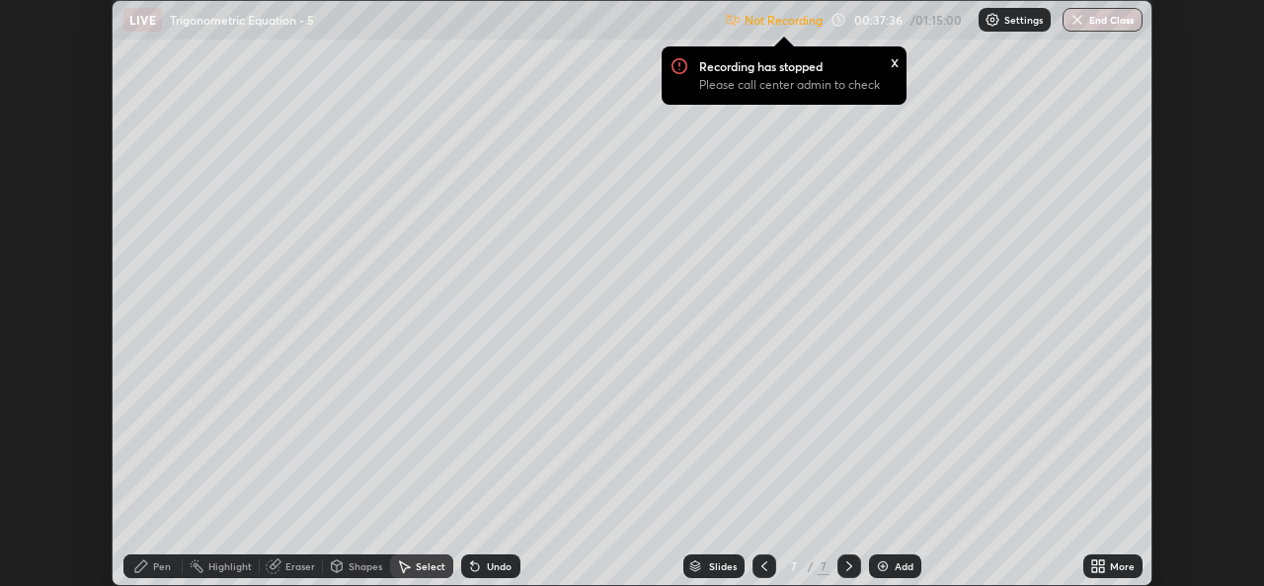
click at [1012, 15] on p "Settings" at bounding box center [1024, 20] width 39 height 10
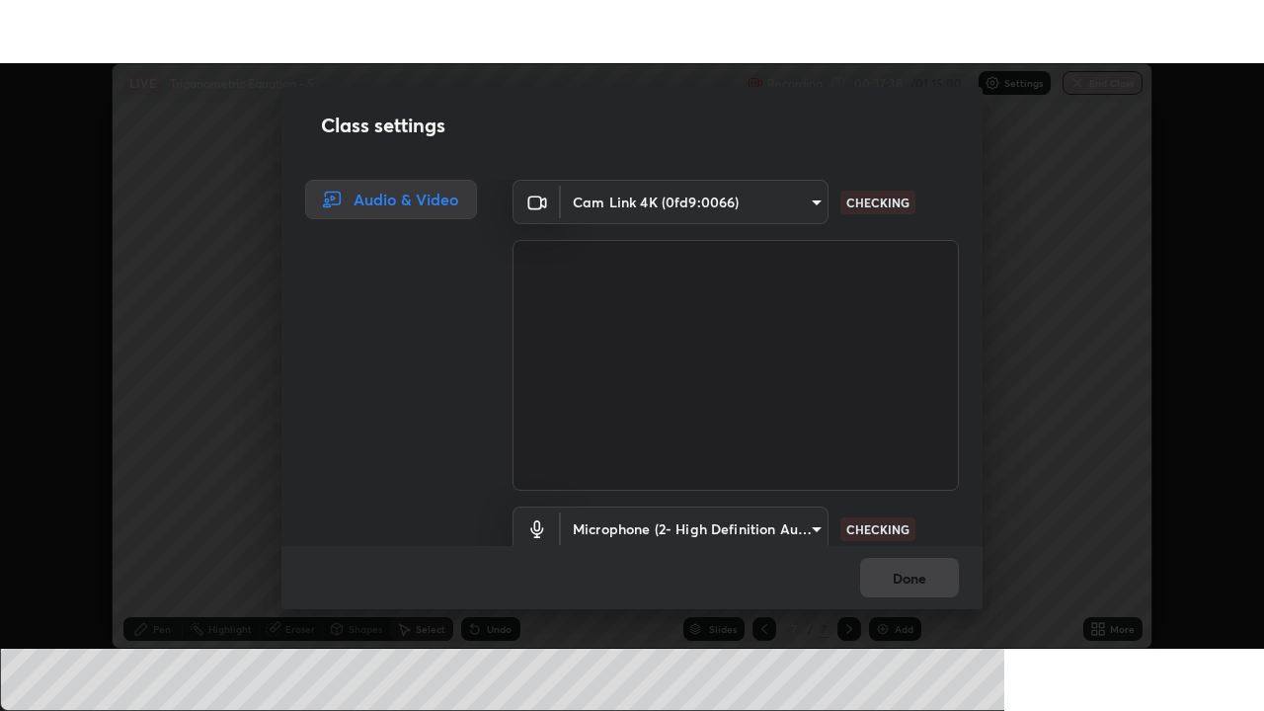
scroll to position [82, 0]
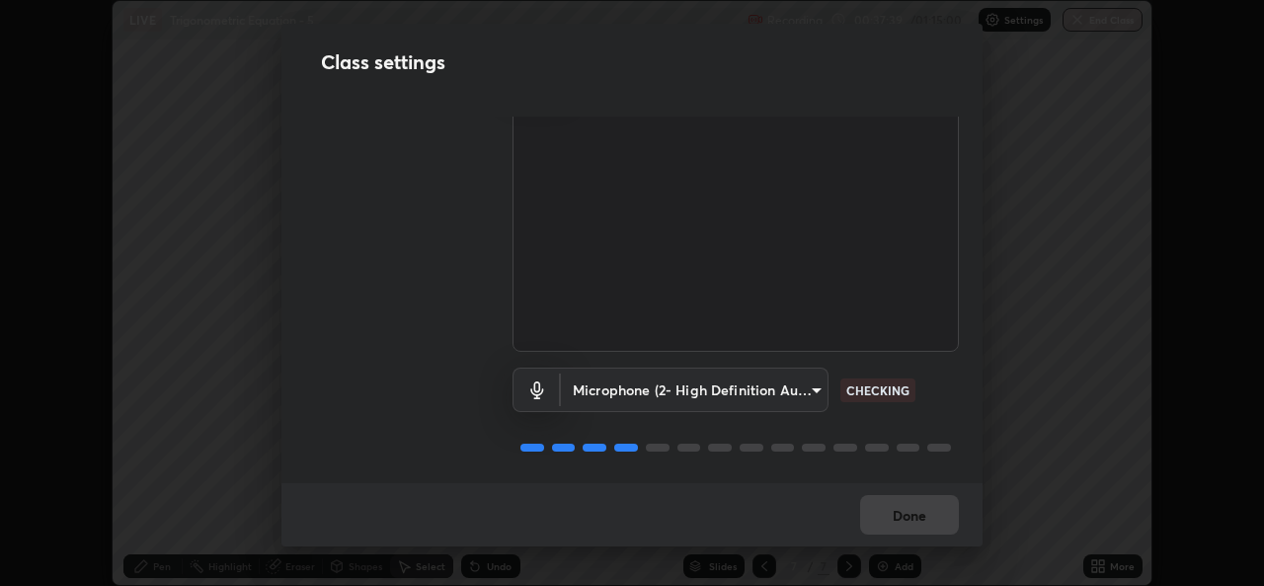
click at [928, 513] on div "Done" at bounding box center [632, 514] width 701 height 63
click at [932, 521] on div "Done" at bounding box center [632, 514] width 701 height 63
click at [933, 517] on div "Done" at bounding box center [632, 514] width 701 height 63
click at [936, 519] on div "Done" at bounding box center [632, 514] width 701 height 63
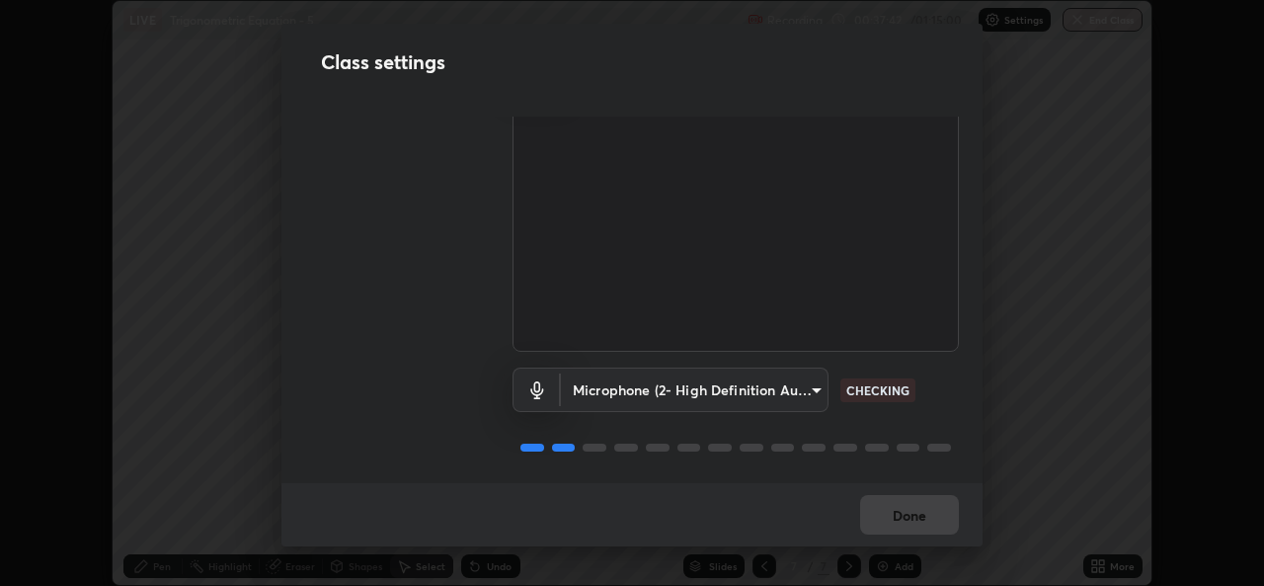
click at [939, 518] on div "Done" at bounding box center [632, 514] width 701 height 63
click at [943, 520] on button "Done" at bounding box center [909, 515] width 99 height 40
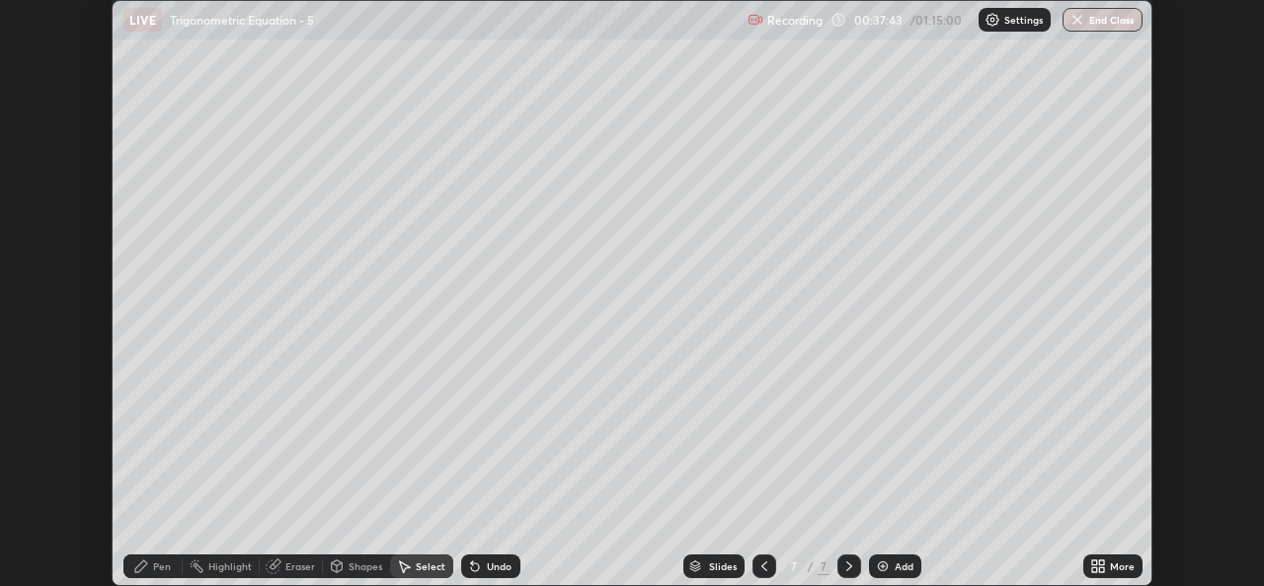
click at [941, 520] on div "0 ° Undo Copy Duplicate Duplicate to new slide Delete" at bounding box center [632, 293] width 1039 height 584
click at [1123, 561] on div "More" at bounding box center [1122, 566] width 25 height 10
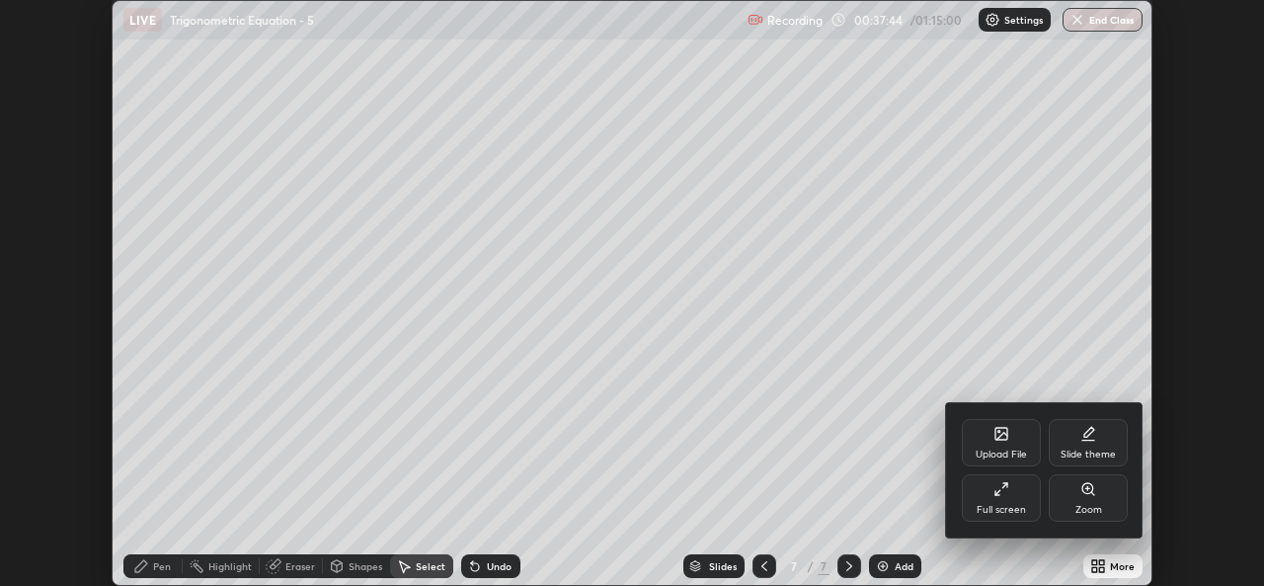
click at [1031, 509] on div "Full screen" at bounding box center [1001, 497] width 79 height 47
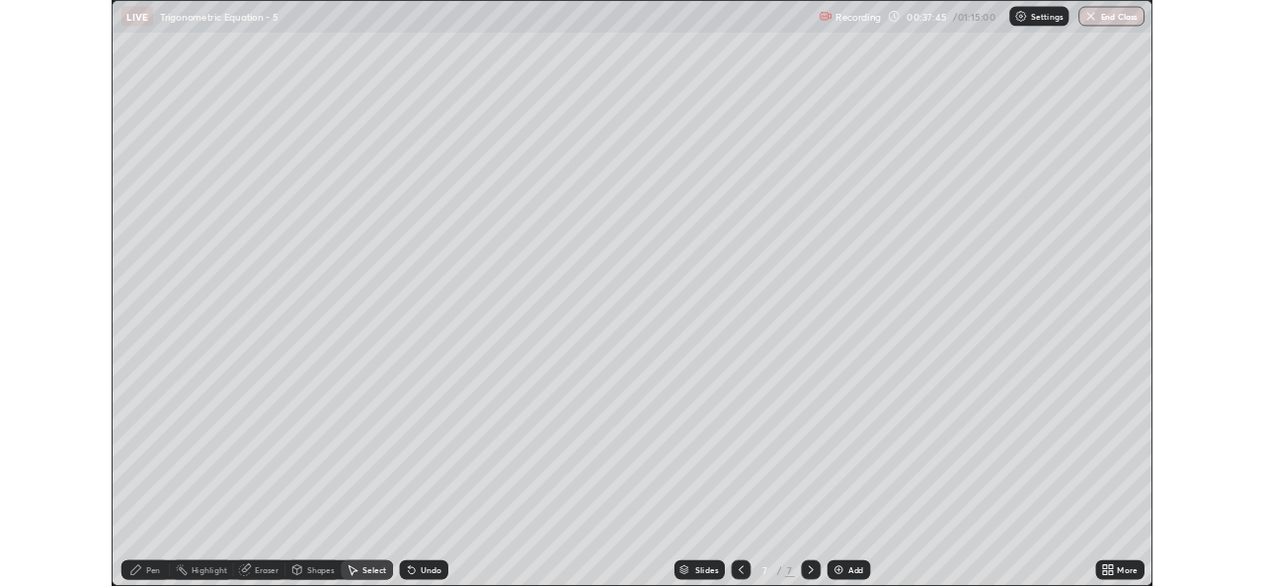
scroll to position [711, 1264]
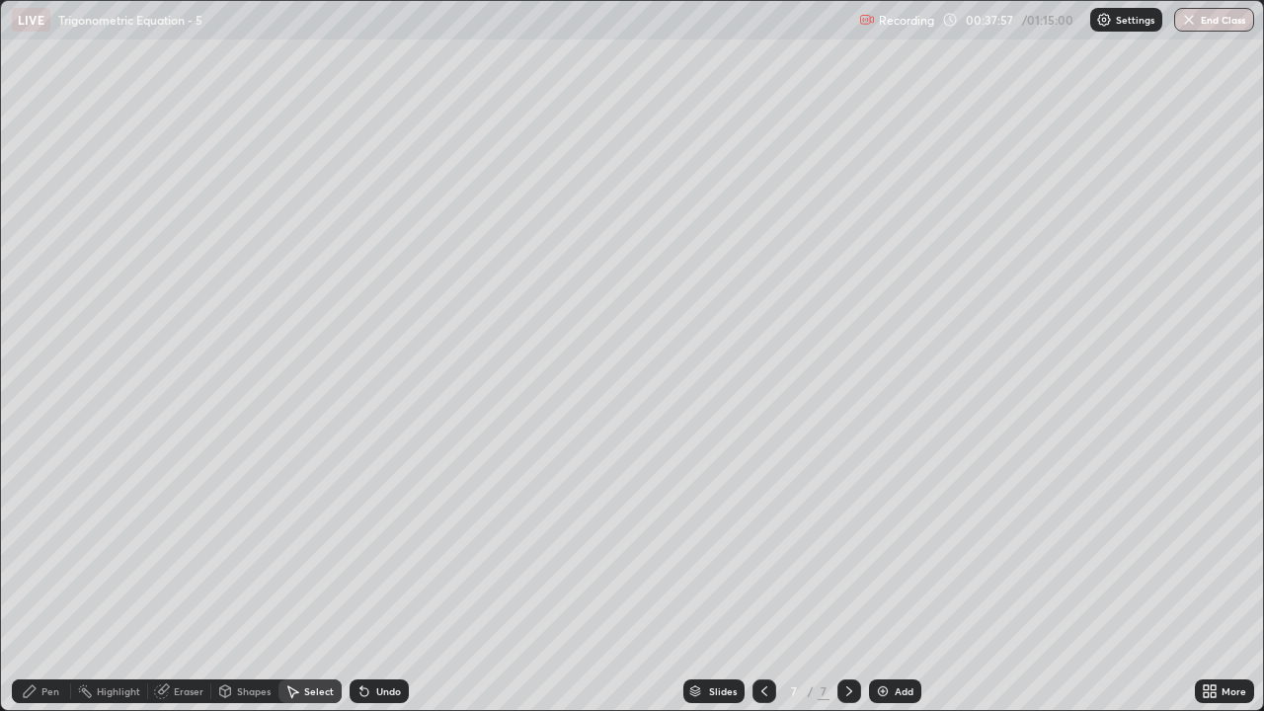
click at [51, 585] on div "Pen" at bounding box center [41, 692] width 59 height 24
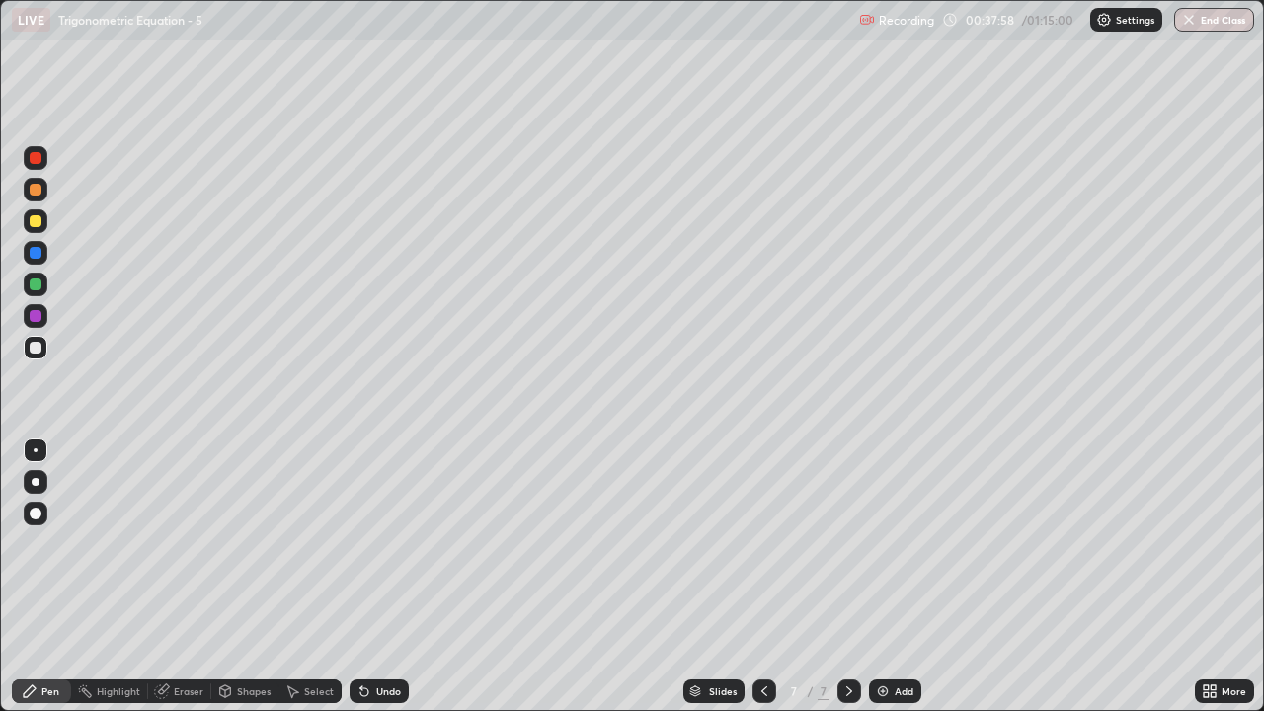
click at [36, 222] on div at bounding box center [36, 221] width 12 height 12
click at [383, 585] on div "Undo" at bounding box center [379, 692] width 59 height 24
click at [383, 585] on div "Undo" at bounding box center [388, 692] width 25 height 10
click at [45, 349] on div at bounding box center [36, 348] width 24 height 24
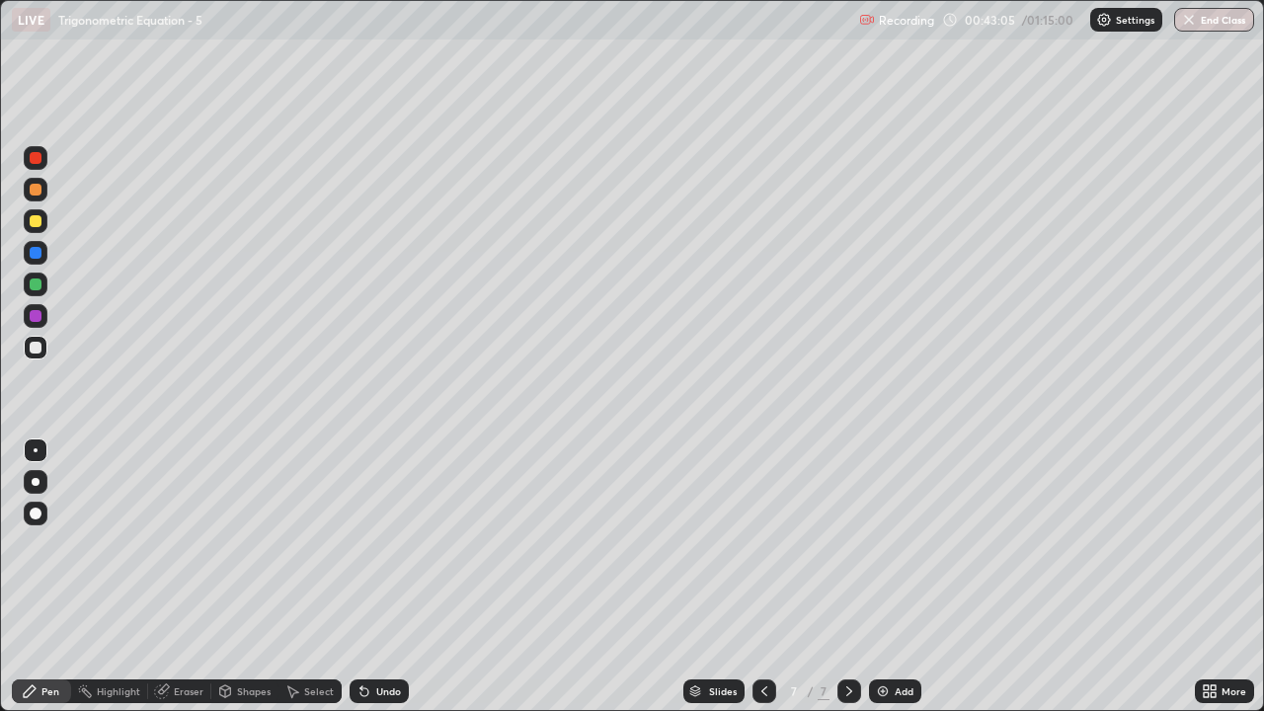
click at [316, 585] on div "Select" at bounding box center [319, 692] width 30 height 10
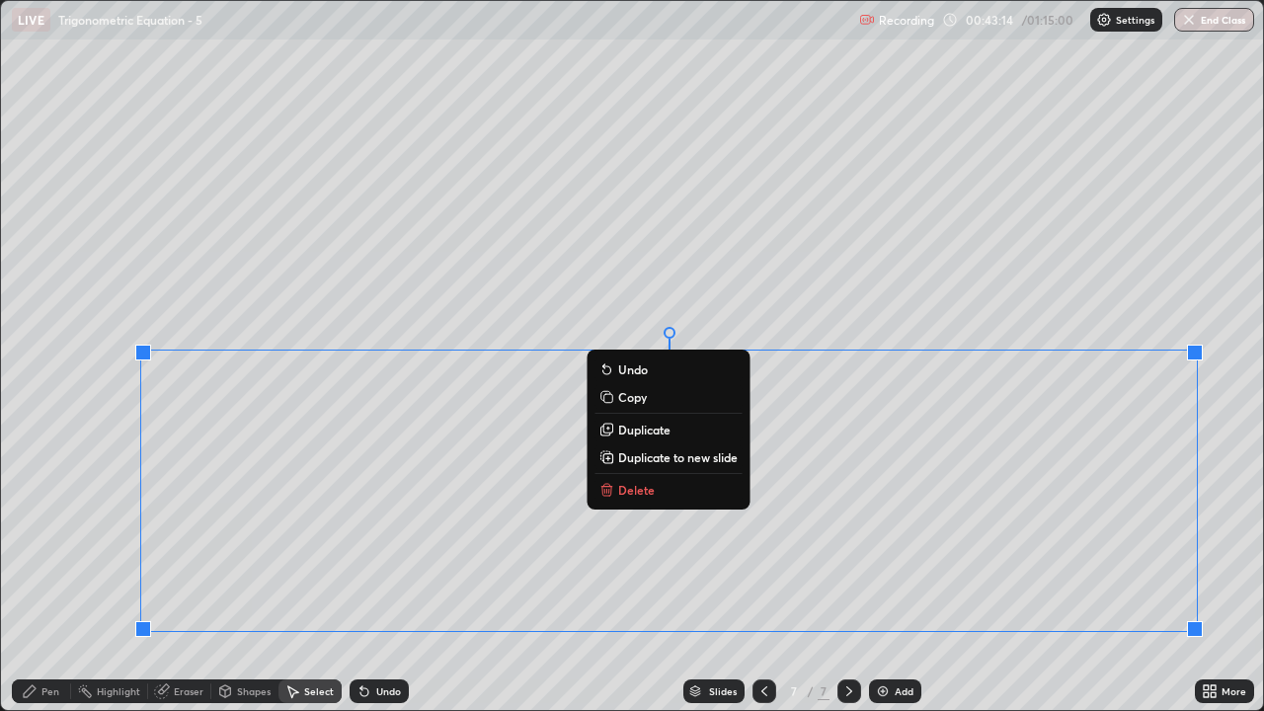
click at [108, 507] on div "0 ° Undo Copy Duplicate Duplicate to new slide Delete" at bounding box center [632, 355] width 1262 height 709
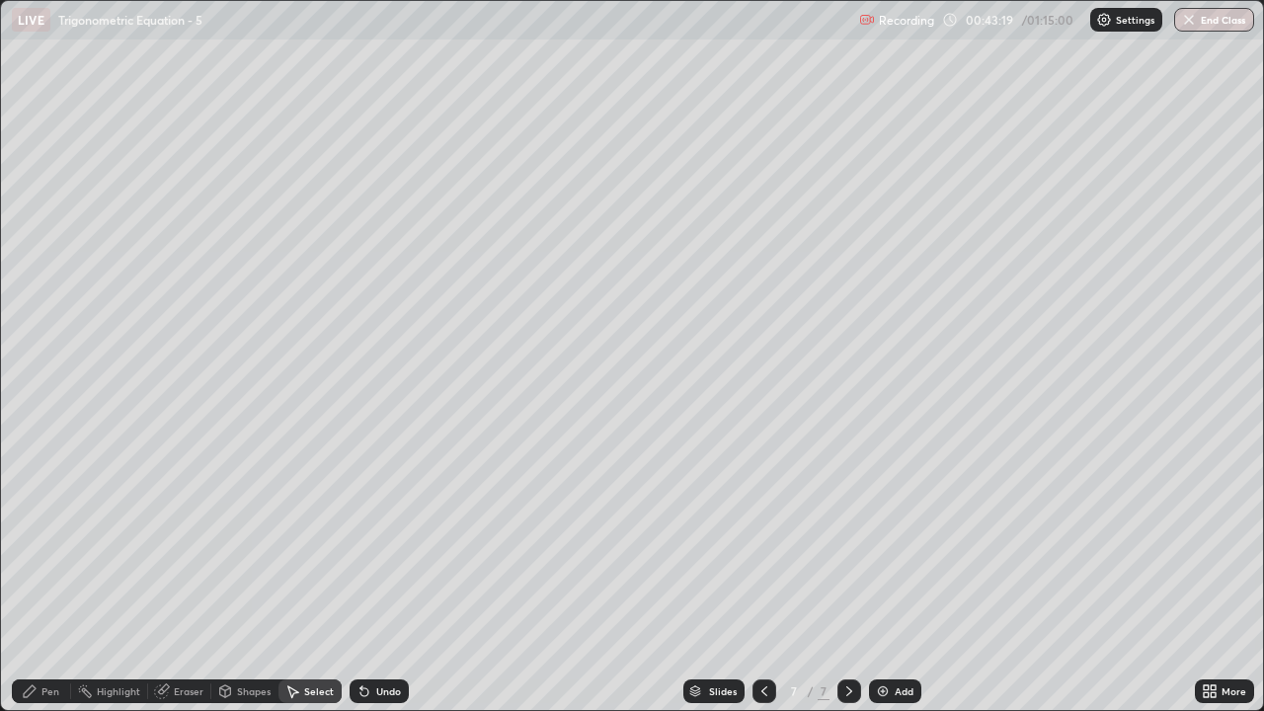
click at [49, 585] on div "Pen" at bounding box center [41, 692] width 59 height 24
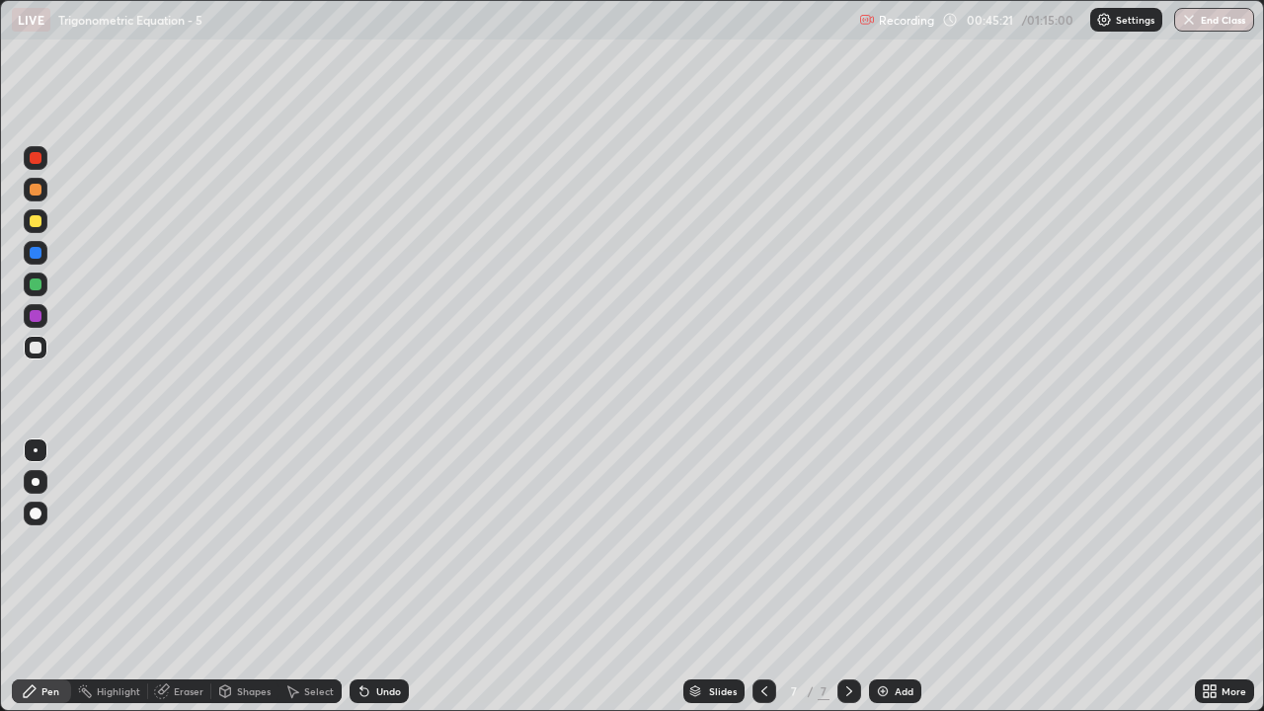
click at [896, 585] on div "Add" at bounding box center [904, 692] width 19 height 10
click at [35, 222] on div at bounding box center [36, 221] width 12 height 12
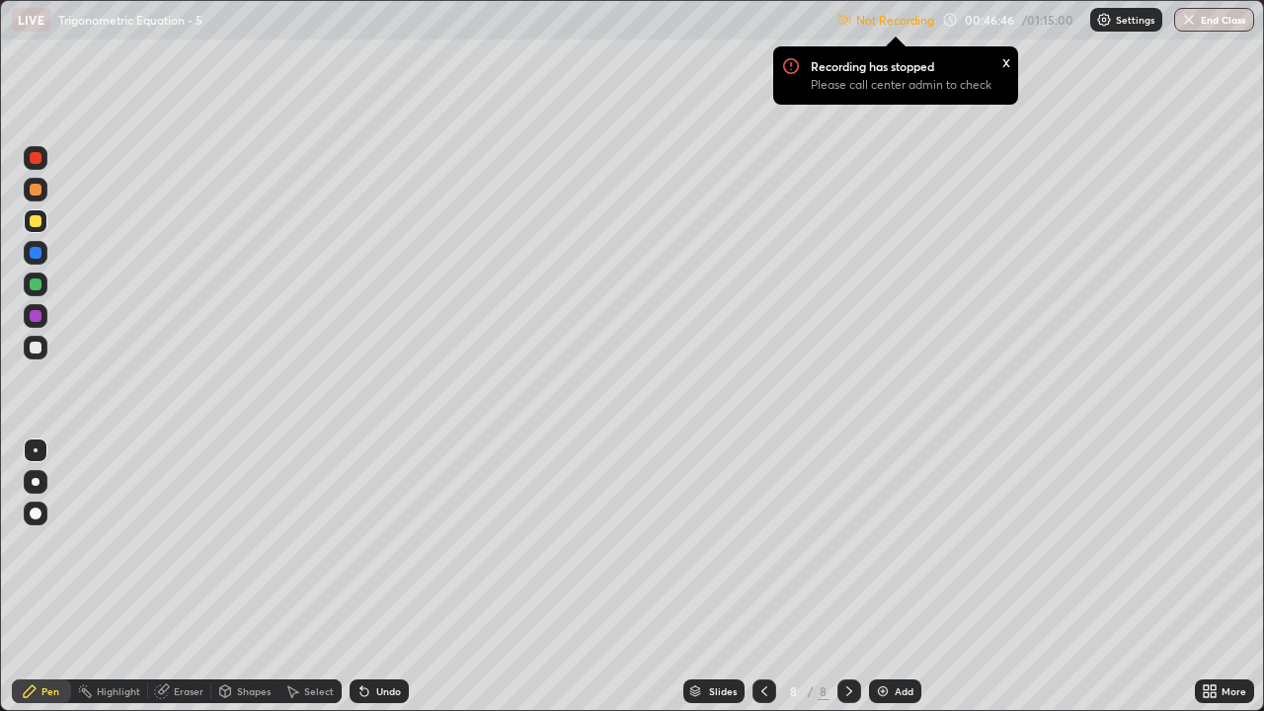
click at [391, 585] on div "Undo" at bounding box center [379, 692] width 59 height 24
click at [1206, 585] on icon at bounding box center [1206, 688] width 5 height 5
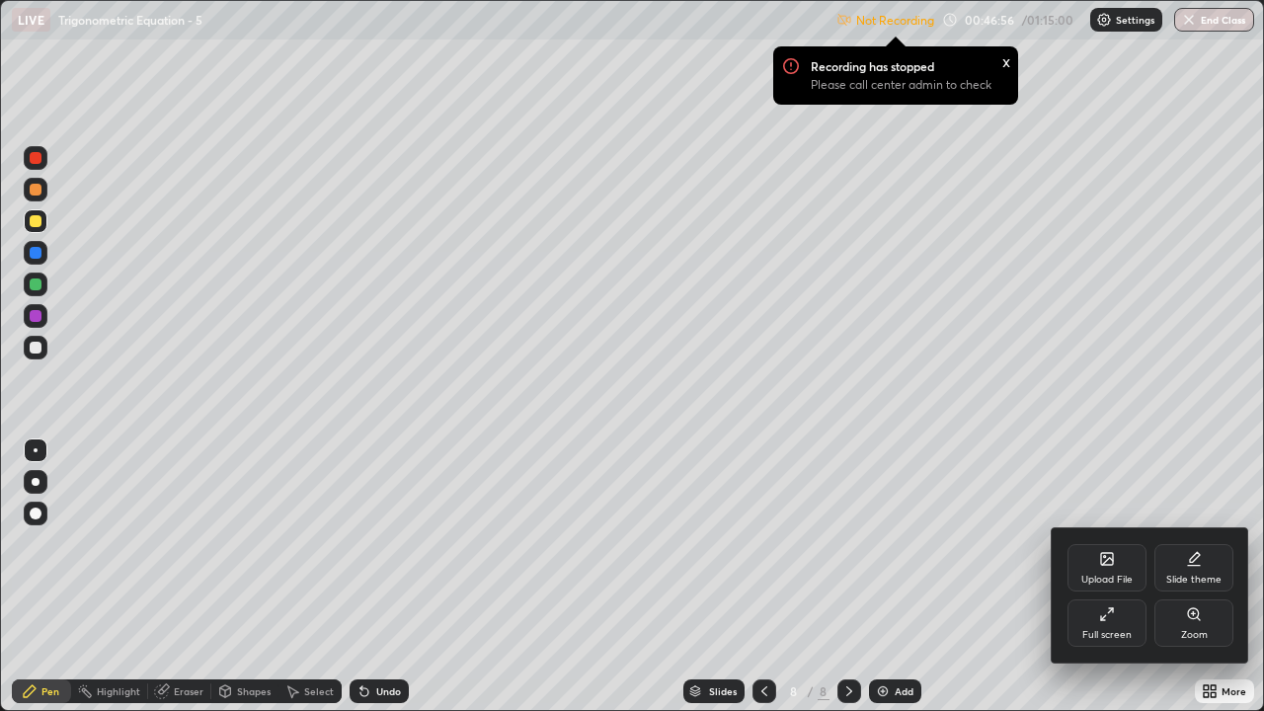
click at [1117, 585] on div "Full screen" at bounding box center [1107, 635] width 49 height 10
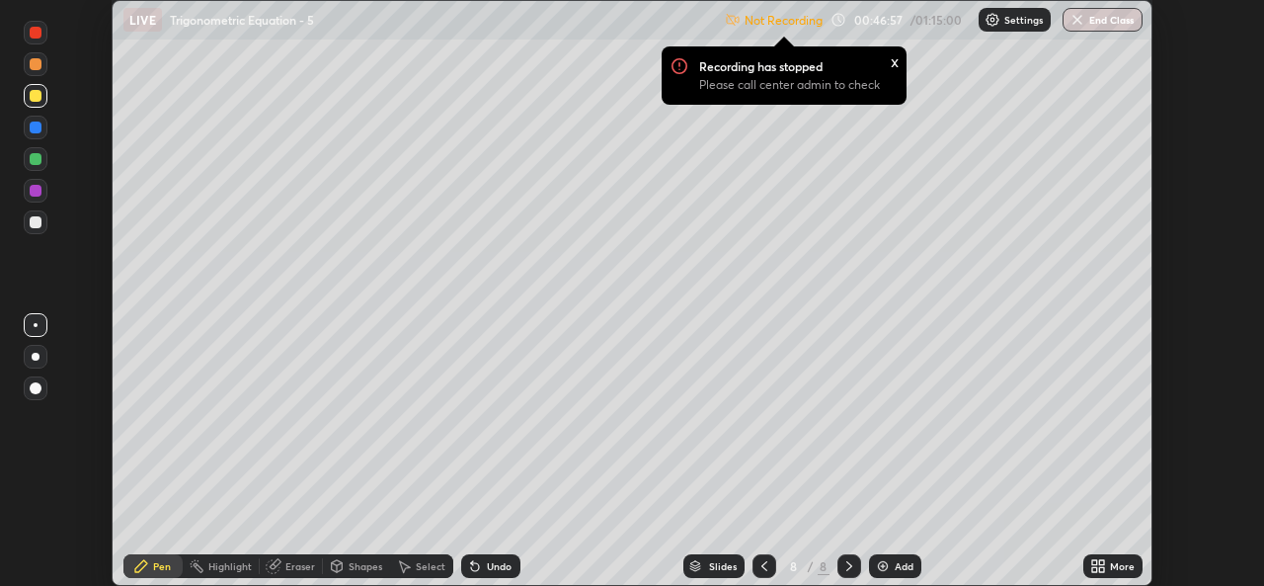
scroll to position [98198, 97520]
click at [1026, 18] on p "Settings" at bounding box center [1024, 20] width 39 height 10
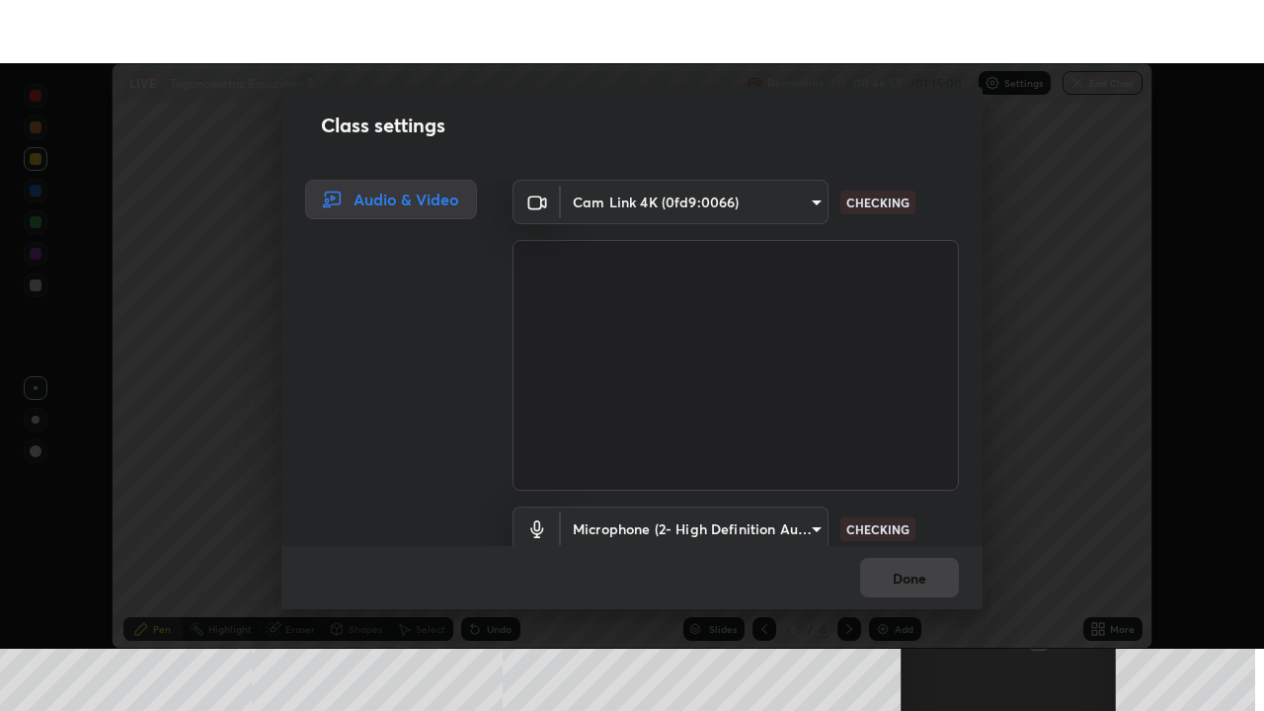
scroll to position [82, 0]
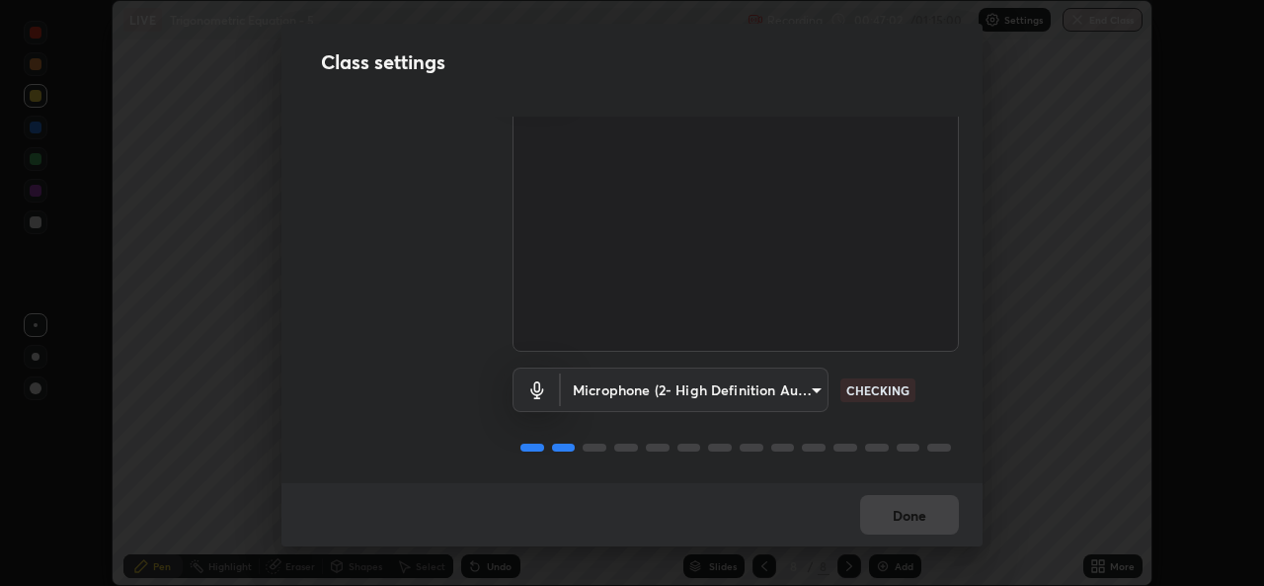
click at [931, 523] on div "Done" at bounding box center [632, 514] width 701 height 63
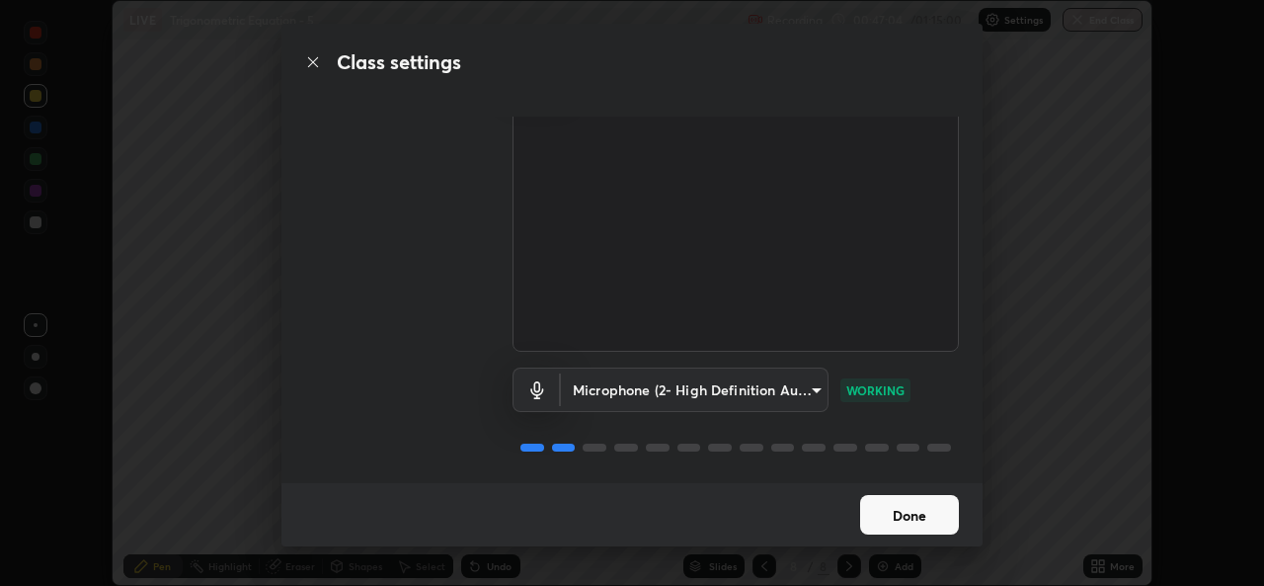
click at [923, 504] on button "Done" at bounding box center [909, 515] width 99 height 40
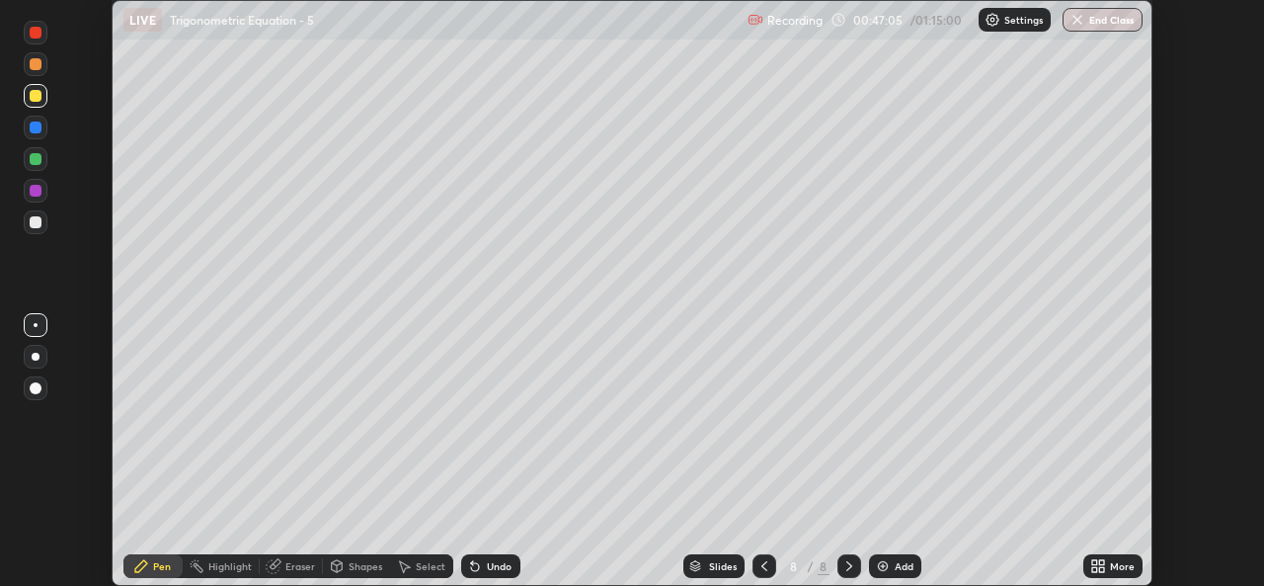
click at [1112, 574] on div "More" at bounding box center [1113, 566] width 59 height 24
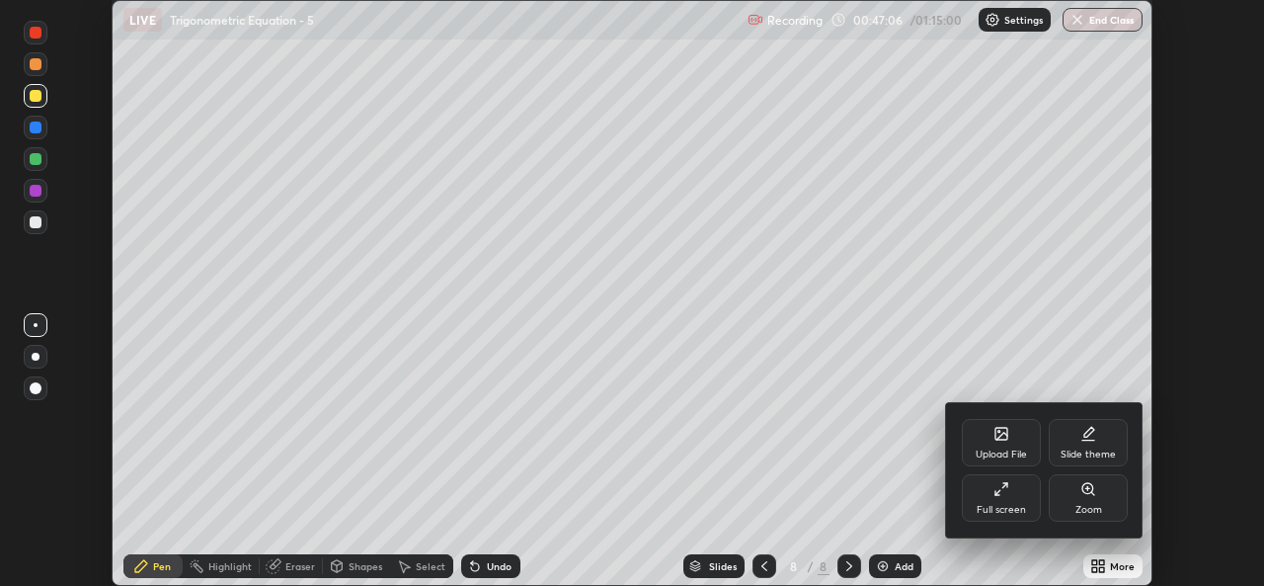
click at [1013, 512] on div "Full screen" at bounding box center [1001, 510] width 49 height 10
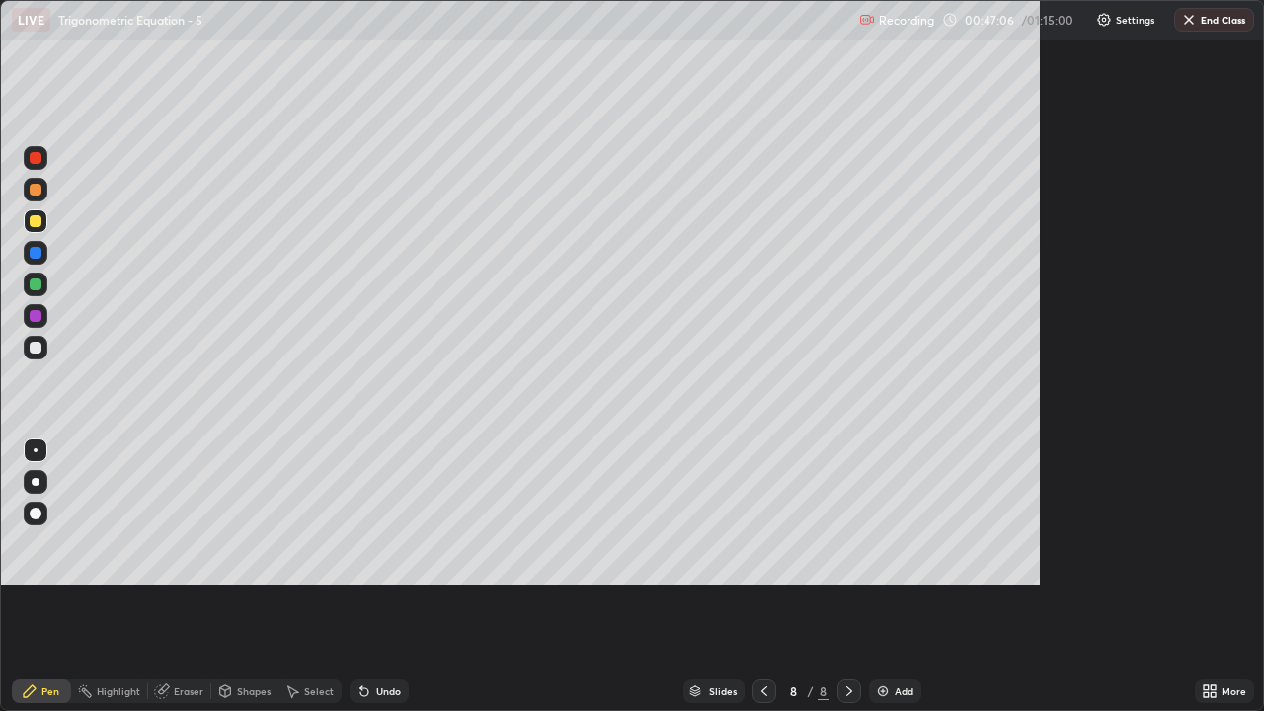
scroll to position [711, 1264]
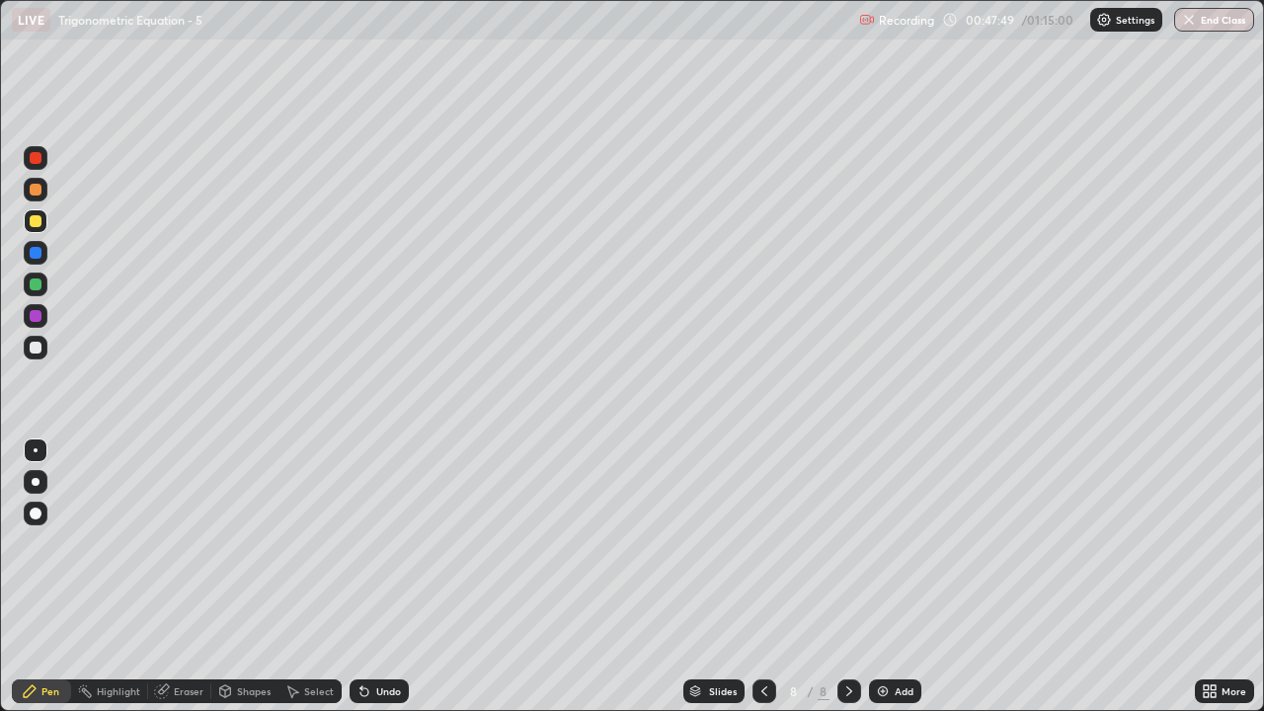
click at [383, 585] on div "Undo" at bounding box center [388, 692] width 25 height 10
click at [36, 350] on div at bounding box center [36, 348] width 12 height 12
click at [387, 585] on div "Undo" at bounding box center [388, 692] width 25 height 10
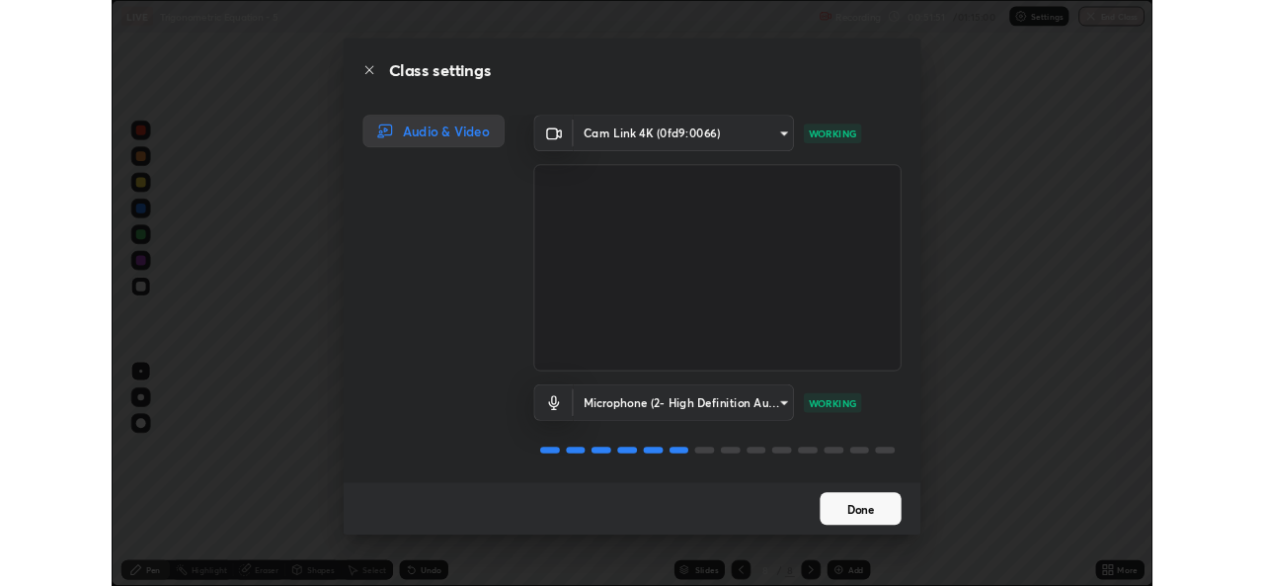
scroll to position [2, 0]
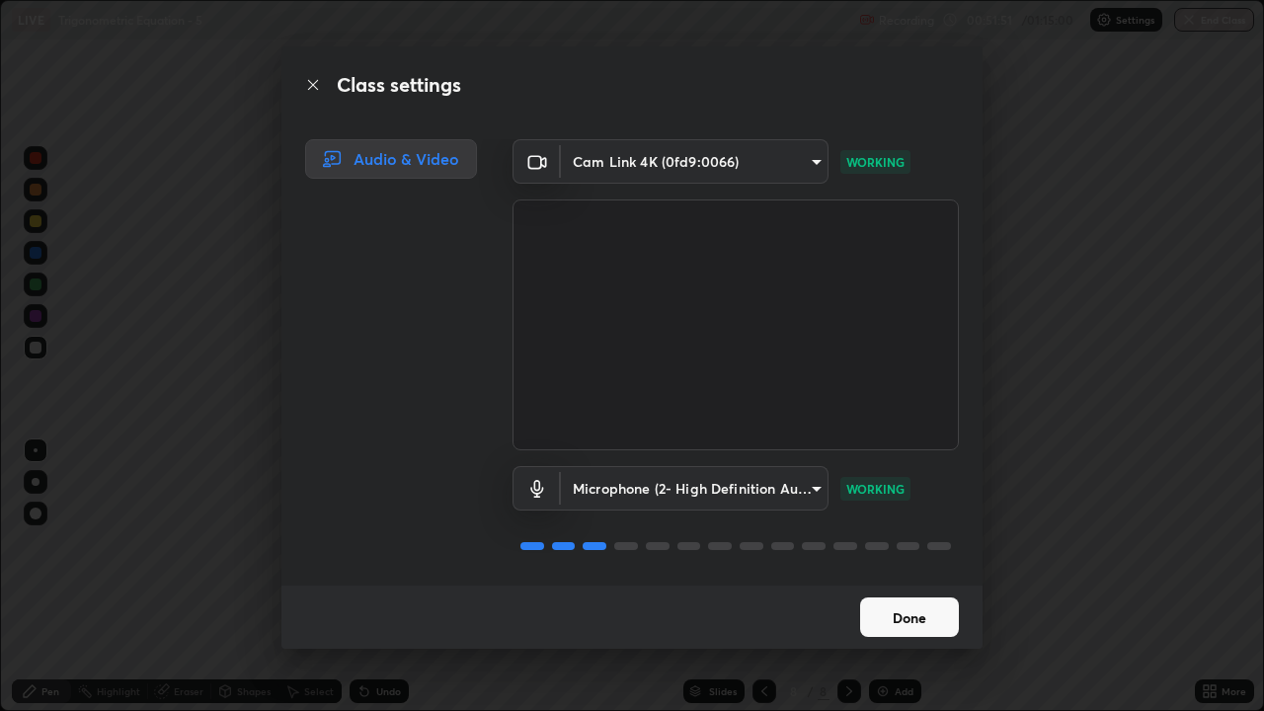
click at [901, 585] on button "Done" at bounding box center [909, 618] width 99 height 40
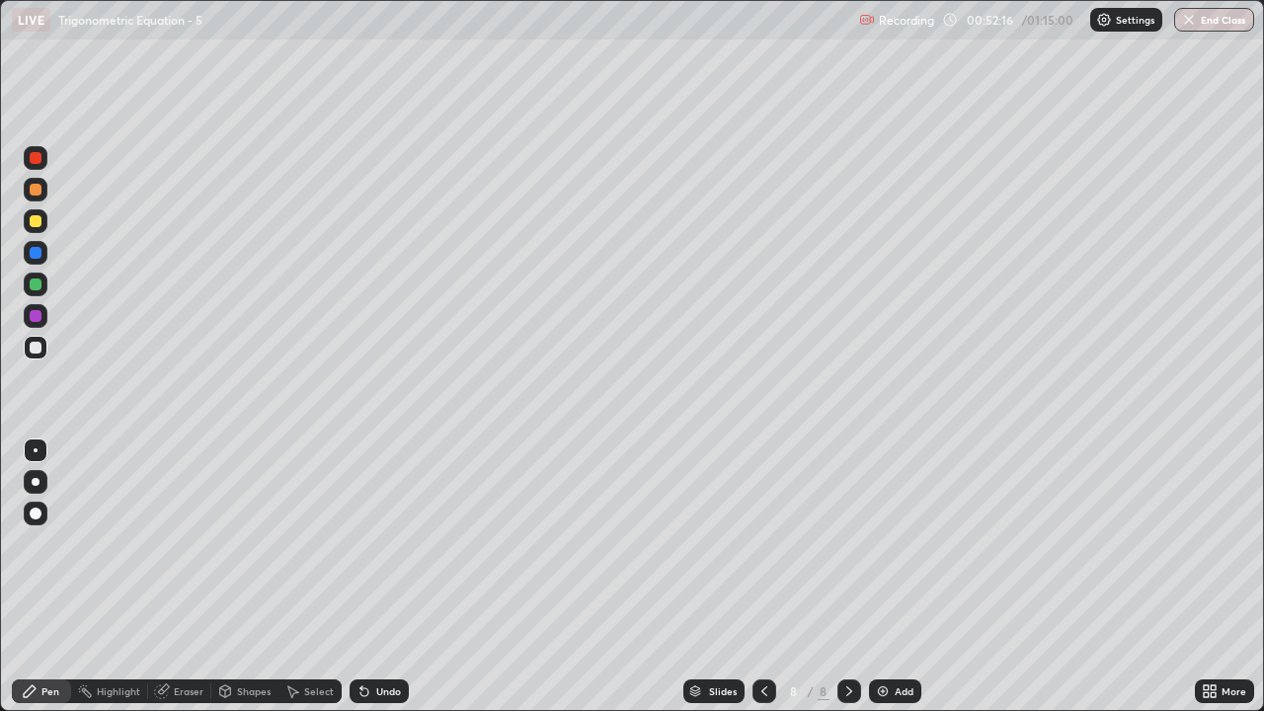
click at [388, 585] on div "Undo" at bounding box center [379, 692] width 59 height 24
click at [320, 585] on div "Select" at bounding box center [310, 692] width 63 height 24
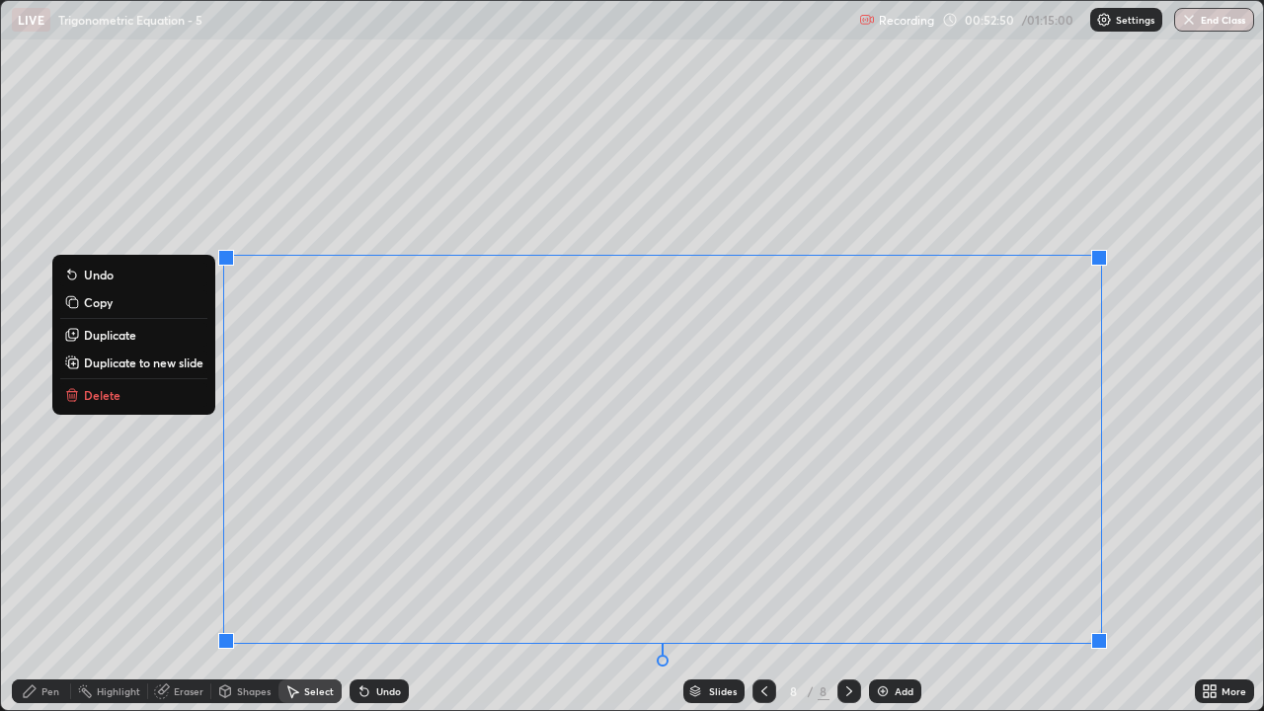
click at [110, 221] on div "0 ° Undo Copy Duplicate Duplicate to new slide Delete" at bounding box center [632, 355] width 1262 height 709
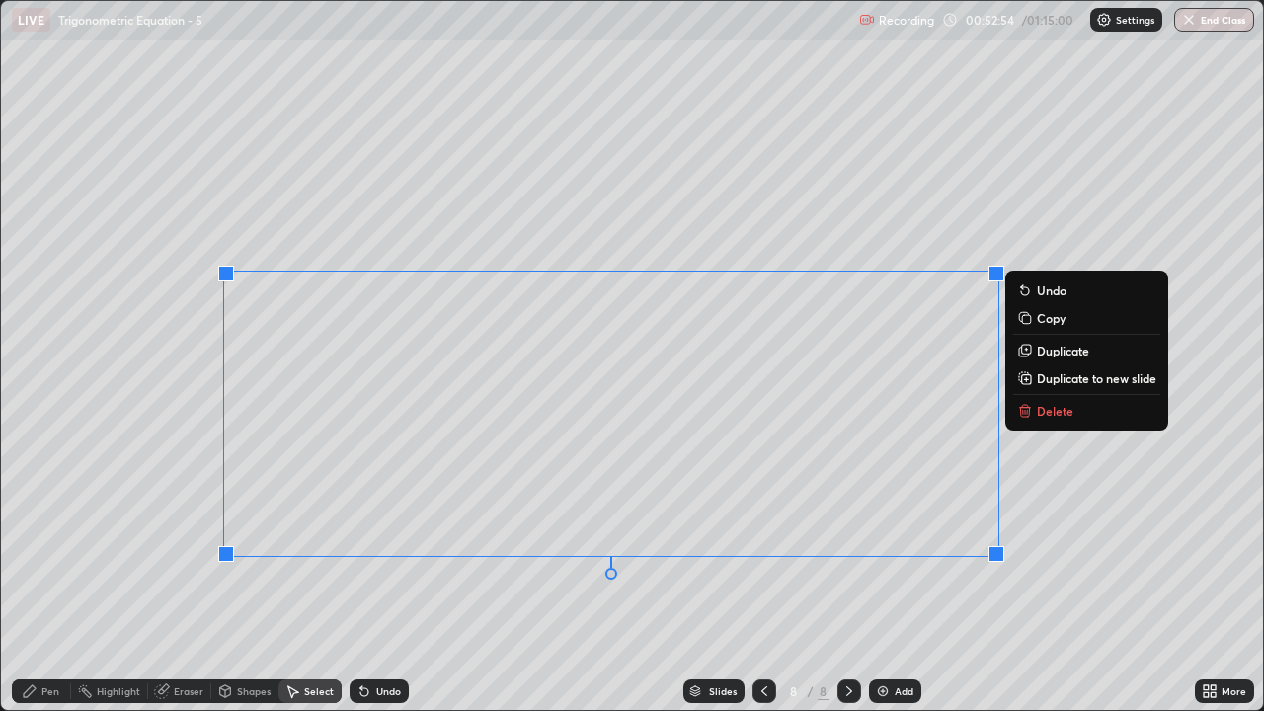
click at [62, 585] on div "Pen" at bounding box center [41, 692] width 59 height 24
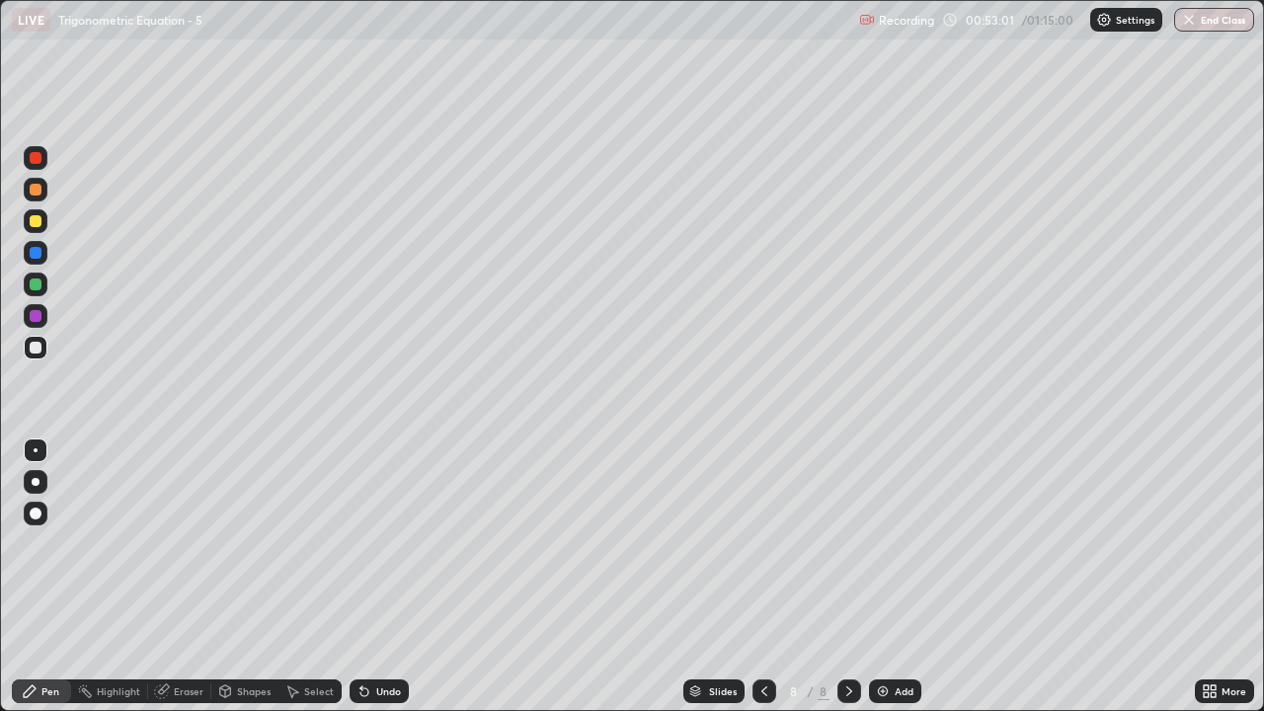
click at [366, 585] on icon at bounding box center [365, 693] width 8 height 8
click at [384, 585] on div "Undo" at bounding box center [388, 692] width 25 height 10
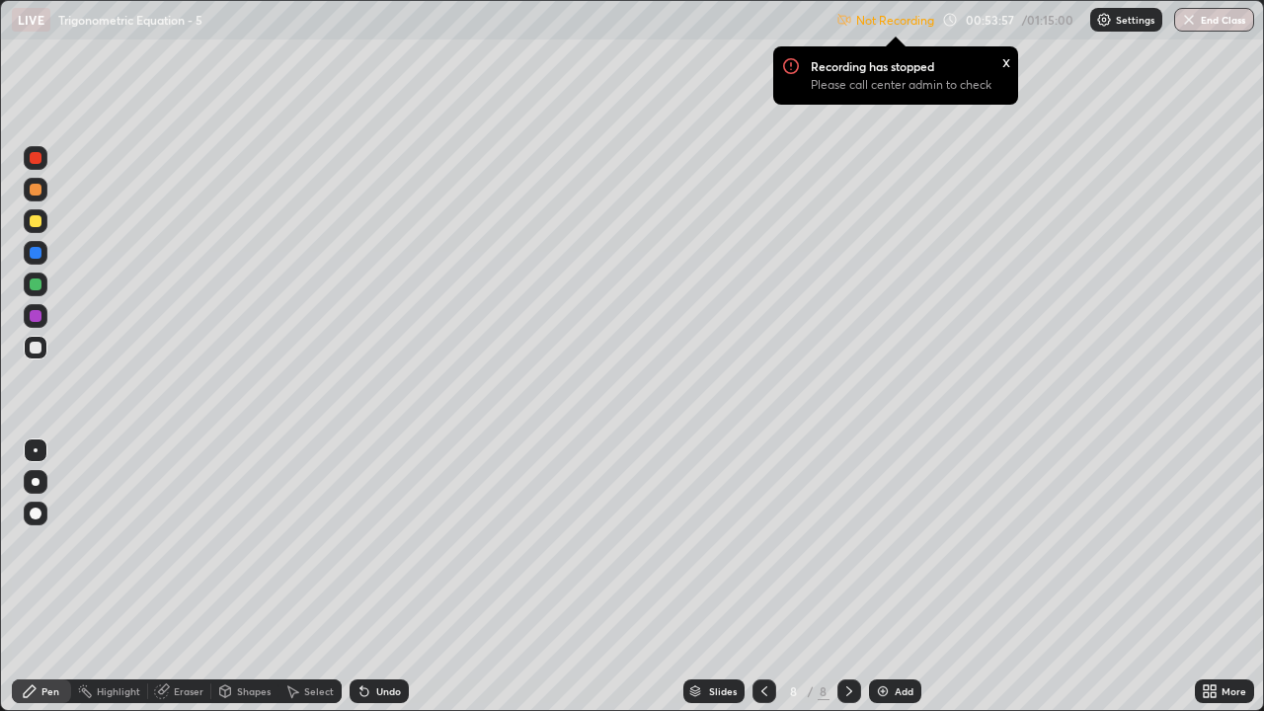
click at [1228, 585] on div "More" at bounding box center [1234, 692] width 25 height 10
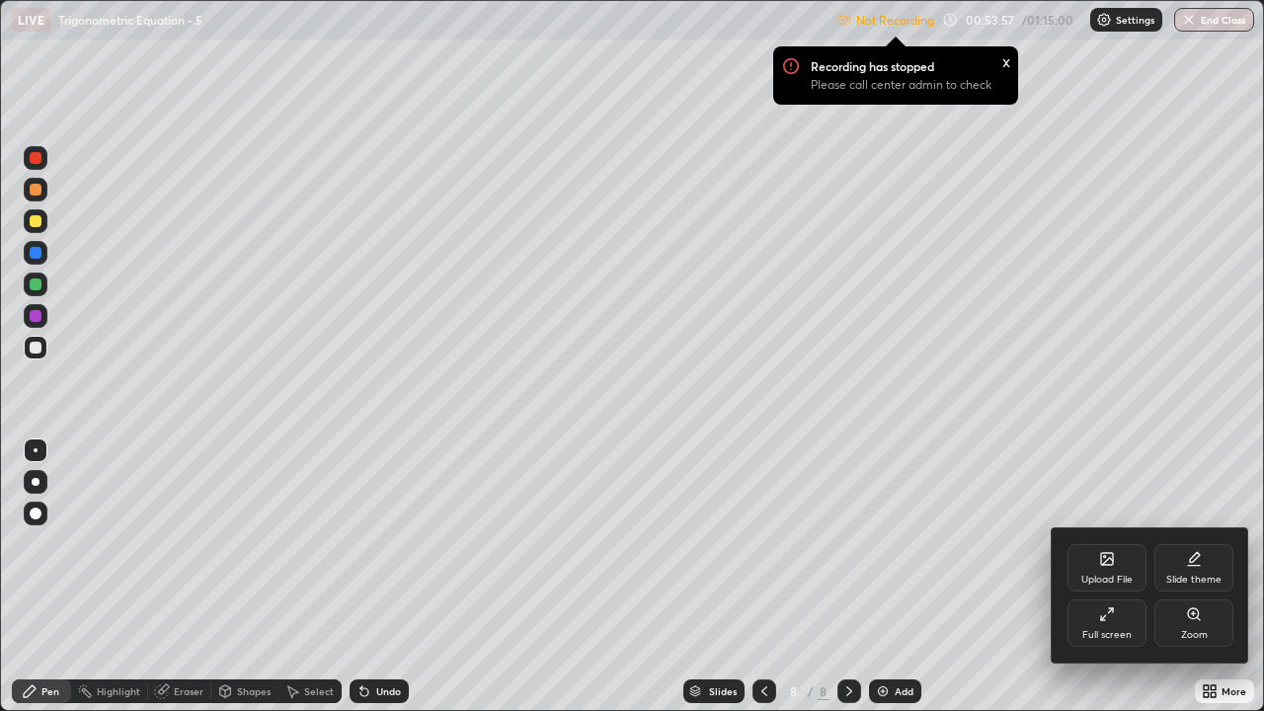
click at [1097, 585] on div "Full screen" at bounding box center [1107, 635] width 49 height 10
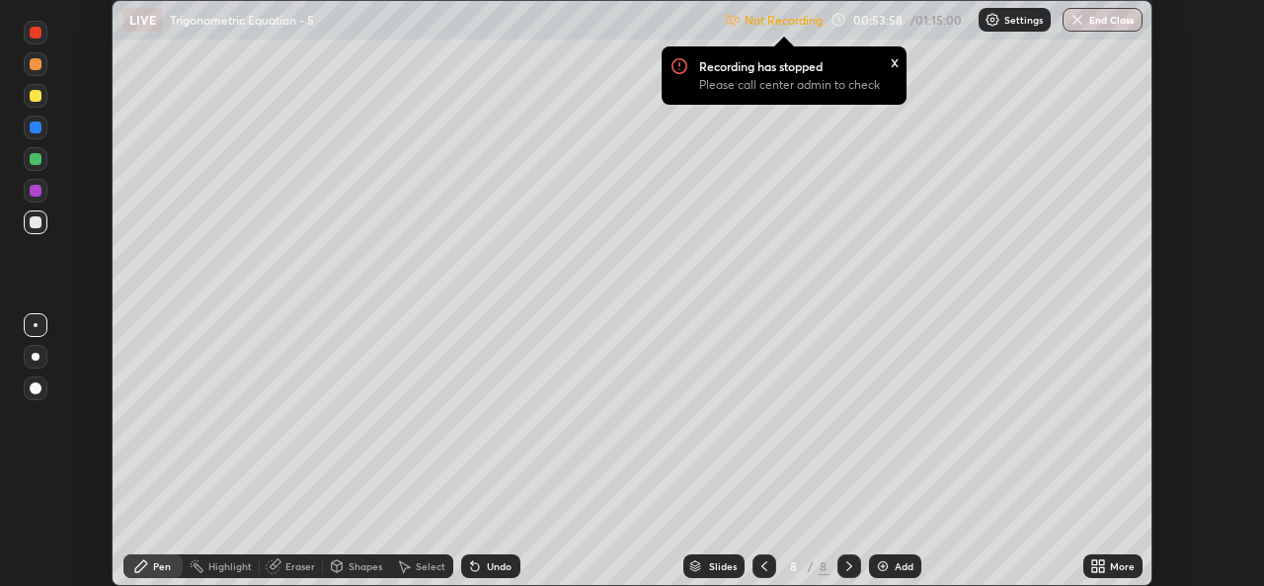
scroll to position [98198, 97520]
click at [1014, 20] on p "Settings" at bounding box center [1024, 20] width 39 height 10
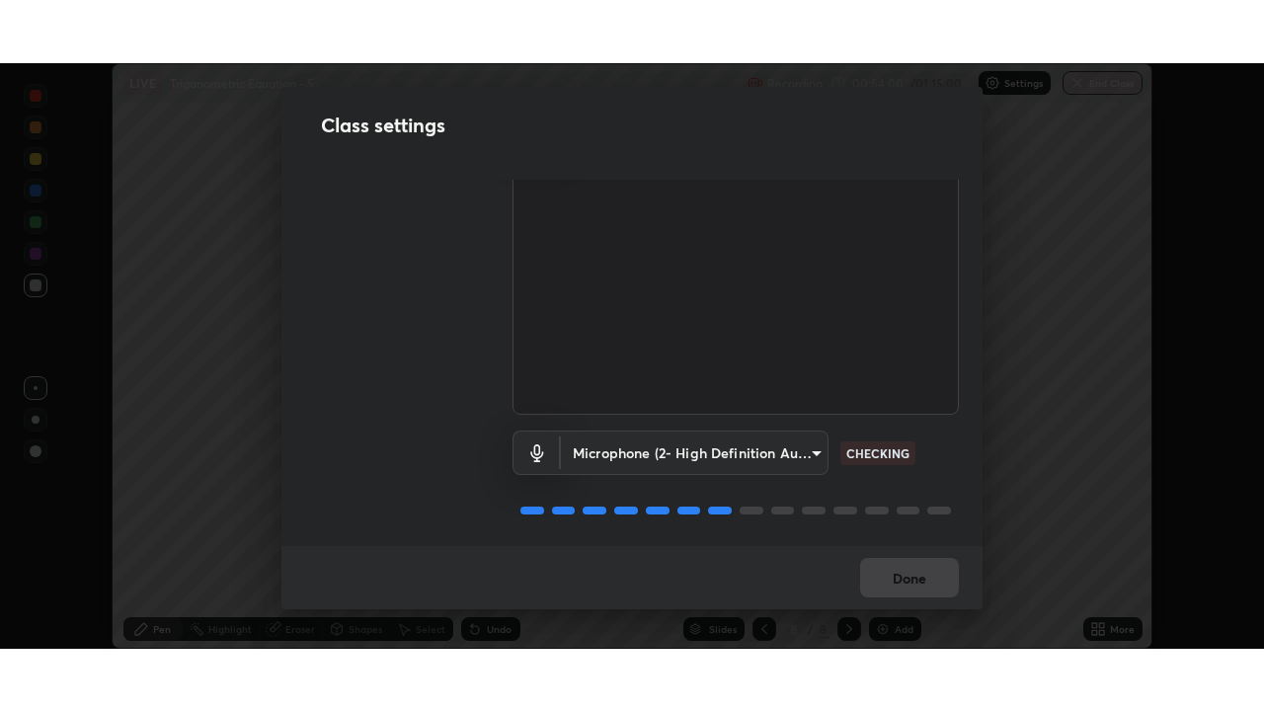
scroll to position [82, 0]
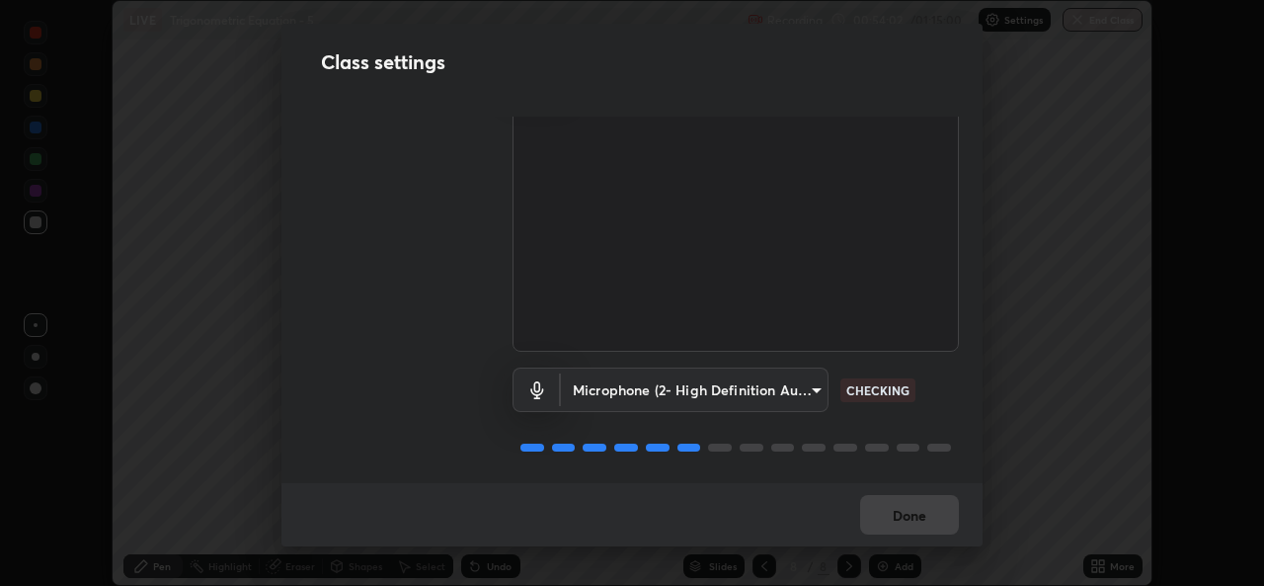
click at [910, 534] on div "Done" at bounding box center [632, 514] width 701 height 63
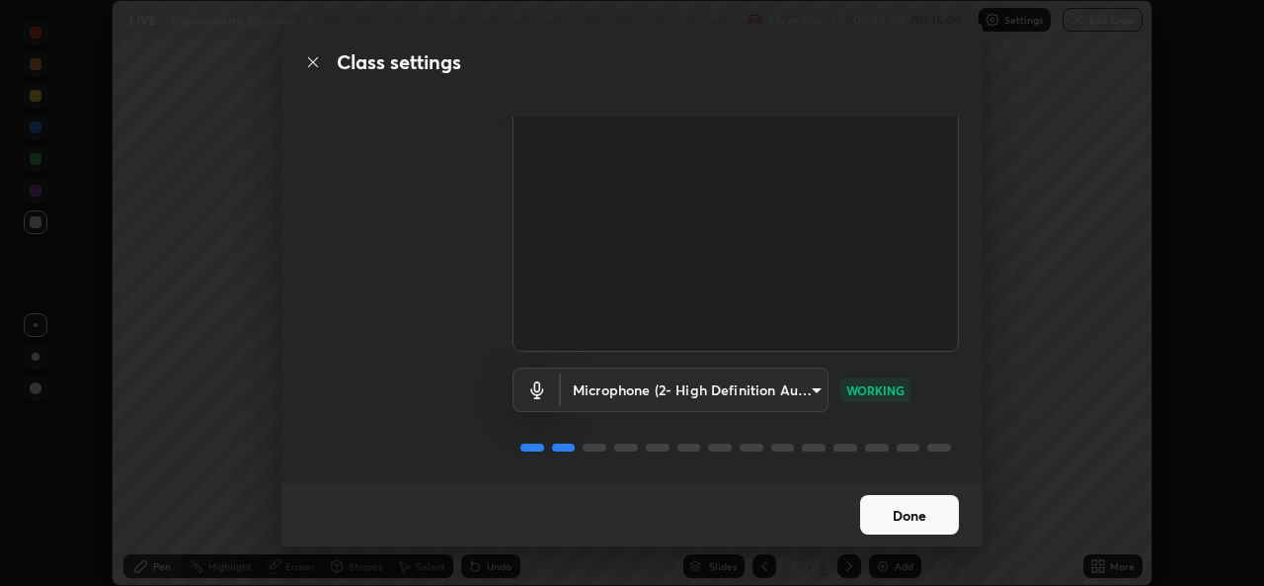
click at [909, 523] on button "Done" at bounding box center [909, 515] width 99 height 40
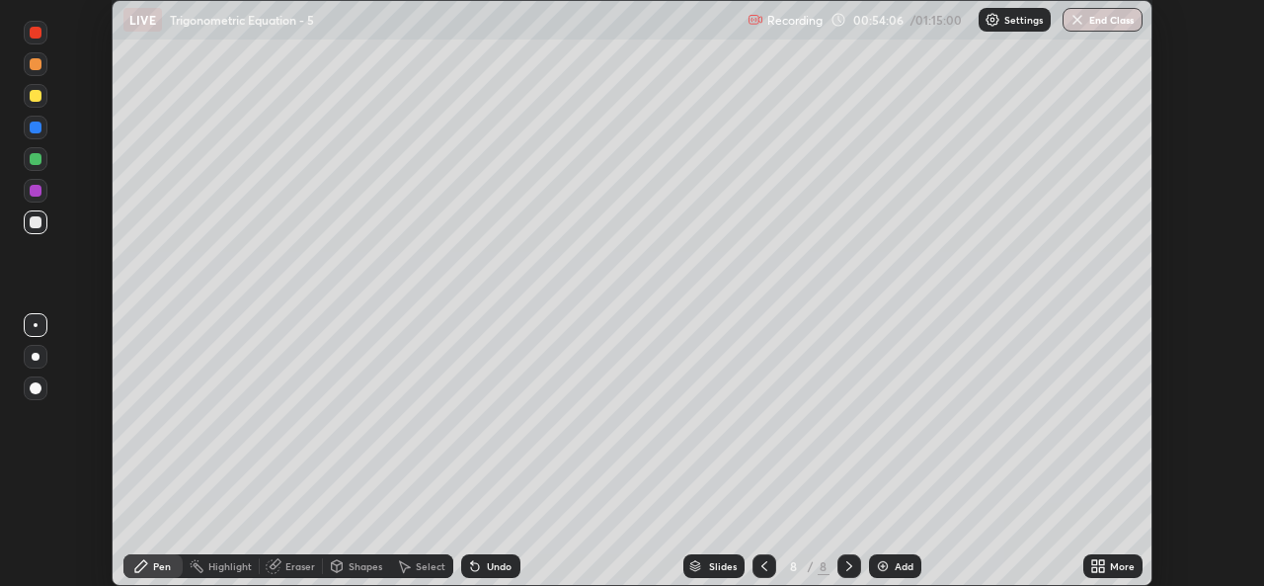
click at [1129, 565] on div "More" at bounding box center [1122, 566] width 25 height 10
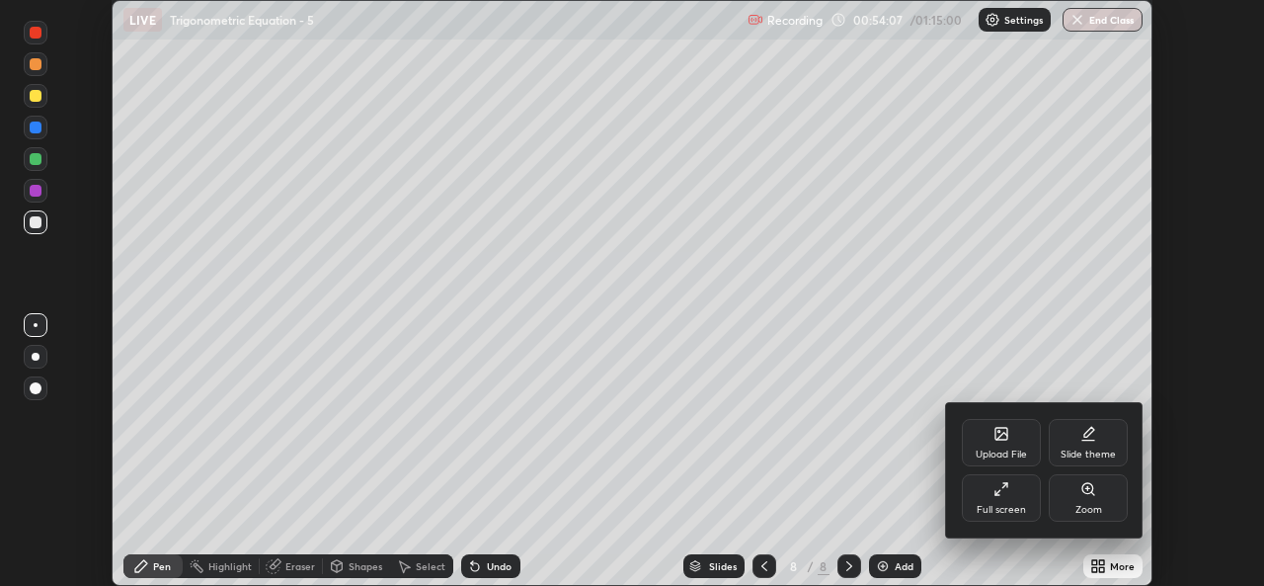
click at [1020, 511] on div "Full screen" at bounding box center [1001, 510] width 49 height 10
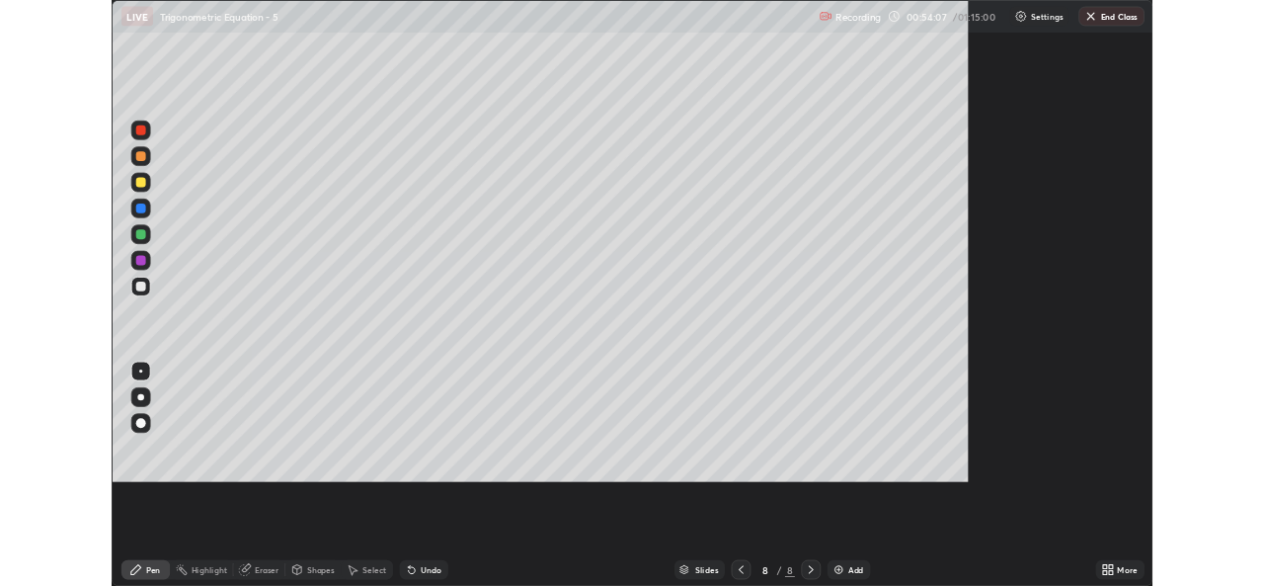
scroll to position [711, 1264]
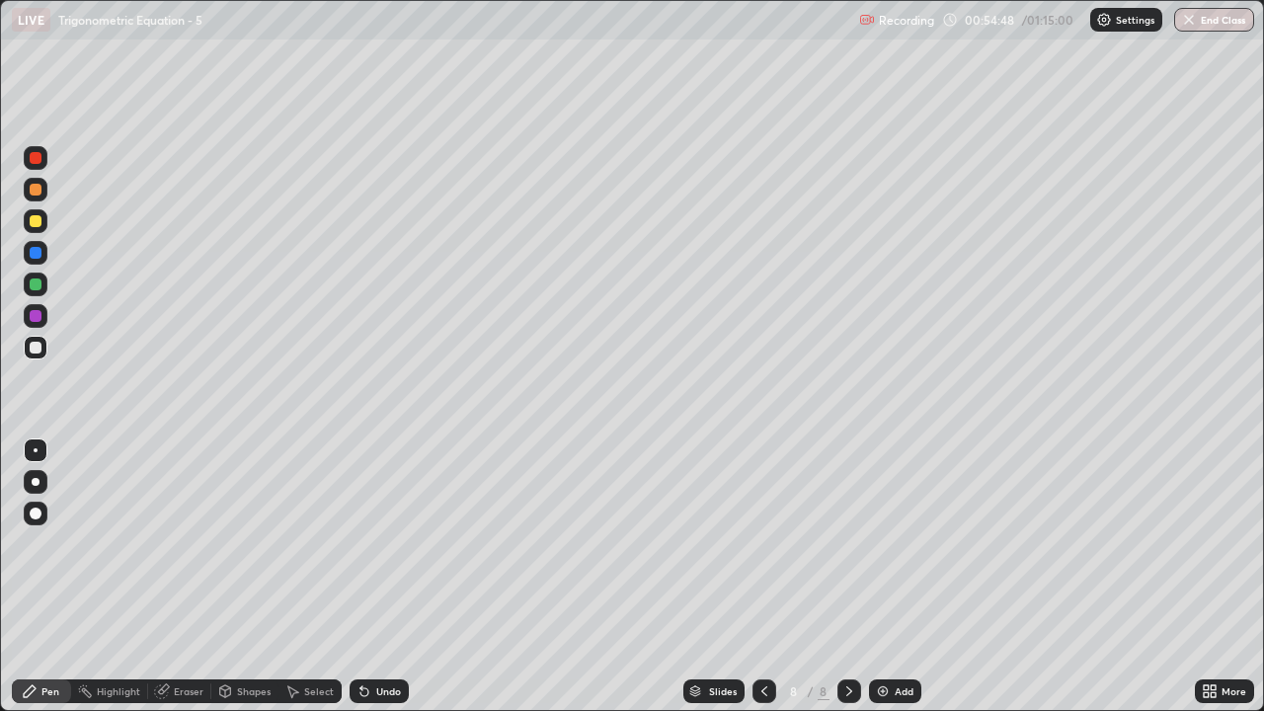
click at [319, 585] on div "Select" at bounding box center [319, 692] width 30 height 10
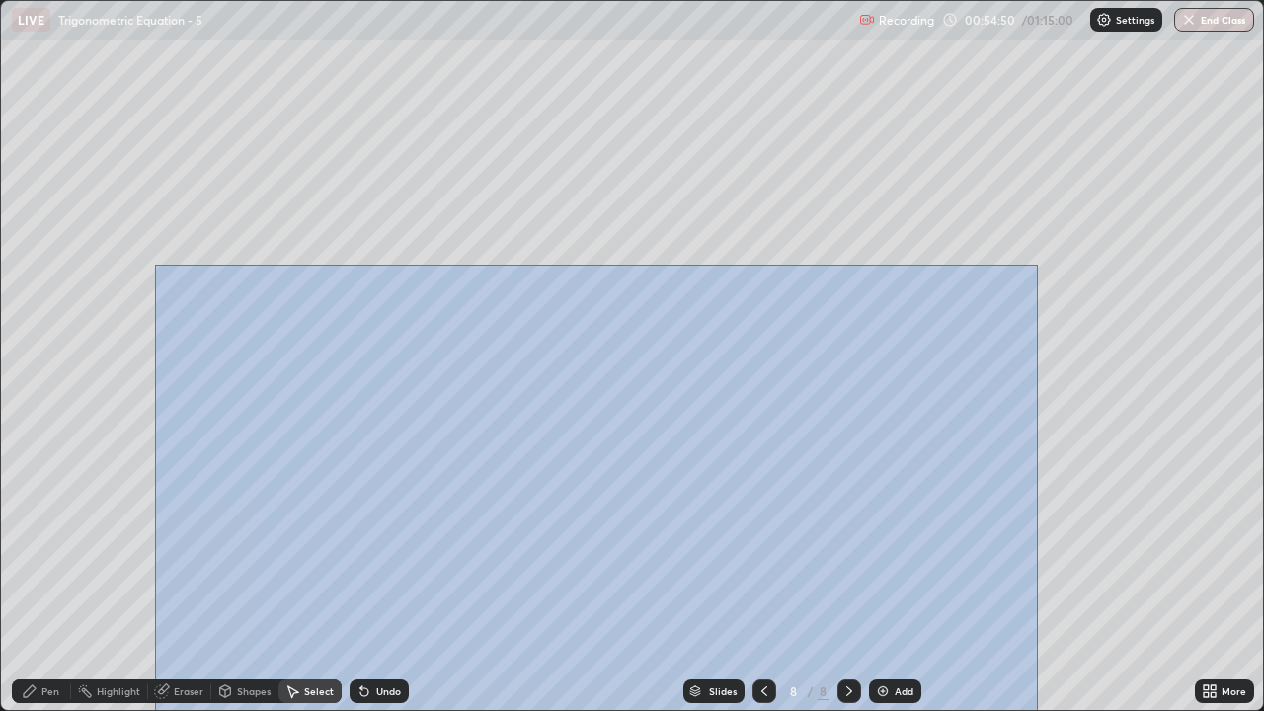
click at [1039, 585] on div "Slides 8 / 8 Add" at bounding box center [802, 692] width 786 height 40
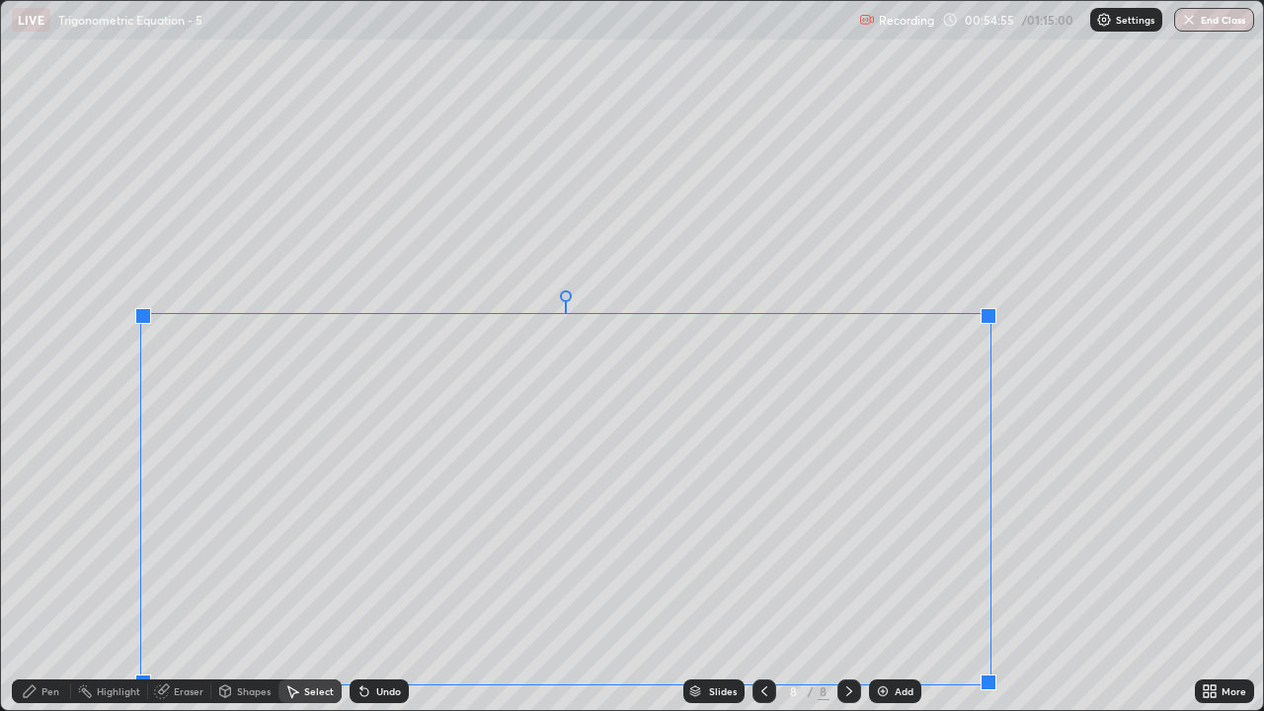
click at [981, 315] on div at bounding box center [989, 316] width 16 height 16
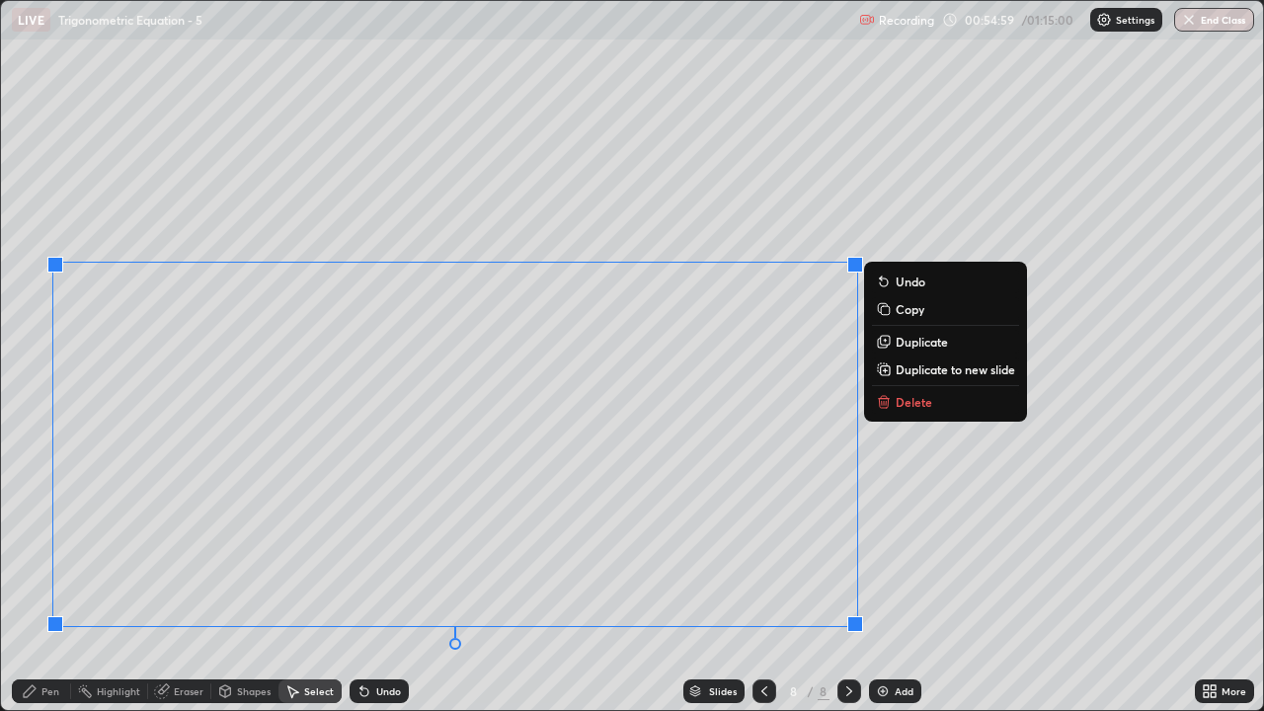
click at [56, 585] on div "Pen" at bounding box center [50, 692] width 18 height 10
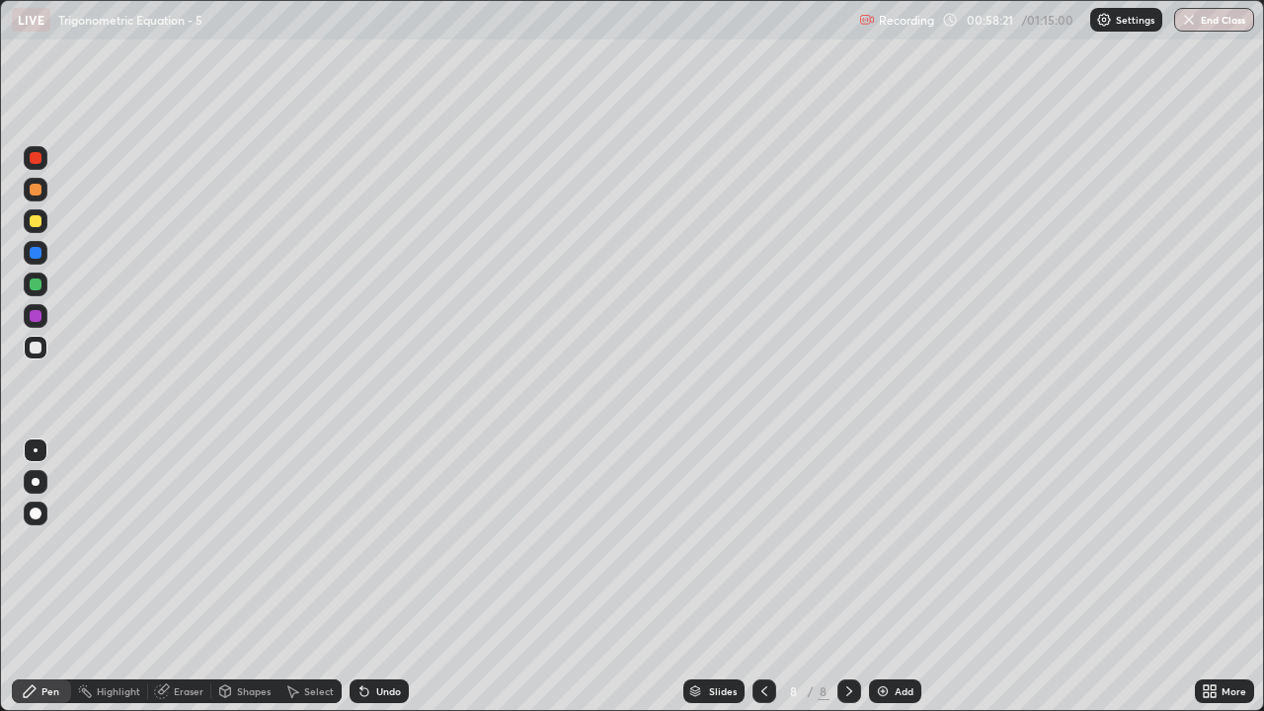
click at [892, 585] on div "Add" at bounding box center [895, 692] width 52 height 24
click at [38, 226] on div at bounding box center [36, 221] width 12 height 12
click at [1214, 585] on icon at bounding box center [1213, 694] width 5 height 5
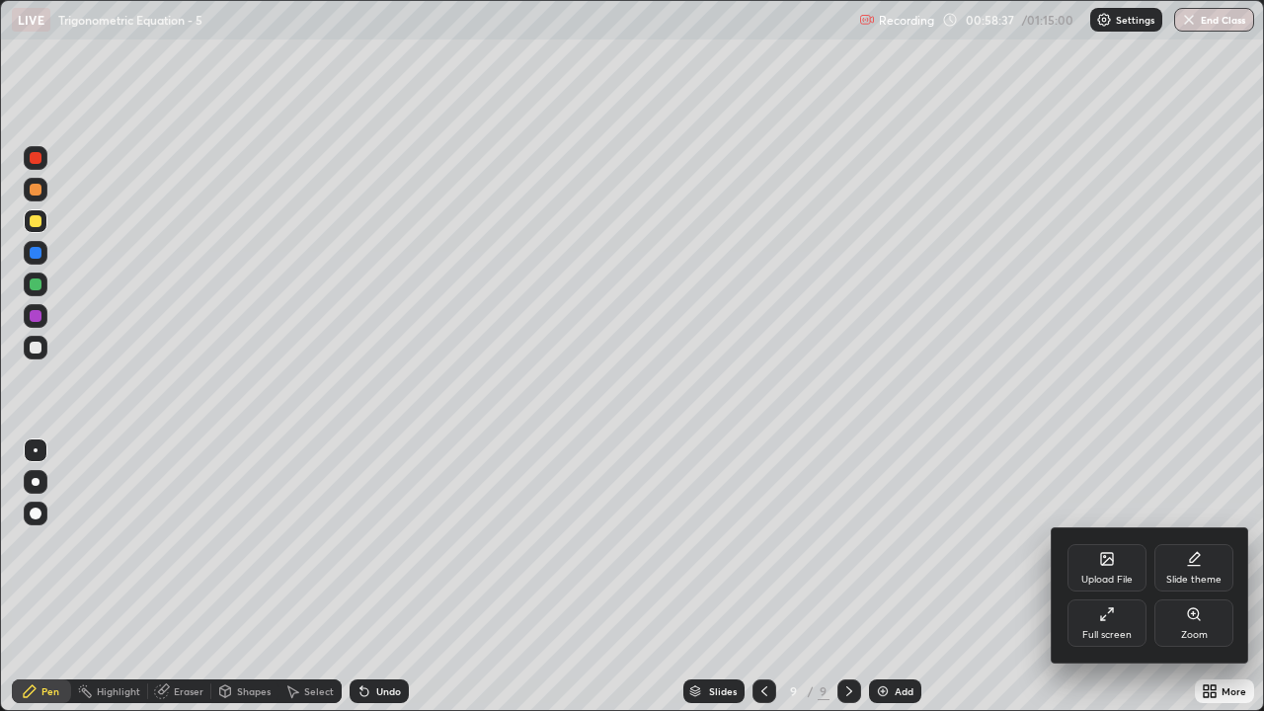
click at [1117, 585] on div "Full screen" at bounding box center [1107, 635] width 49 height 10
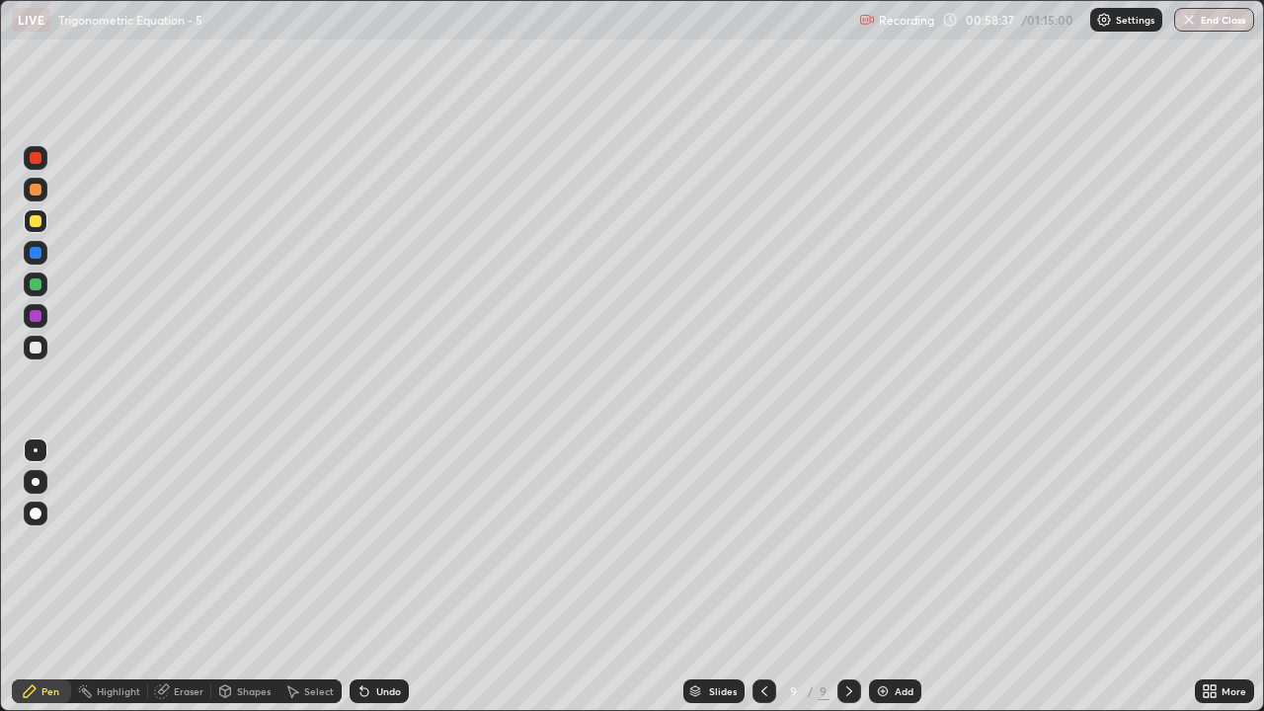
scroll to position [98198, 97520]
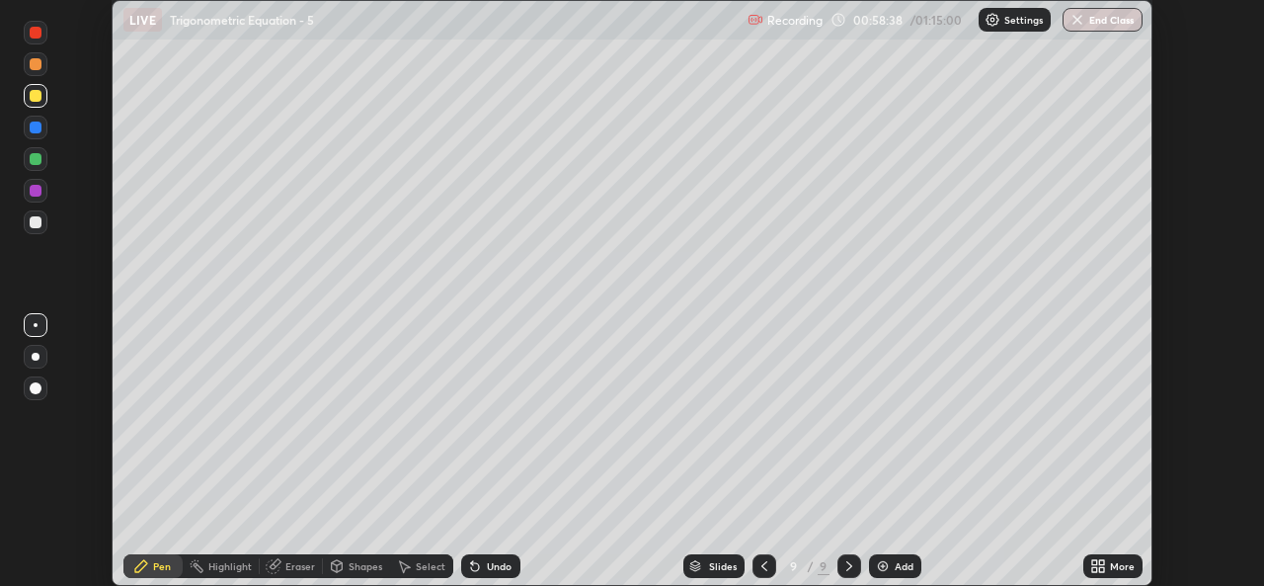
click at [1120, 566] on div "More" at bounding box center [1122, 566] width 25 height 10
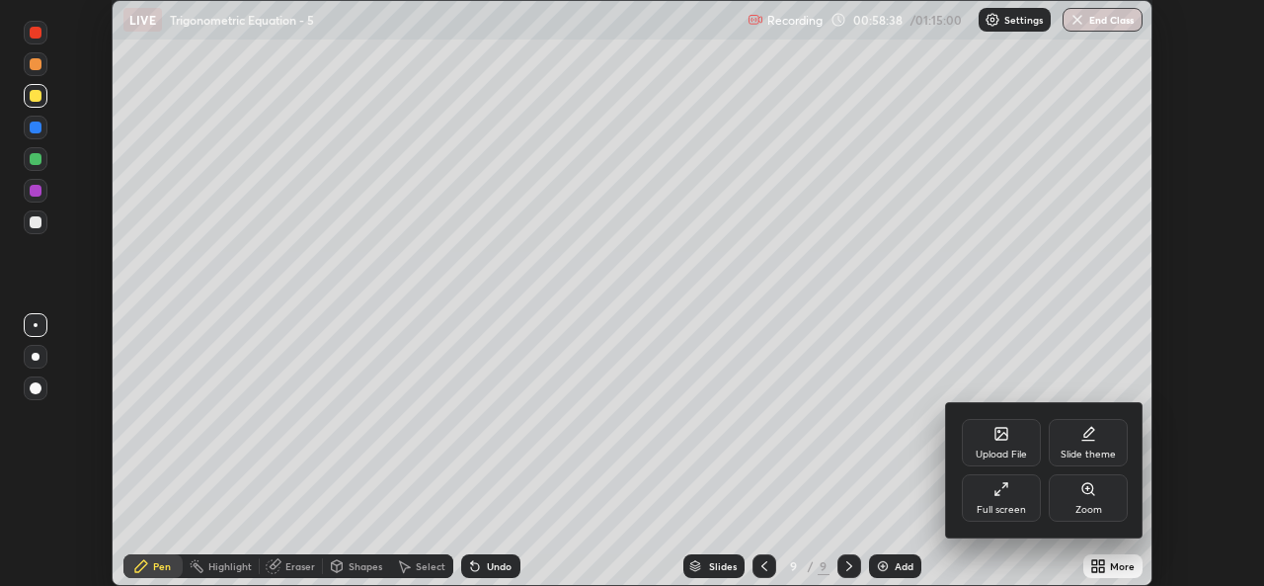
click at [1011, 509] on div "Full screen" at bounding box center [1001, 510] width 49 height 10
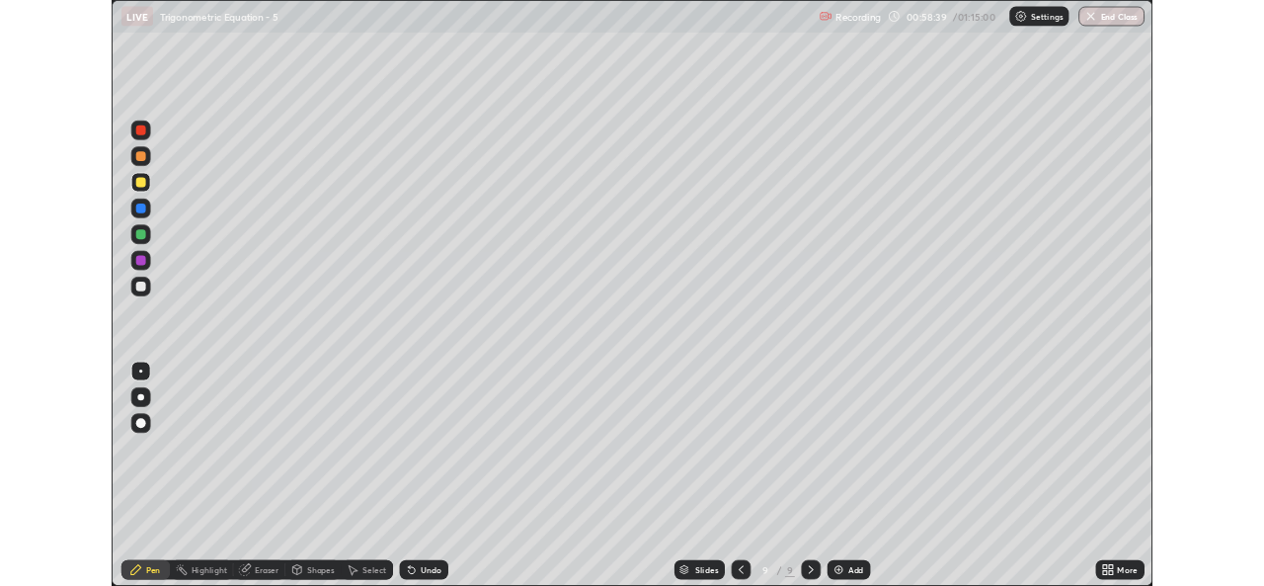
scroll to position [711, 1264]
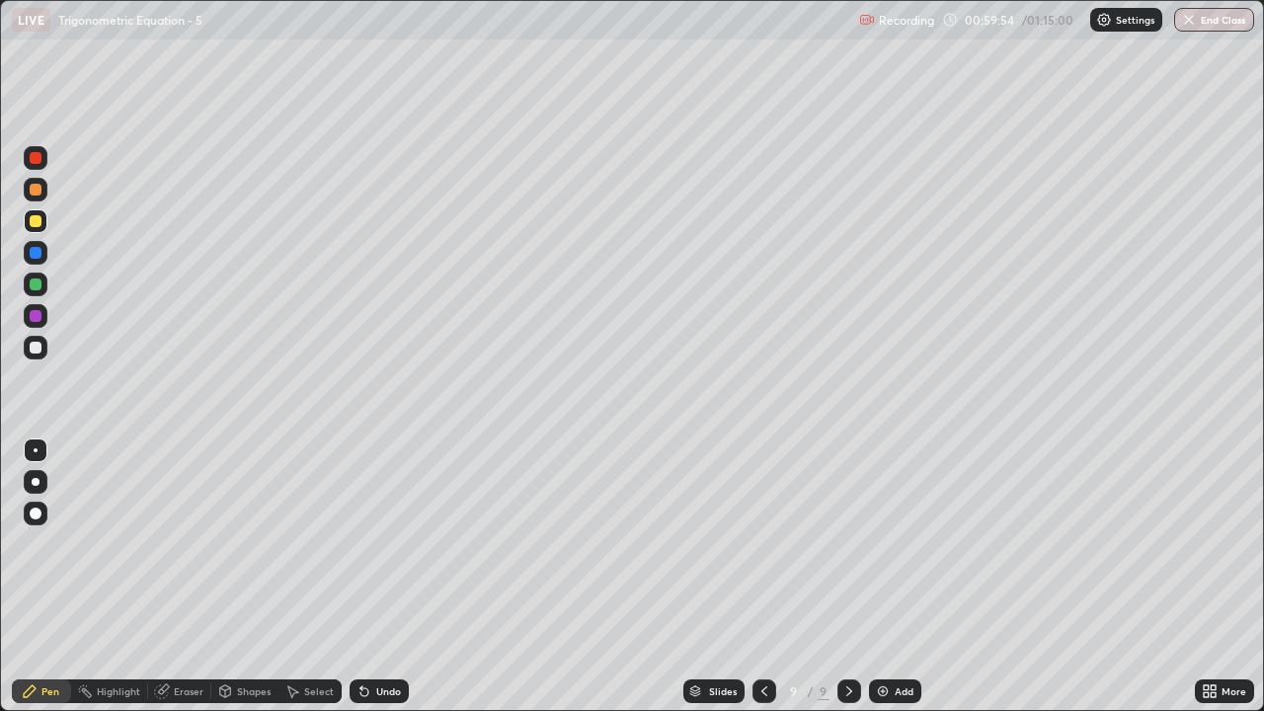
click at [43, 351] on div at bounding box center [36, 348] width 24 height 24
click at [373, 585] on div "Undo" at bounding box center [379, 692] width 59 height 24
click at [171, 585] on div "Eraser" at bounding box center [179, 692] width 63 height 24
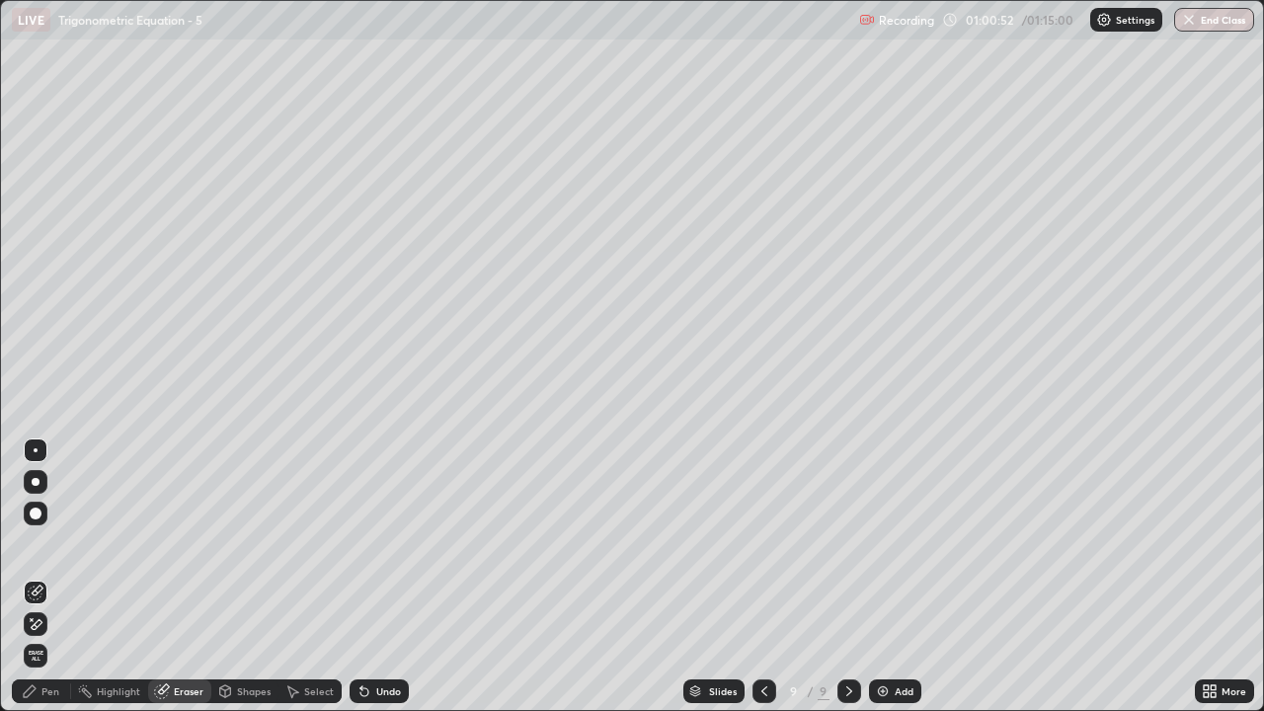
click at [41, 585] on div "Pen" at bounding box center [50, 692] width 18 height 10
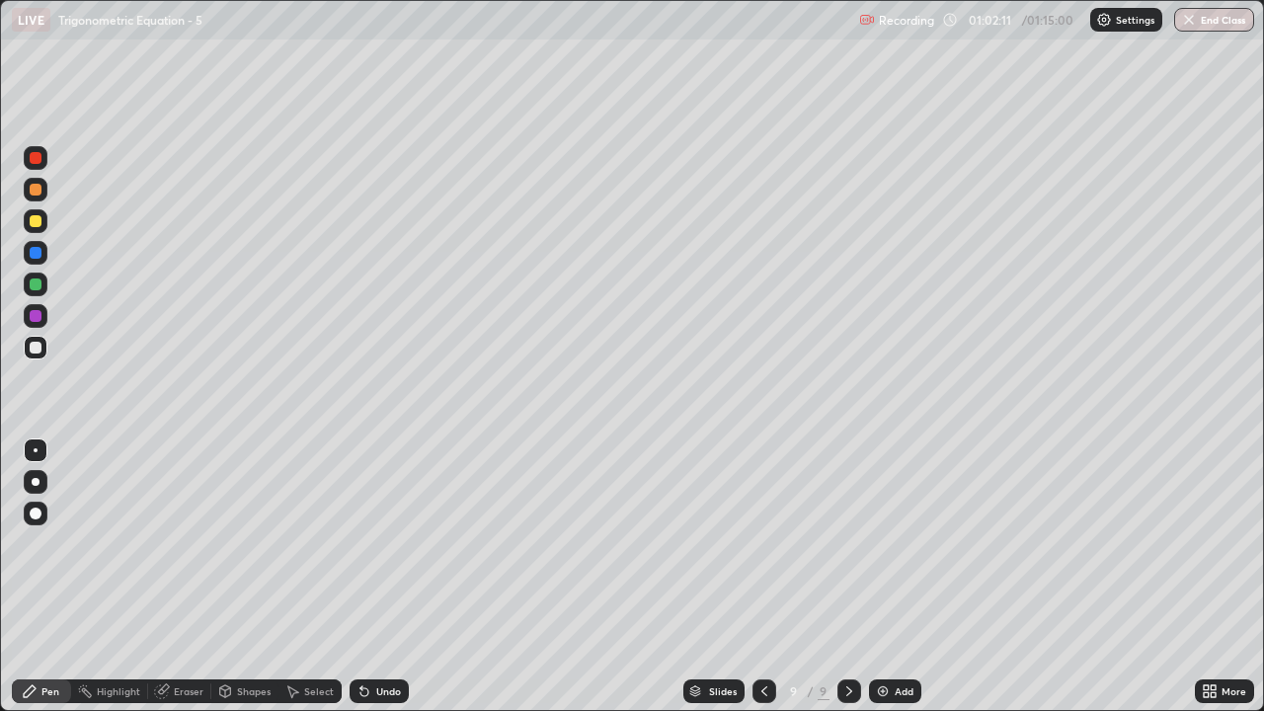
click at [336, 585] on div "Select" at bounding box center [310, 692] width 63 height 24
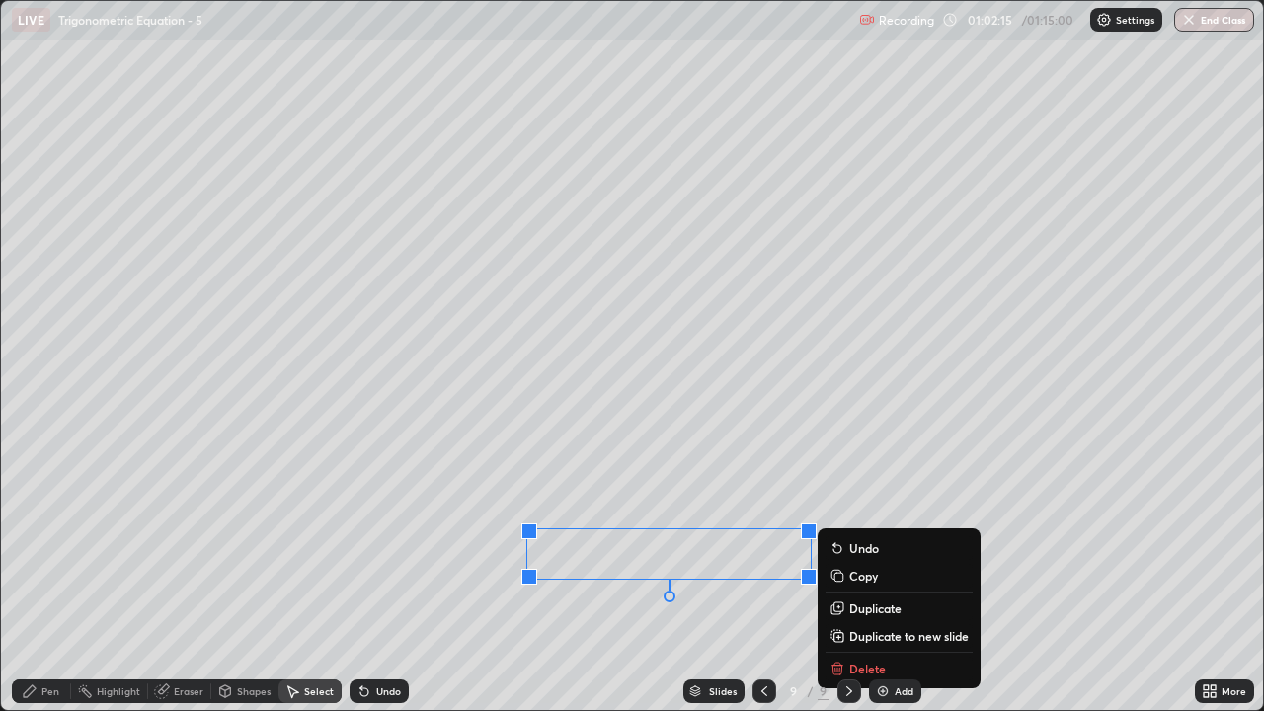
click at [56, 585] on div "Pen" at bounding box center [41, 692] width 59 height 24
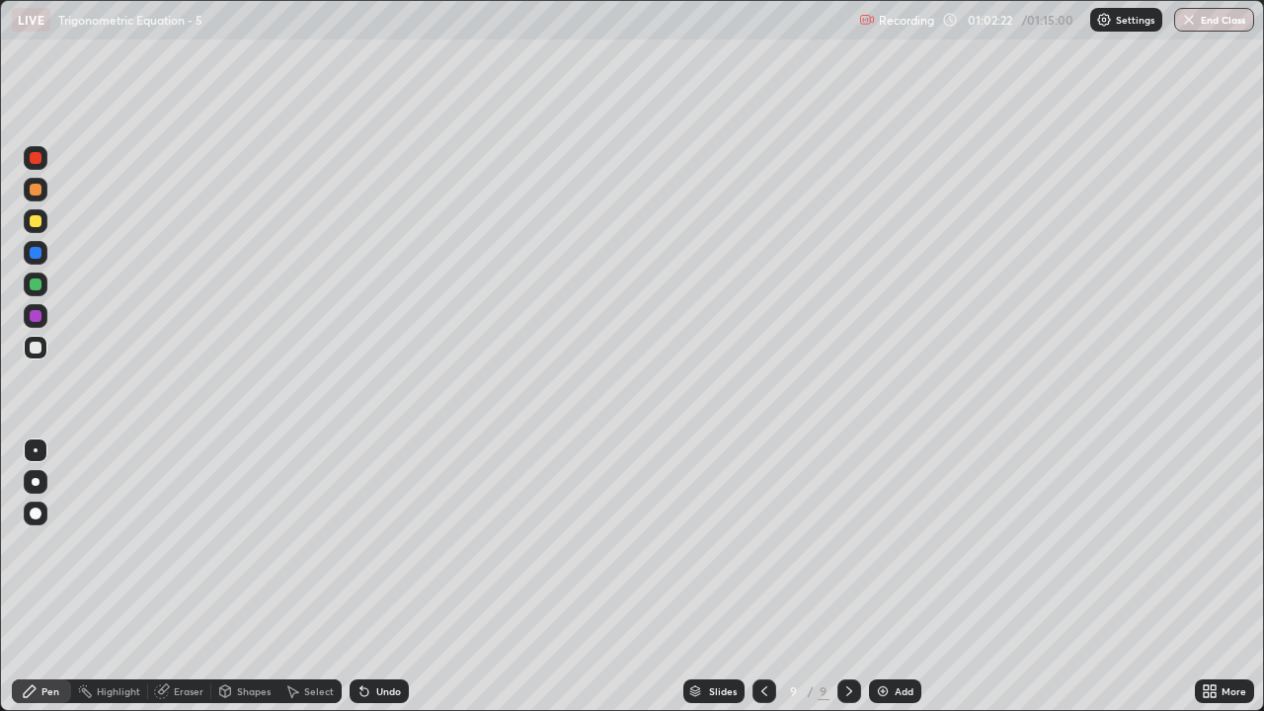
click at [291, 585] on icon at bounding box center [293, 693] width 11 height 12
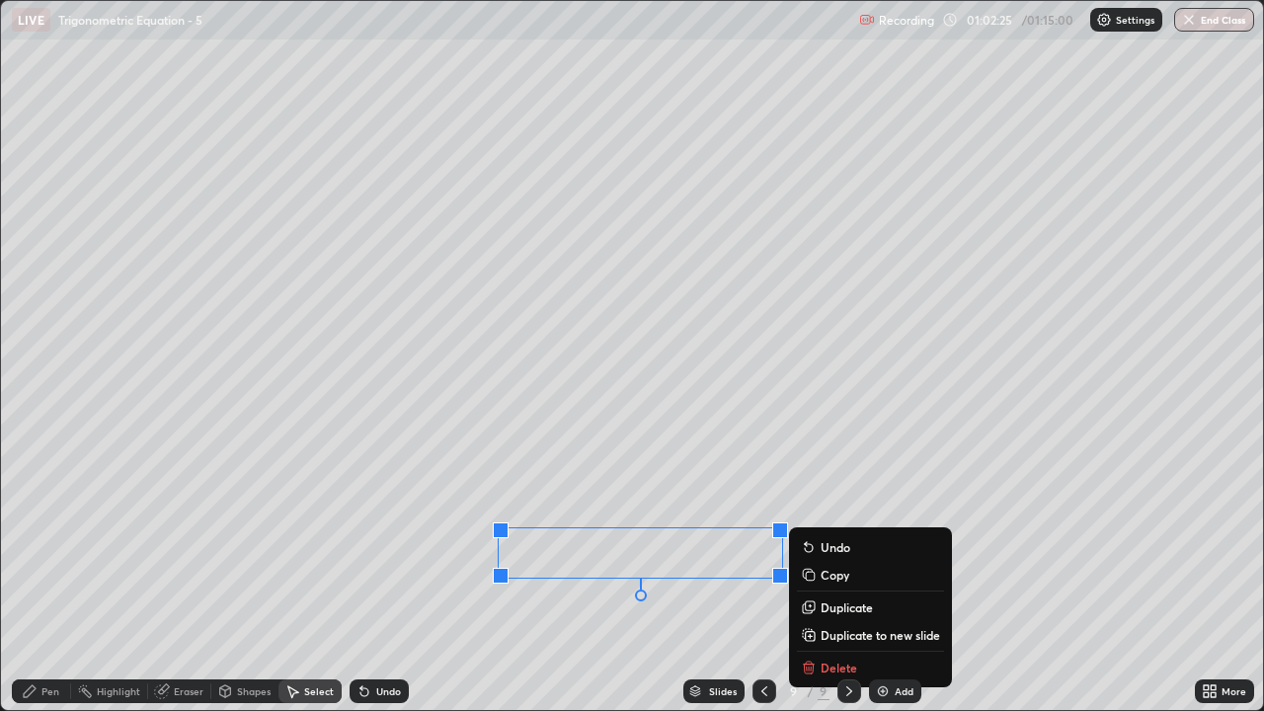
click at [49, 585] on div "Pen" at bounding box center [50, 692] width 18 height 10
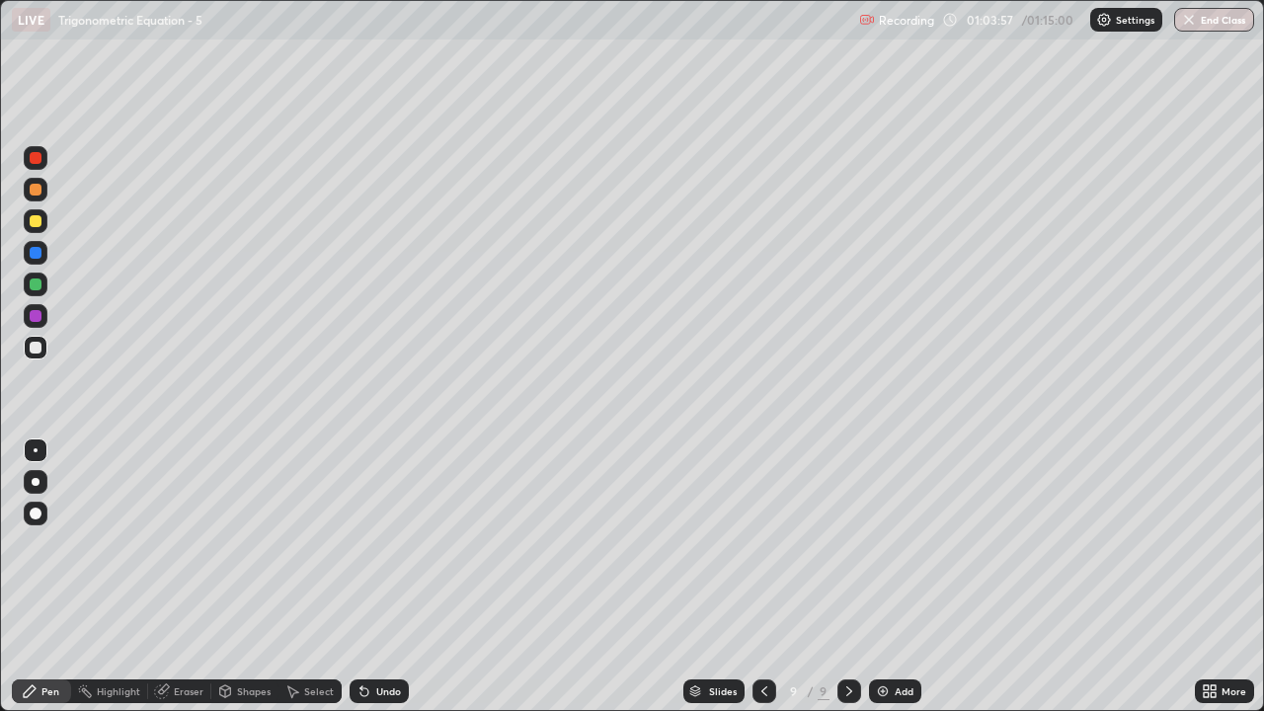
click at [386, 585] on div "Undo" at bounding box center [388, 692] width 25 height 10
click at [380, 585] on div "Undo" at bounding box center [388, 692] width 25 height 10
click at [906, 585] on div "Add" at bounding box center [904, 692] width 19 height 10
click at [368, 585] on icon at bounding box center [365, 692] width 16 height 16
click at [376, 585] on div "Undo" at bounding box center [388, 692] width 25 height 10
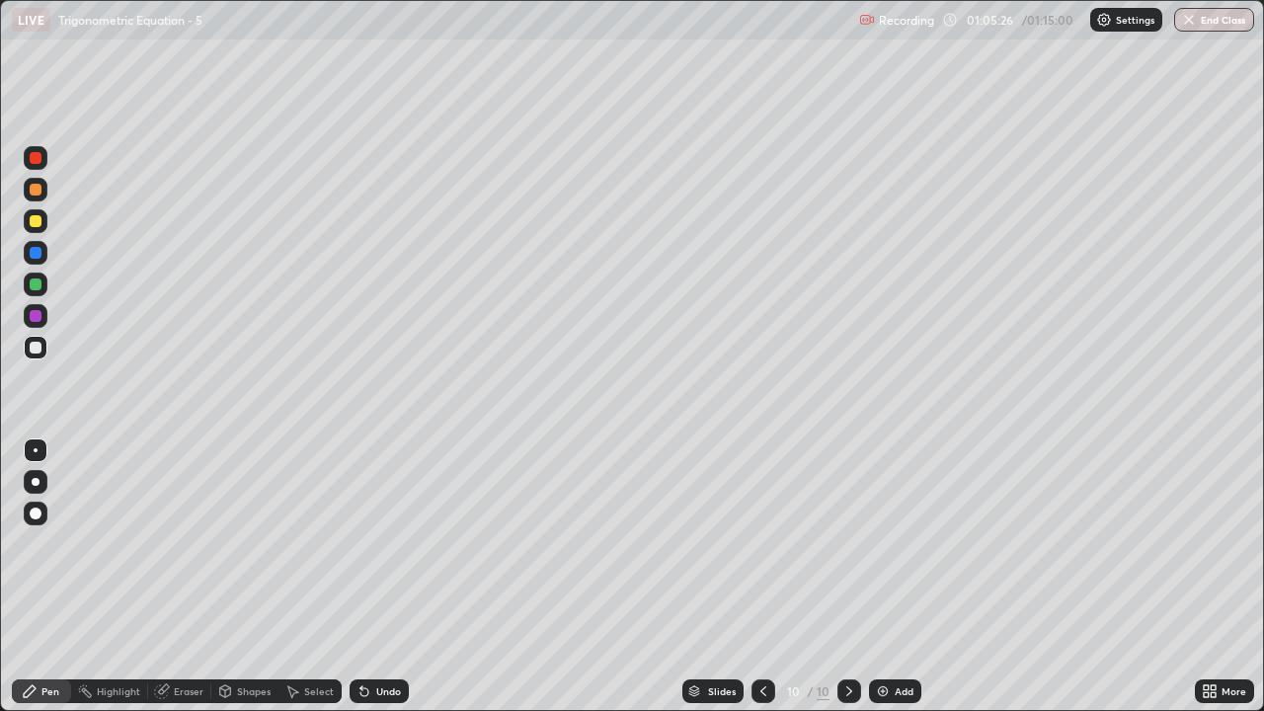
click at [372, 585] on div "Undo" at bounding box center [379, 692] width 59 height 24
click at [376, 585] on div "Undo" at bounding box center [388, 692] width 25 height 10
click at [765, 585] on icon at bounding box center [764, 692] width 16 height 16
click at [848, 585] on icon at bounding box center [850, 692] width 16 height 16
click at [379, 585] on div "Undo" at bounding box center [388, 692] width 25 height 10
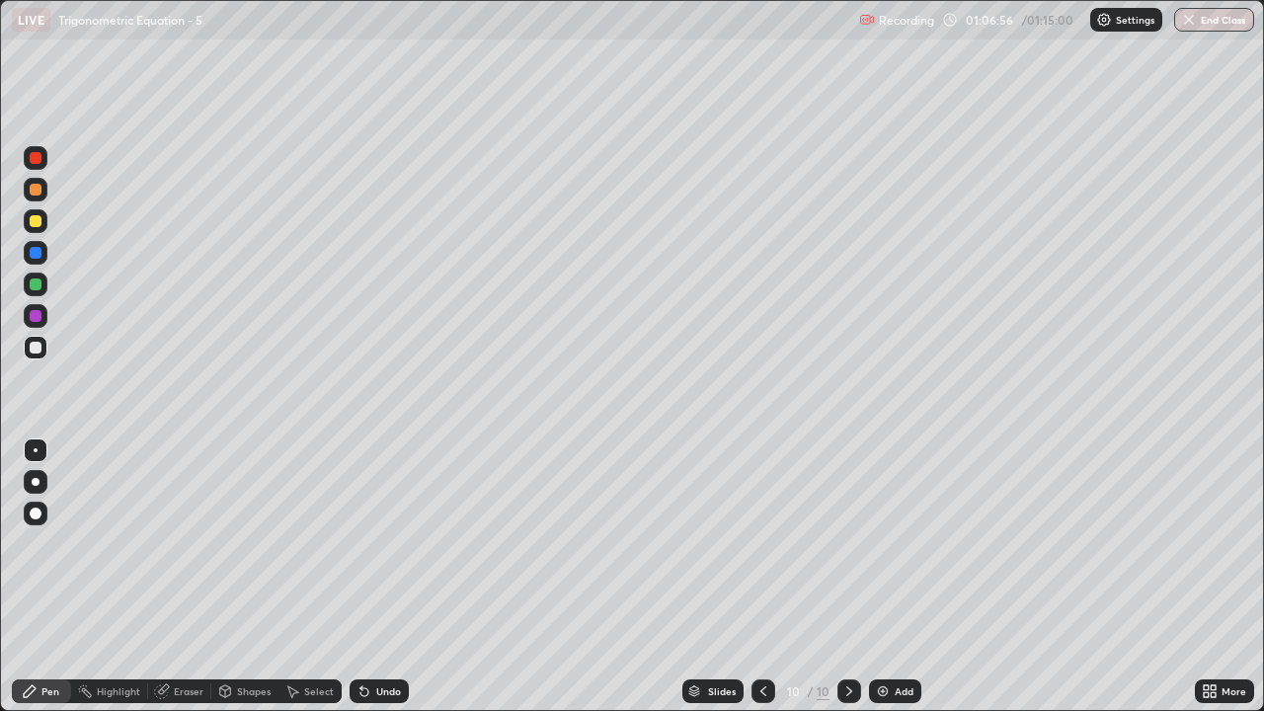
click at [381, 585] on div "Undo" at bounding box center [388, 692] width 25 height 10
click at [380, 585] on div "Undo" at bounding box center [379, 692] width 59 height 24
click at [384, 585] on div "Undo" at bounding box center [388, 692] width 25 height 10
click at [382, 585] on div "Undo" at bounding box center [388, 692] width 25 height 10
click at [380, 585] on div "Undo" at bounding box center [379, 692] width 59 height 24
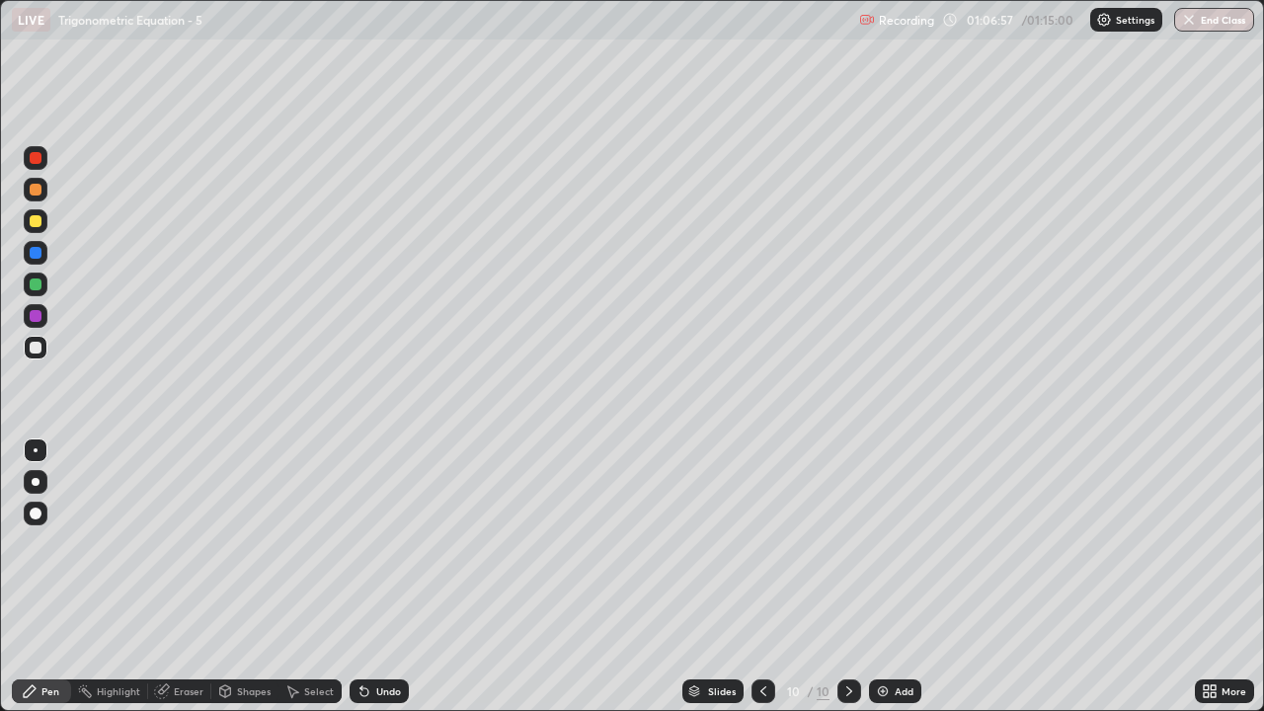
click at [380, 585] on div "Undo" at bounding box center [379, 692] width 59 height 24
click at [377, 585] on div "Undo" at bounding box center [379, 692] width 59 height 24
click at [378, 585] on div "Undo" at bounding box center [379, 692] width 59 height 24
click at [376, 585] on div "Undo" at bounding box center [388, 692] width 25 height 10
click at [362, 585] on icon at bounding box center [365, 693] width 8 height 8
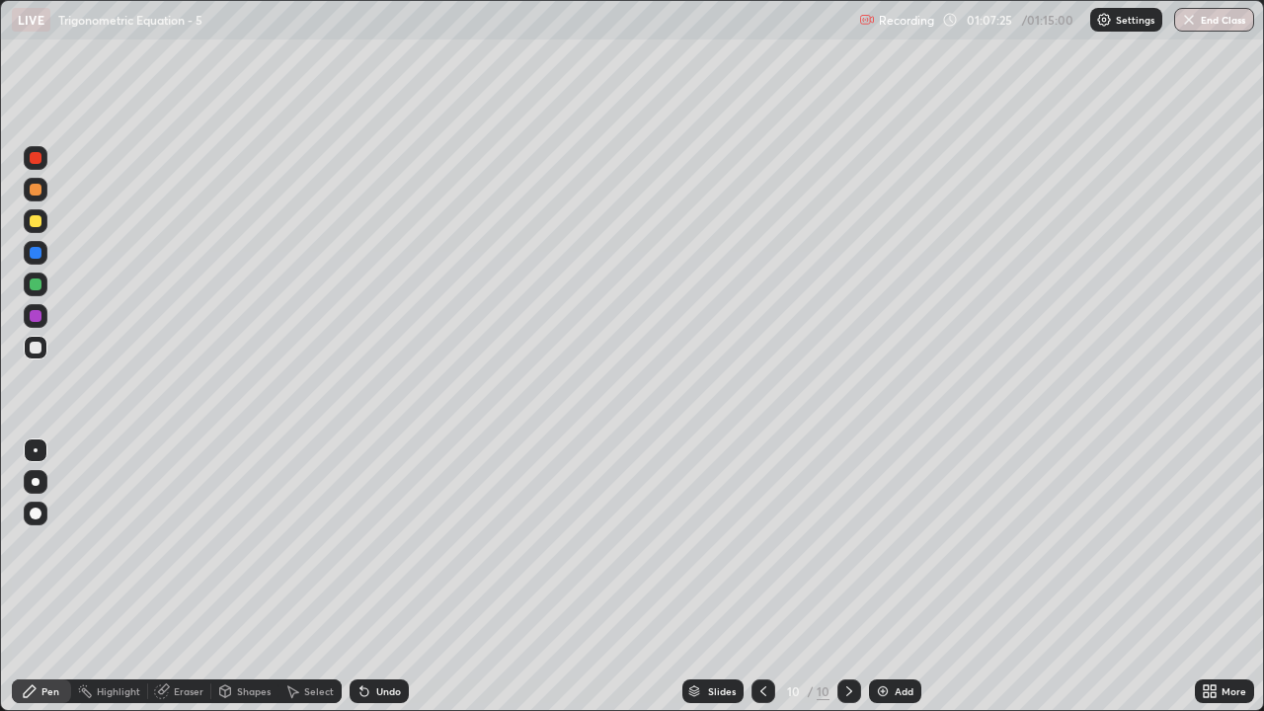
click at [371, 585] on div "Undo" at bounding box center [379, 692] width 59 height 24
click at [374, 585] on div "Undo" at bounding box center [379, 692] width 59 height 24
click at [384, 585] on div "Undo" at bounding box center [388, 692] width 25 height 10
click at [383, 585] on div "Undo" at bounding box center [388, 692] width 25 height 10
click at [381, 585] on div "Undo" at bounding box center [388, 692] width 25 height 10
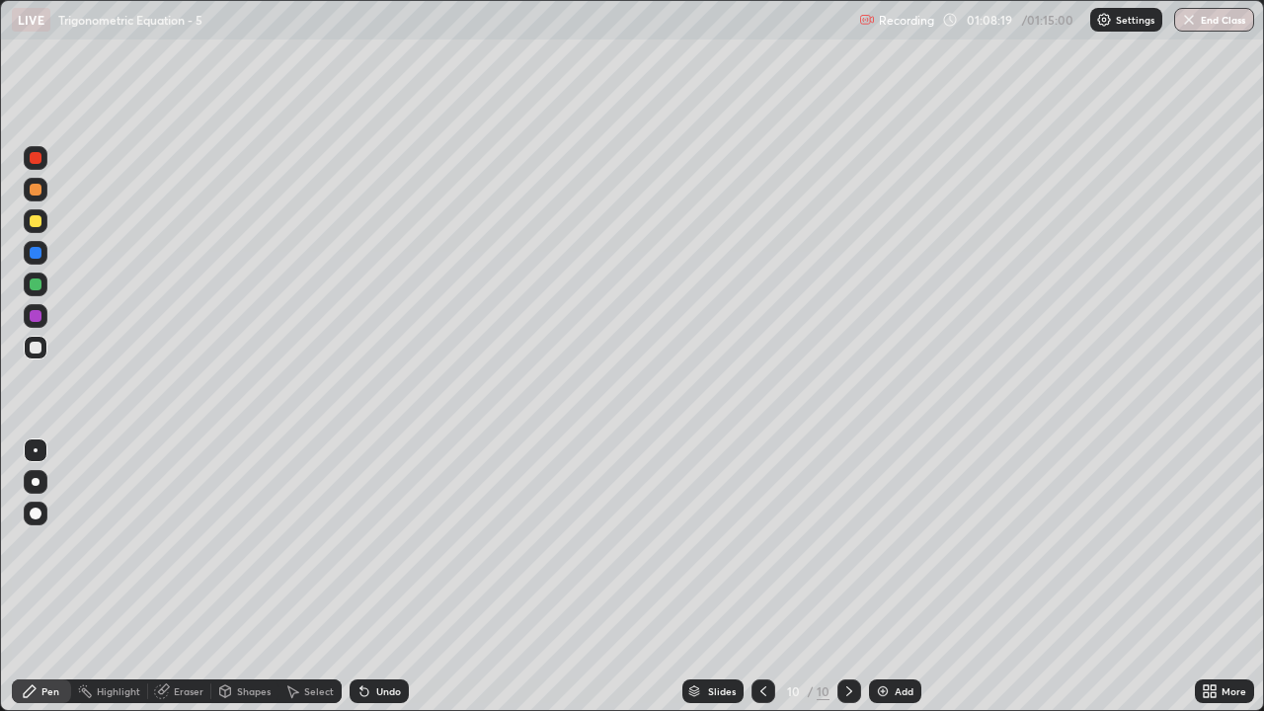
click at [388, 585] on div "Undo" at bounding box center [388, 692] width 25 height 10
click at [376, 585] on div "Undo" at bounding box center [388, 692] width 25 height 10
click at [385, 585] on div "Undo" at bounding box center [388, 692] width 25 height 10
click at [388, 585] on div "Undo" at bounding box center [388, 692] width 25 height 10
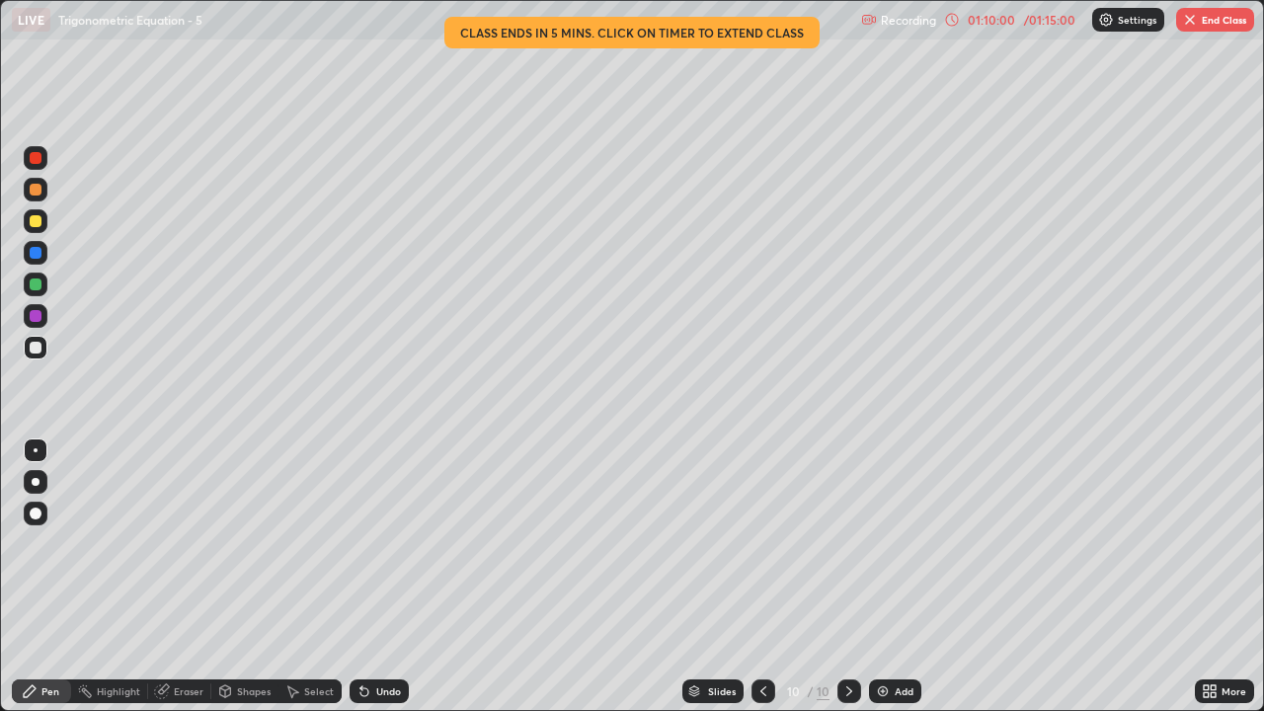
click at [189, 585] on div "Eraser" at bounding box center [189, 692] width 30 height 10
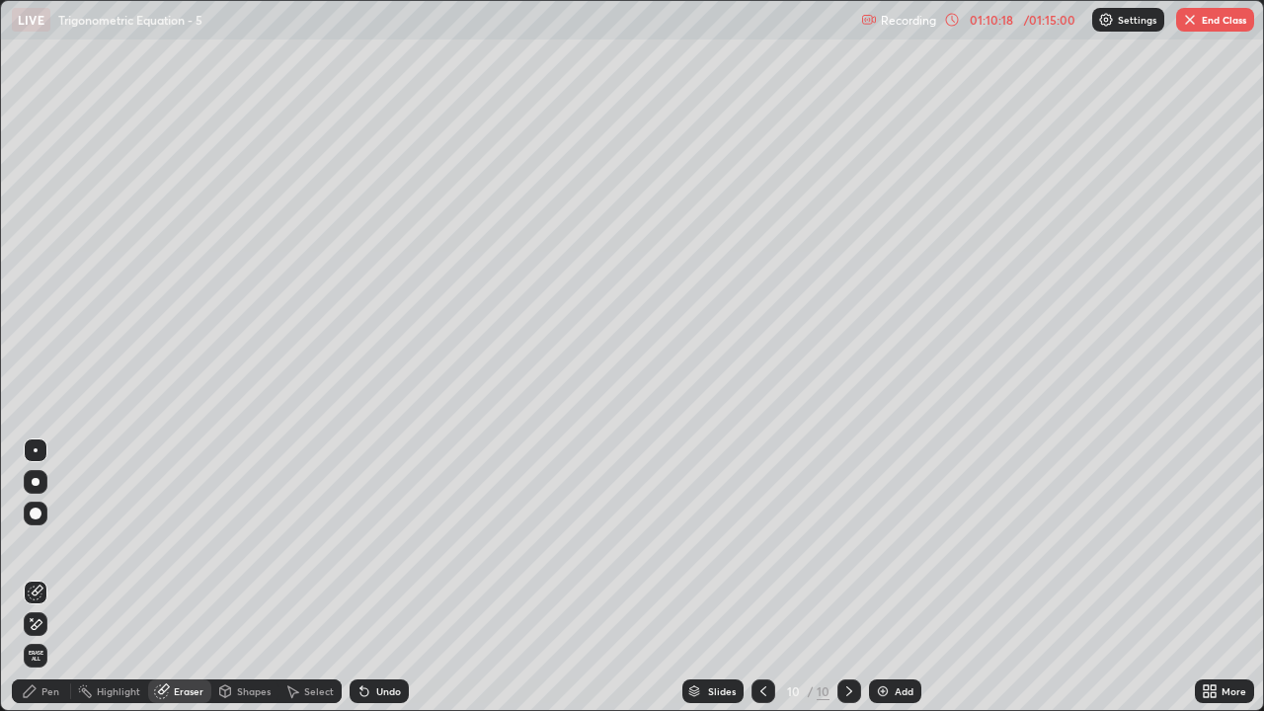
click at [57, 585] on div "Pen" at bounding box center [50, 692] width 18 height 10
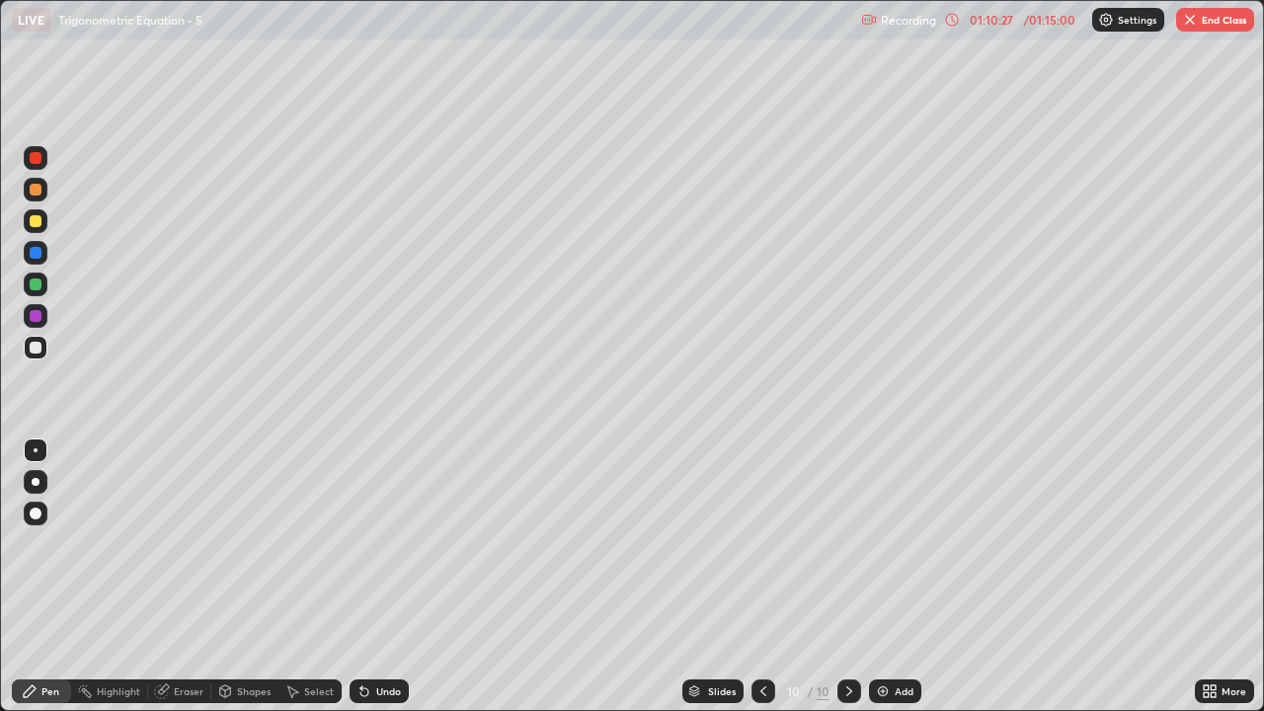
click at [184, 585] on div "Eraser" at bounding box center [189, 692] width 30 height 10
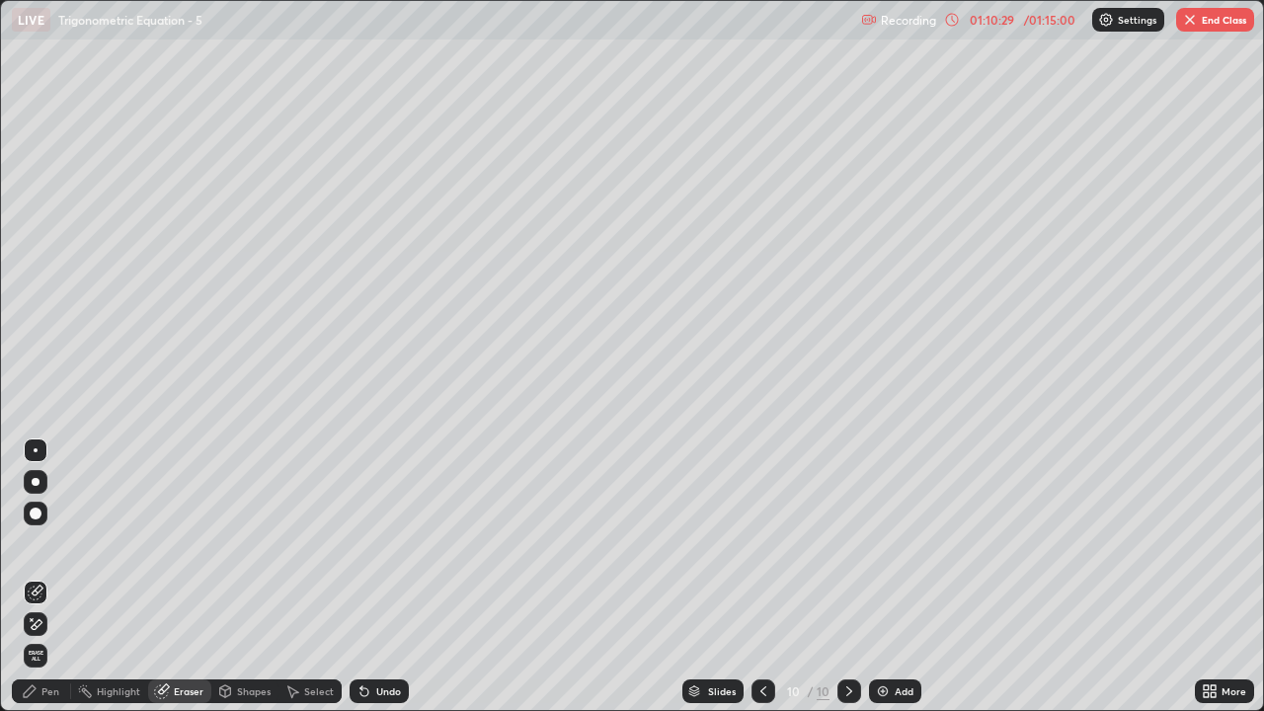
click at [46, 585] on div "Pen" at bounding box center [50, 692] width 18 height 10
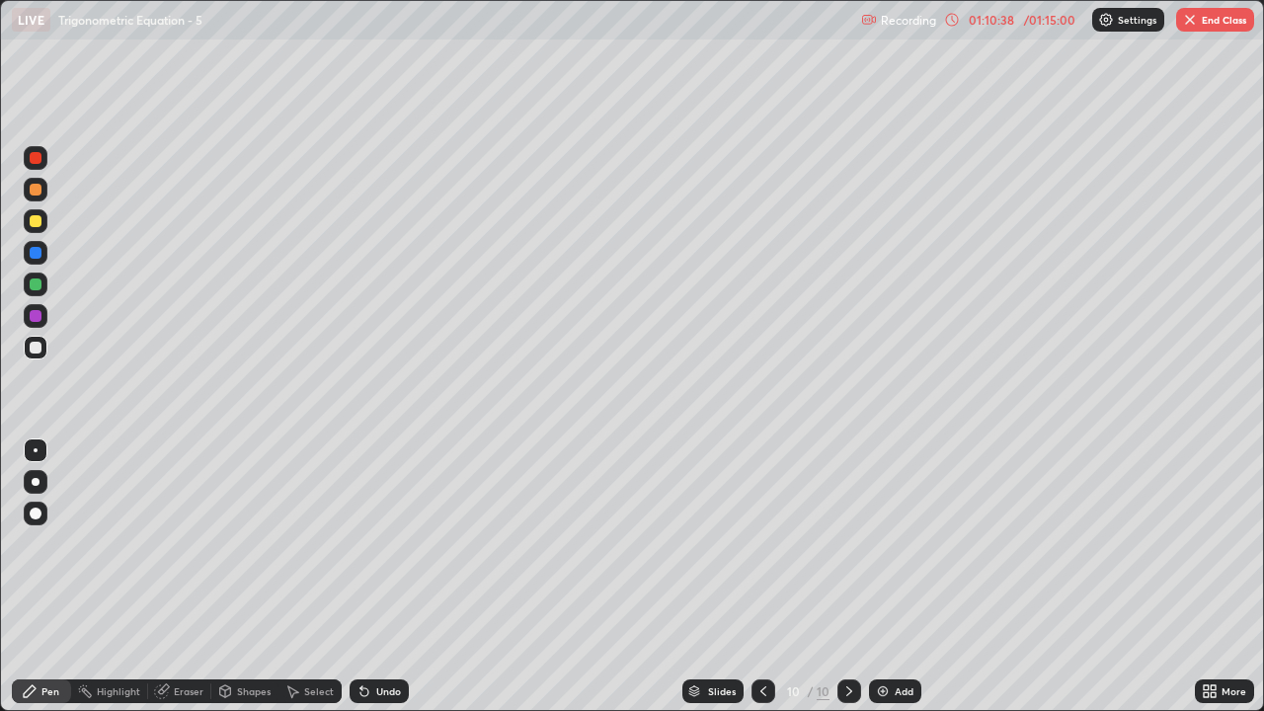
click at [888, 585] on img at bounding box center [883, 692] width 16 height 16
click at [41, 228] on div at bounding box center [36, 221] width 24 height 24
click at [768, 585] on icon at bounding box center [765, 692] width 16 height 16
click at [1212, 27] on button "End Class" at bounding box center [1216, 20] width 78 height 24
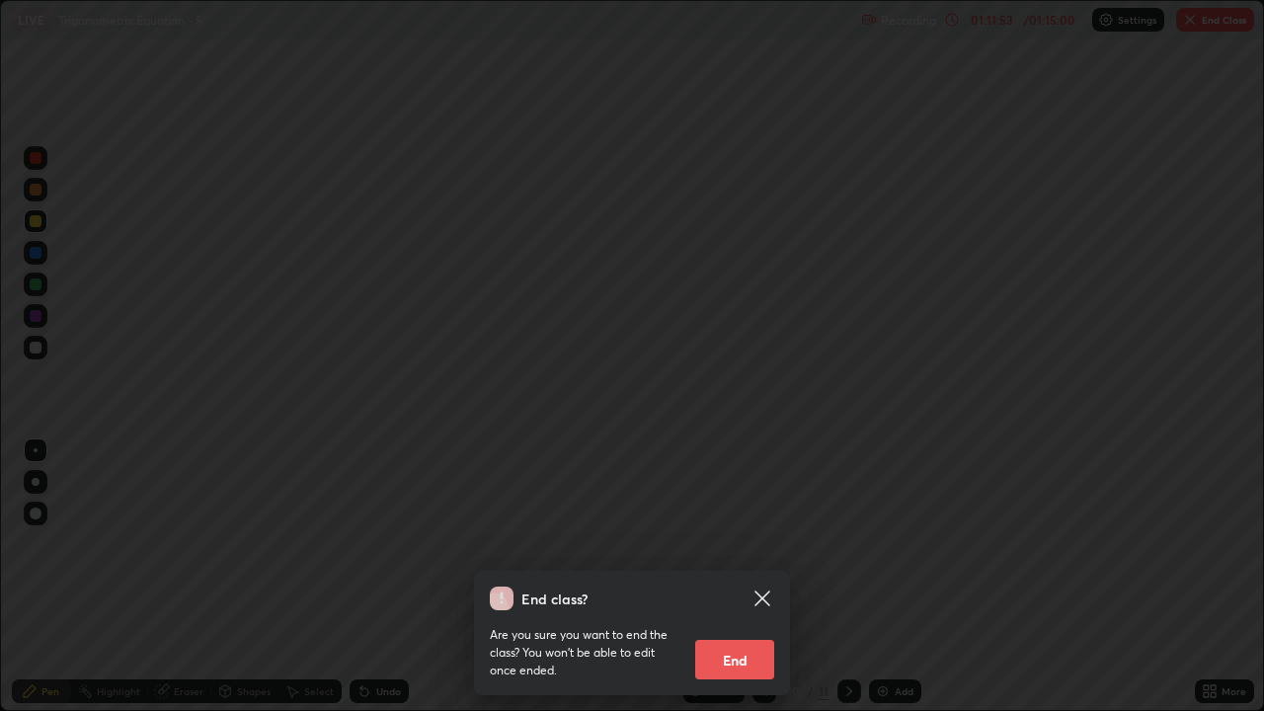
click at [767, 585] on button "End" at bounding box center [734, 660] width 79 height 40
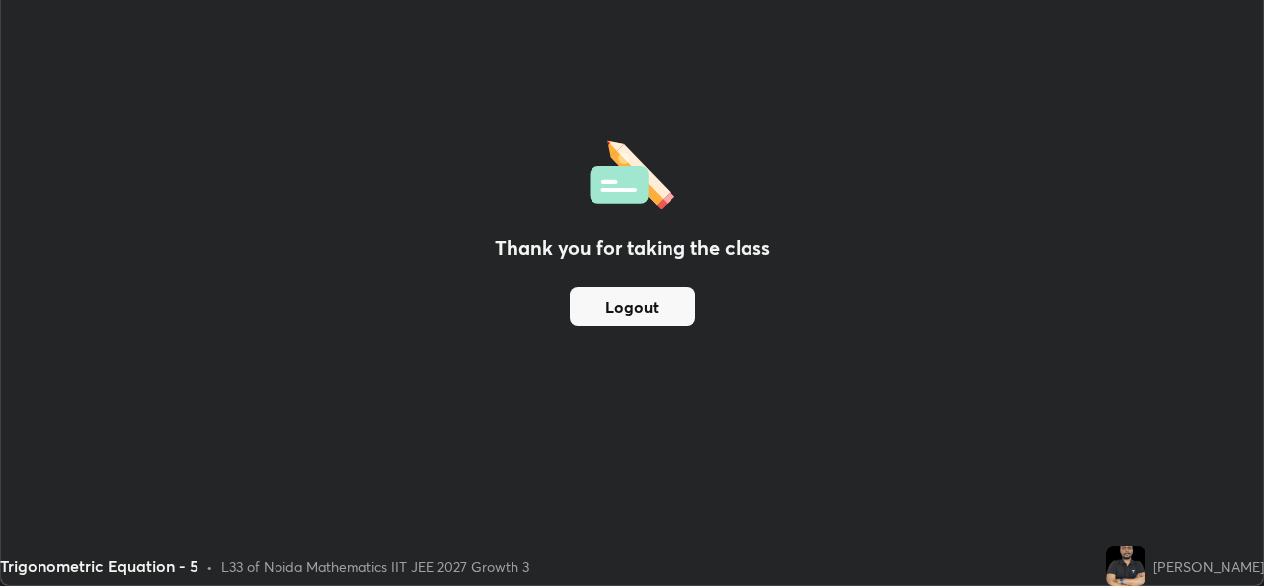
scroll to position [98198, 97520]
